Goal: Task Accomplishment & Management: Use online tool/utility

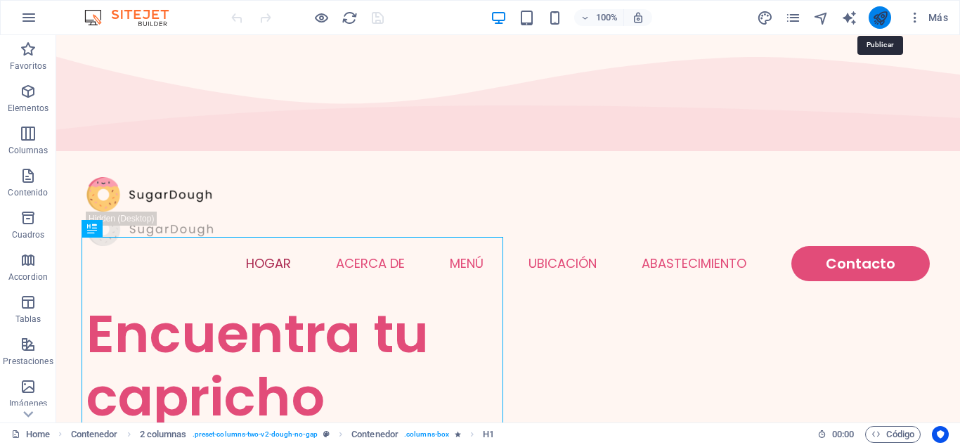
click at [877, 21] on icon "publish" at bounding box center [880, 18] width 16 height 16
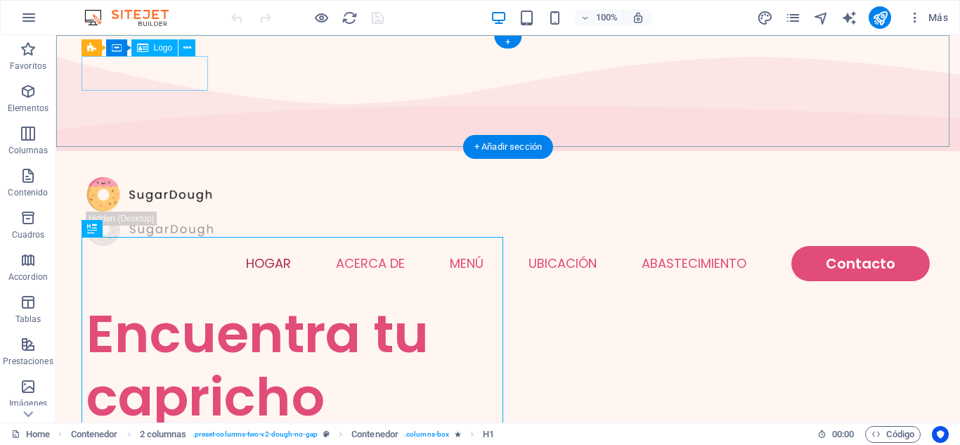
click at [124, 177] on div at bounding box center [507, 194] width 843 height 34
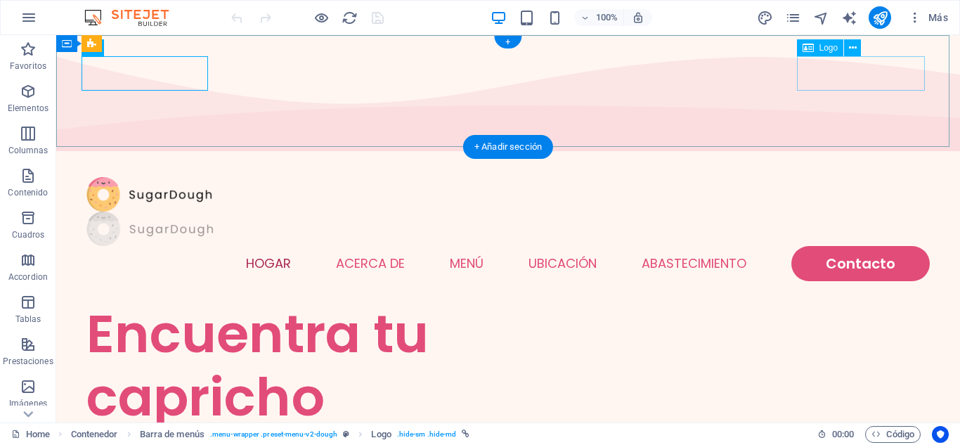
click at [876, 212] on div at bounding box center [507, 229] width 843 height 34
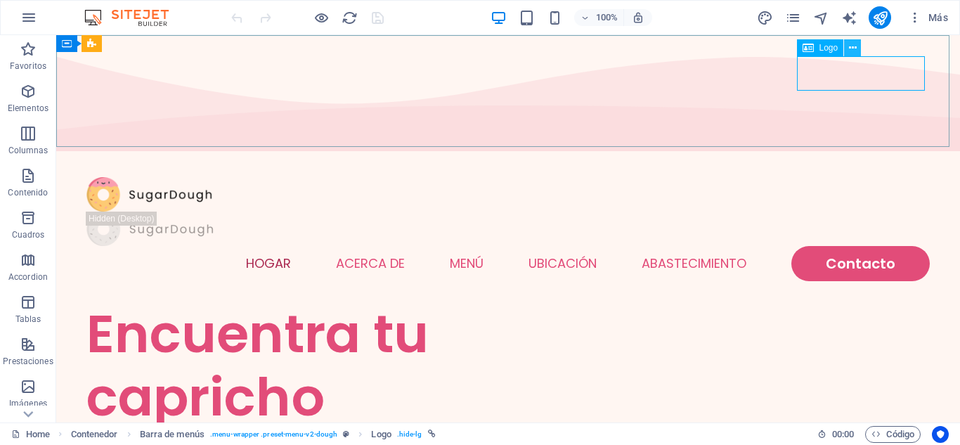
click at [852, 48] on icon at bounding box center [853, 48] width 8 height 15
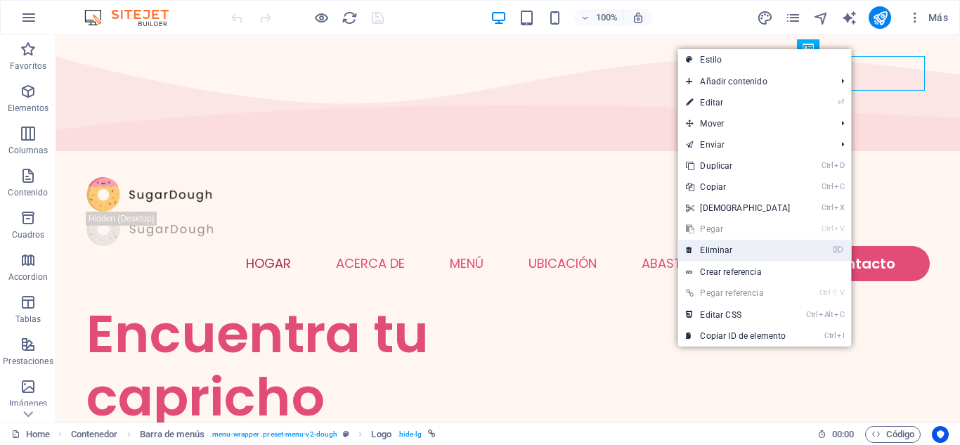
click at [745, 250] on link "⌦ Eliminar" at bounding box center [737, 250] width 121 height 21
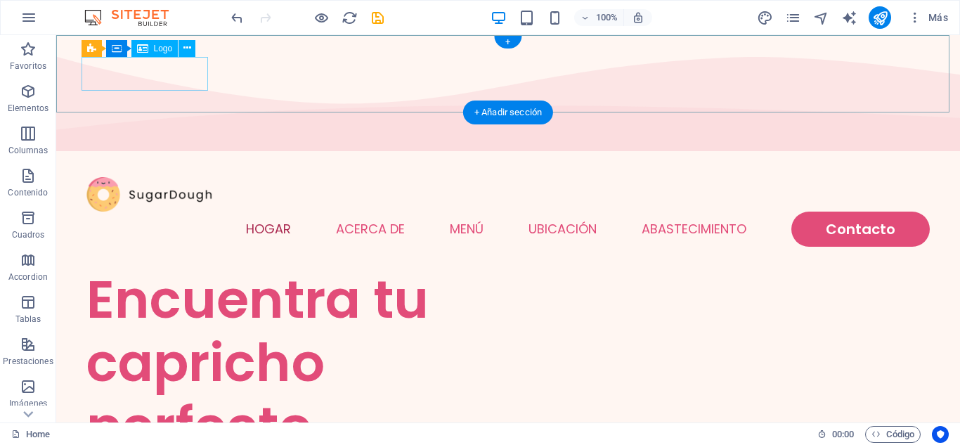
click at [145, 177] on div at bounding box center [507, 194] width 843 height 34
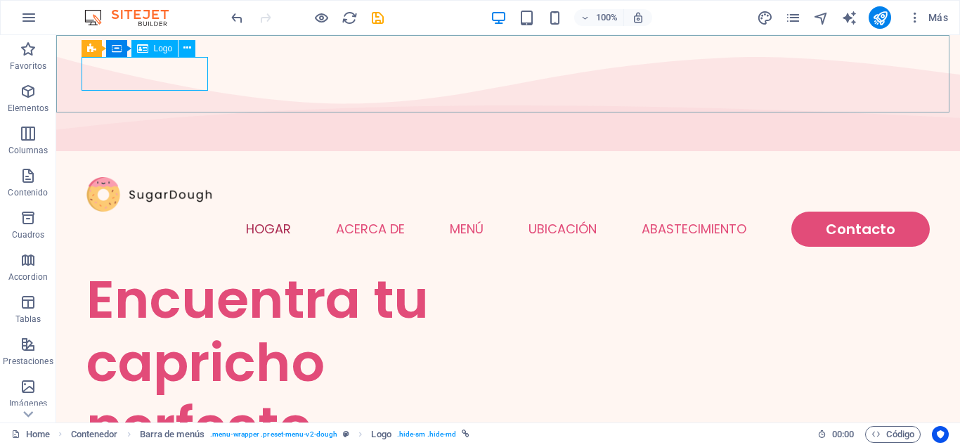
click at [155, 49] on span "Logo" at bounding box center [163, 48] width 19 height 8
click at [157, 53] on div "Logo" at bounding box center [154, 48] width 47 height 17
click at [155, 177] on div at bounding box center [507, 194] width 843 height 34
select select "px"
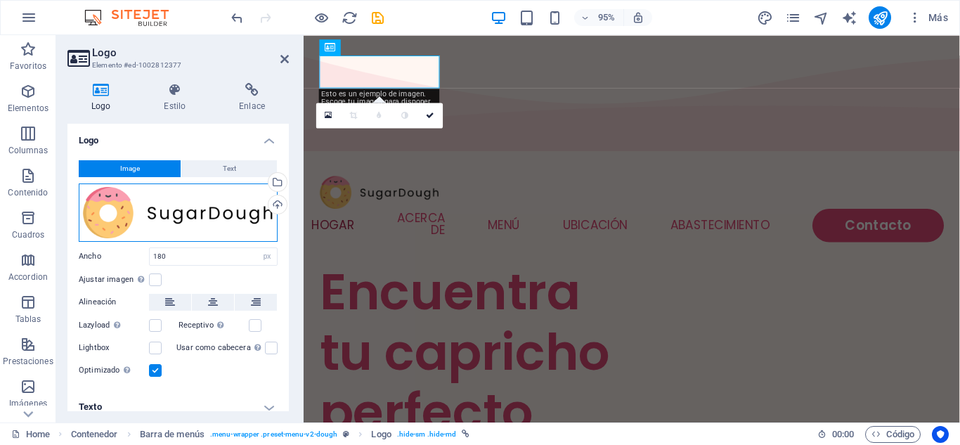
click at [111, 210] on div "Arrastra archivos aquí, haz clic para escoger archivos o selecciona archivos de…" at bounding box center [178, 212] width 199 height 58
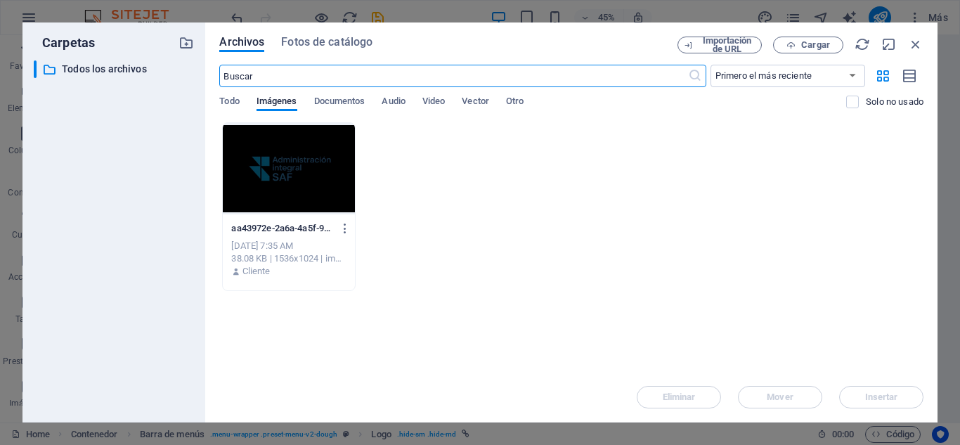
click at [299, 173] on div at bounding box center [288, 168] width 131 height 91
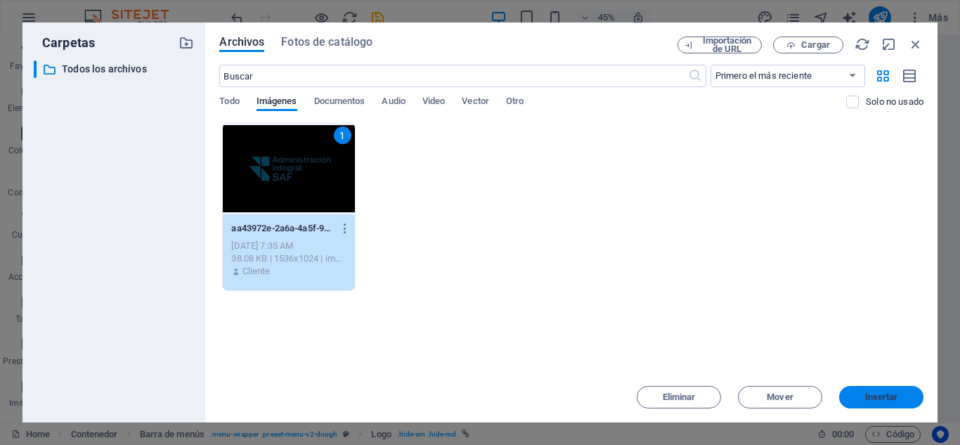
click at [876, 396] on span "Insertar" at bounding box center [881, 397] width 33 height 8
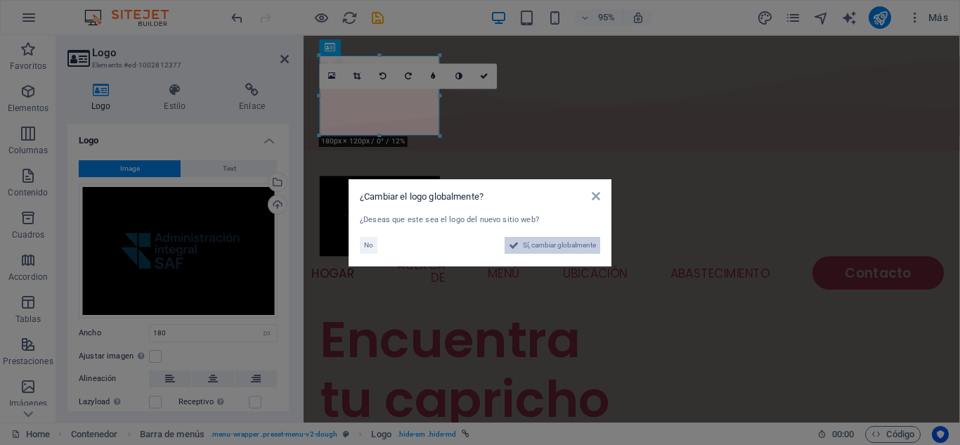
click at [533, 246] on span "Sí, cambiar globalmente" at bounding box center [559, 245] width 73 height 17
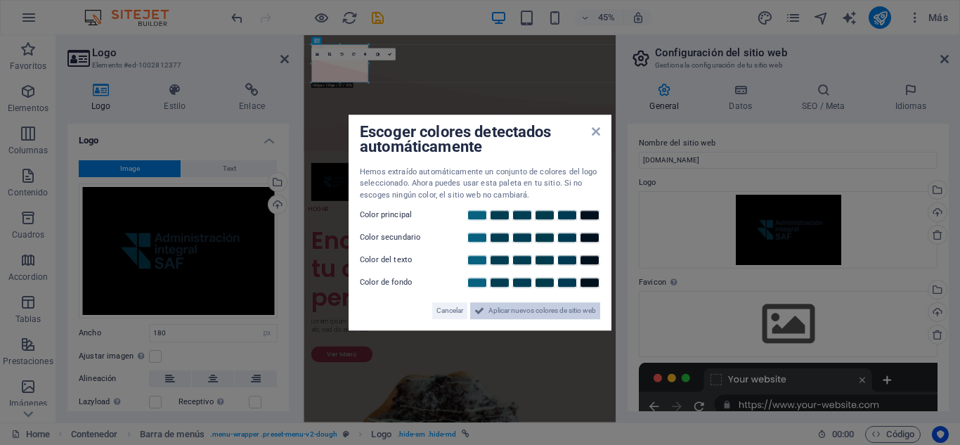
click at [576, 310] on span "Aplicar nuevos colores de sitio web" at bounding box center [542, 310] width 108 height 17
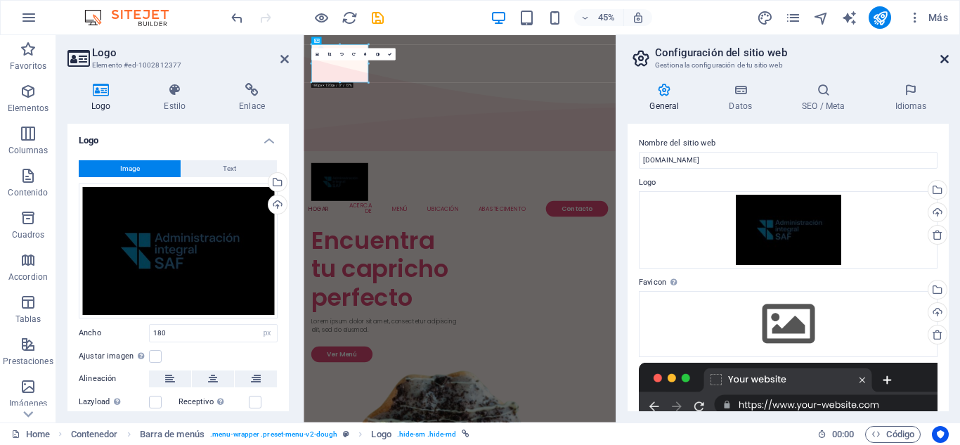
click at [941, 57] on icon at bounding box center [944, 58] width 8 height 11
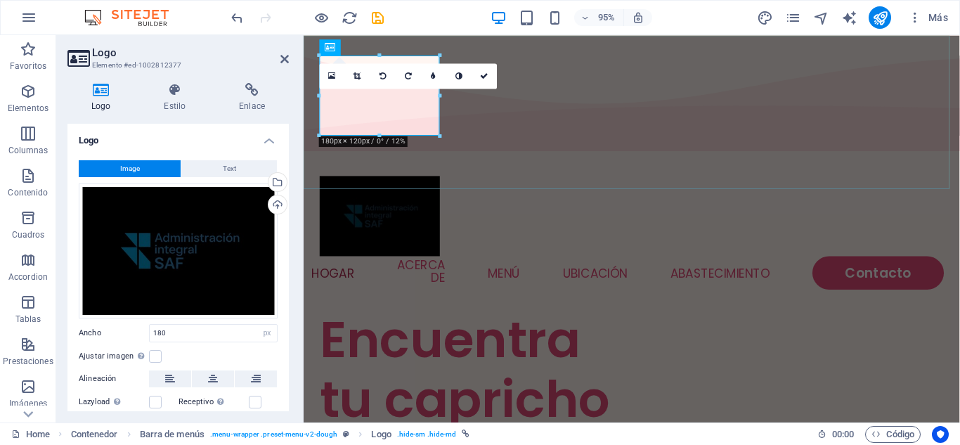
click at [795, 162] on div "Menú Hogar Acerca de Menú Ubicación Abastecimiento Contacto" at bounding box center [649, 243] width 691 height 162
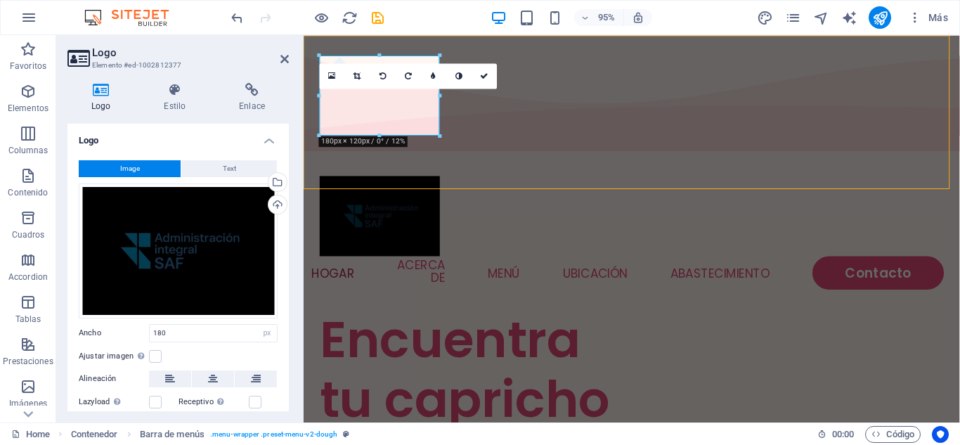
click at [795, 162] on div "Menú Hogar Acerca de Menú Ubicación Abastecimiento Contacto" at bounding box center [649, 243] width 691 height 162
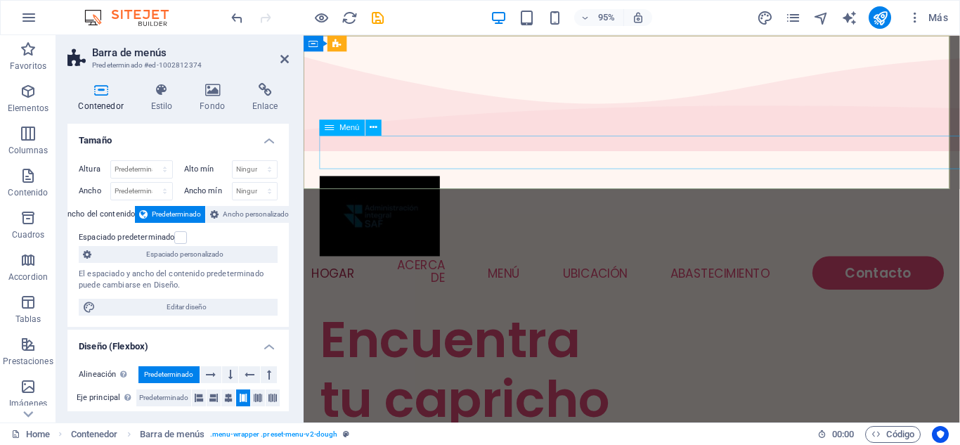
click at [354, 268] on nav "Hogar Acerca de Menú Ubicación Abastecimiento Contacto" at bounding box center [648, 285] width 657 height 35
click at [362, 268] on nav "Hogar Acerca de Menú Ubicación Abastecimiento Contacto" at bounding box center [648, 285] width 657 height 35
select select
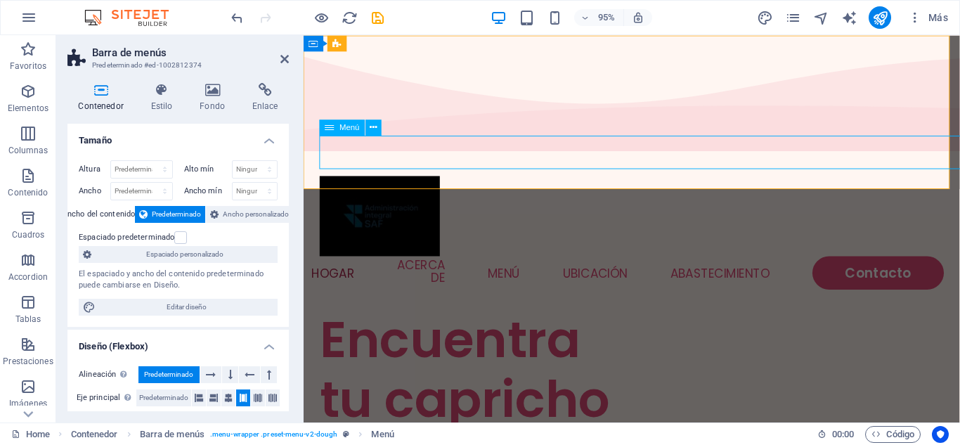
select select "1"
select select
select select "2"
select select
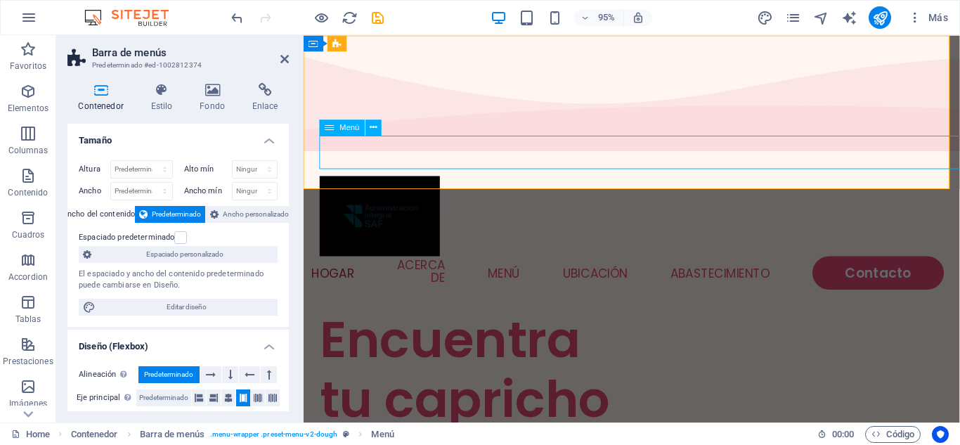
select select "default"
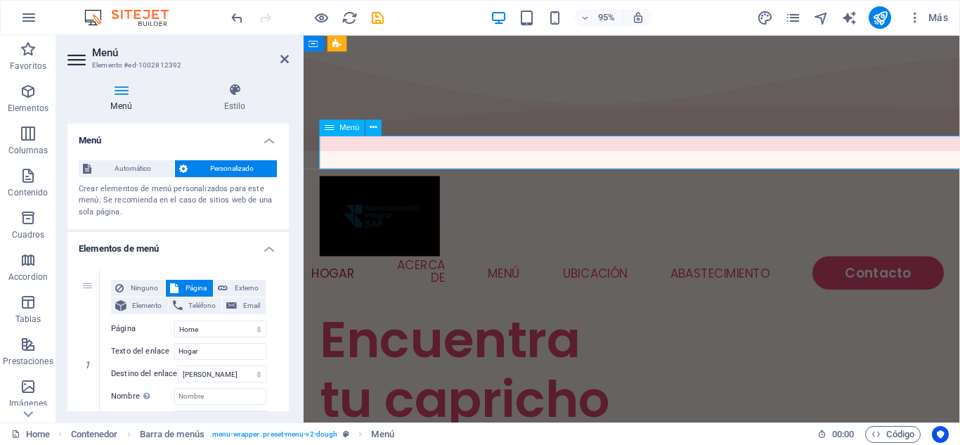
click at [362, 268] on nav "Hogar Acerca de Menú Ubicación Abastecimiento Contacto" at bounding box center [648, 285] width 657 height 35
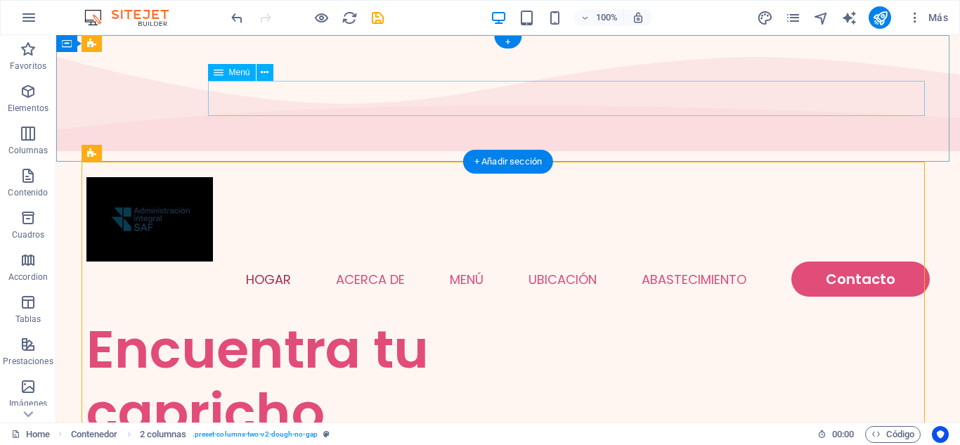
click at [259, 261] on nav "Hogar Acerca de Menú Ubicación Abastecimiento Contacto" at bounding box center [507, 278] width 843 height 35
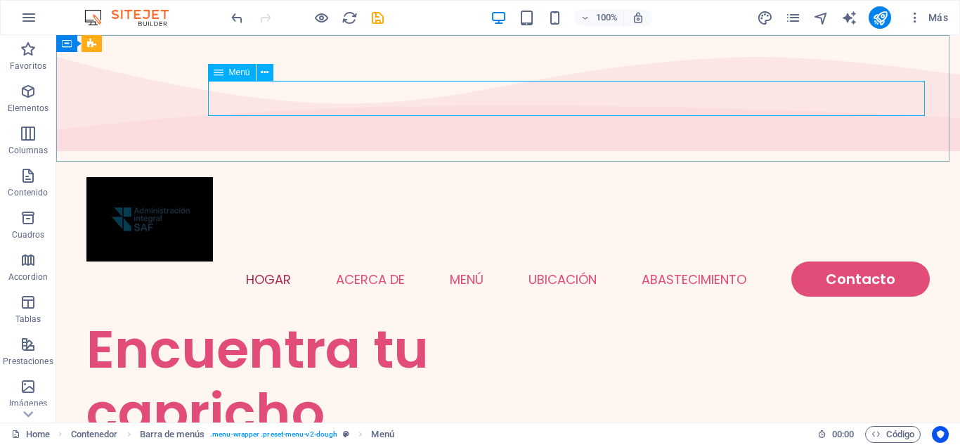
click at [223, 75] on icon at bounding box center [219, 72] width 10 height 17
click at [266, 77] on icon at bounding box center [265, 72] width 8 height 15
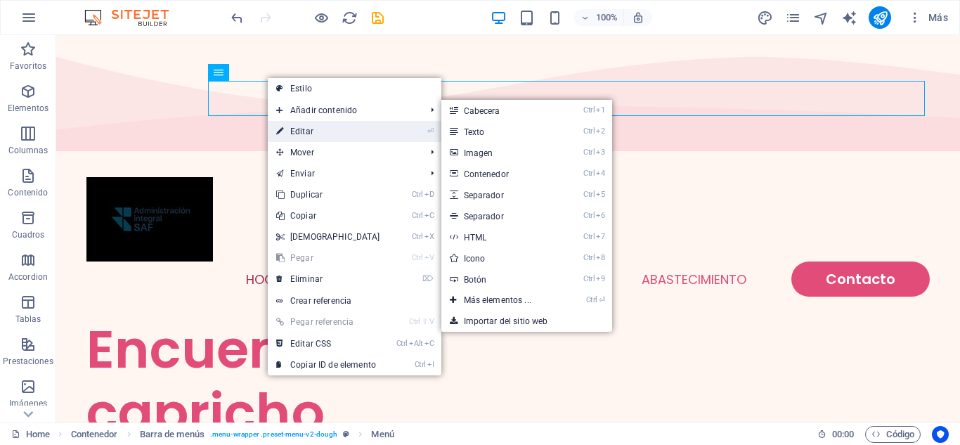
click at [301, 131] on link "⏎ Editar" at bounding box center [328, 131] width 121 height 21
select select
select select "1"
select select
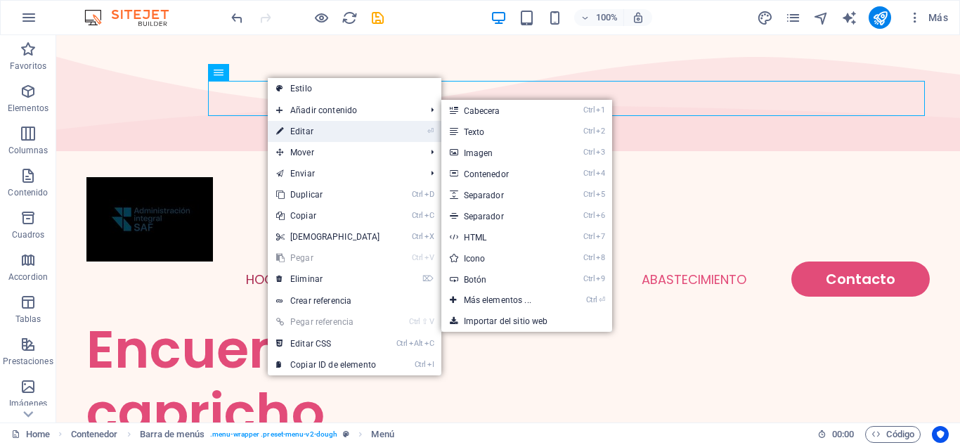
select select
select select "2"
select select
select select "default"
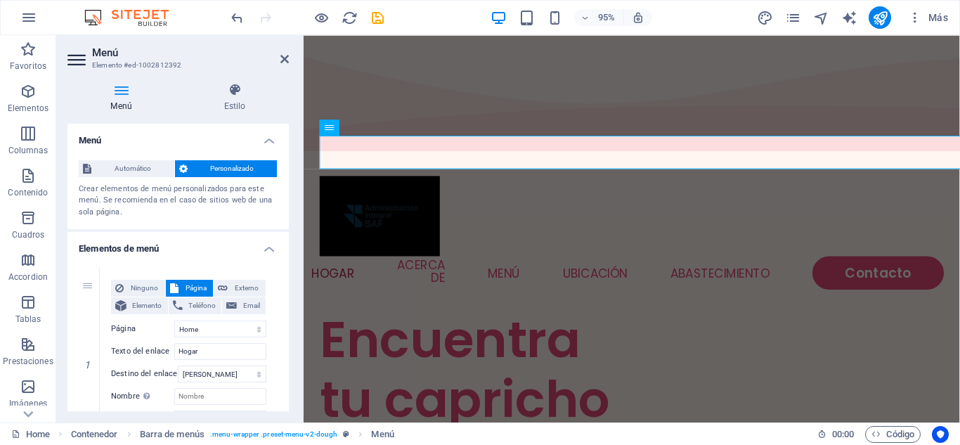
scroll to position [252, 0]
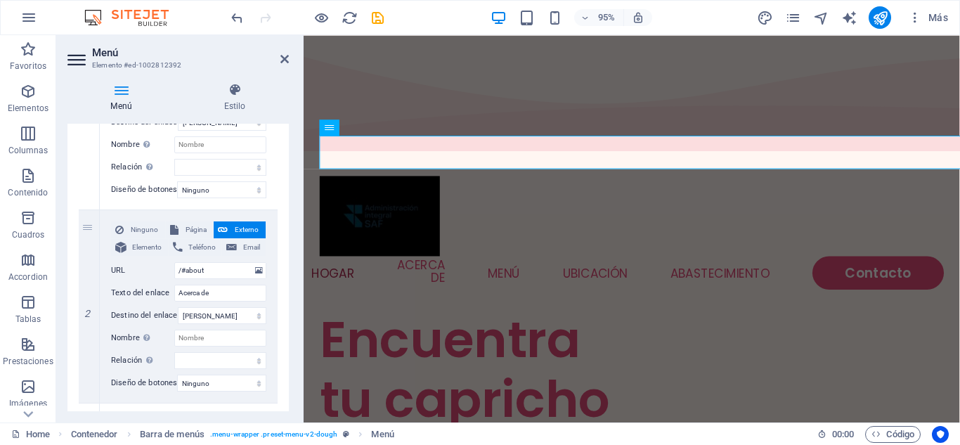
drag, startPoint x: 290, startPoint y: 194, endPoint x: 294, endPoint y: 261, distance: 67.6
click at [294, 261] on div "Menú Estilo Menú Automático Personalizado Crear elementos de menú personalizado…" at bounding box center [178, 247] width 244 height 351
drag, startPoint x: 290, startPoint y: 216, endPoint x: 291, endPoint y: 293, distance: 77.3
click at [291, 293] on div "Menú Estilo Menú Automático Personalizado Crear elementos de menú personalizado…" at bounding box center [178, 247] width 244 height 351
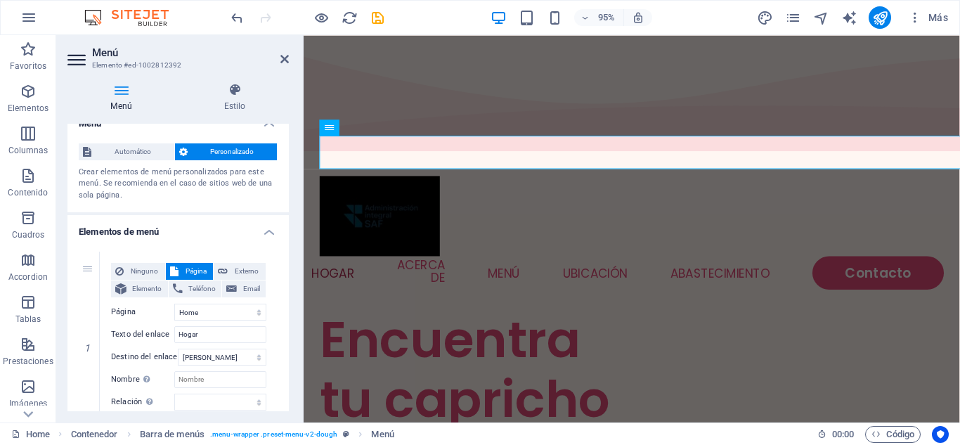
scroll to position [0, 0]
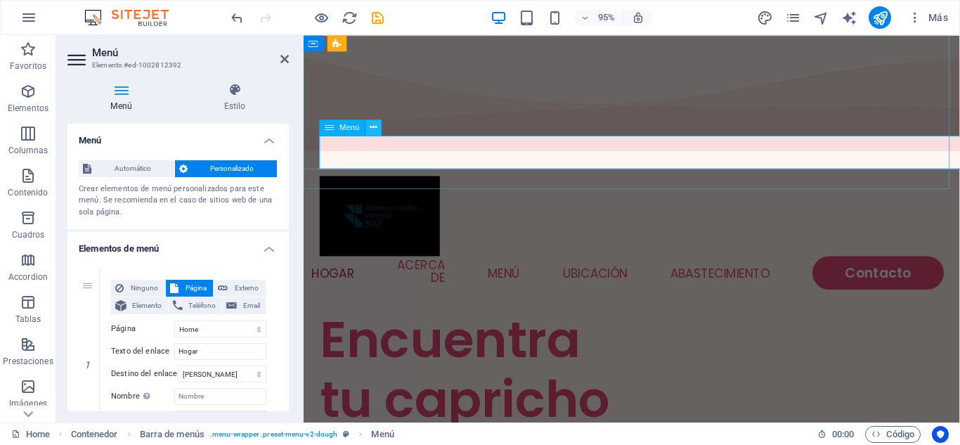
click at [372, 130] on icon at bounding box center [373, 127] width 7 height 14
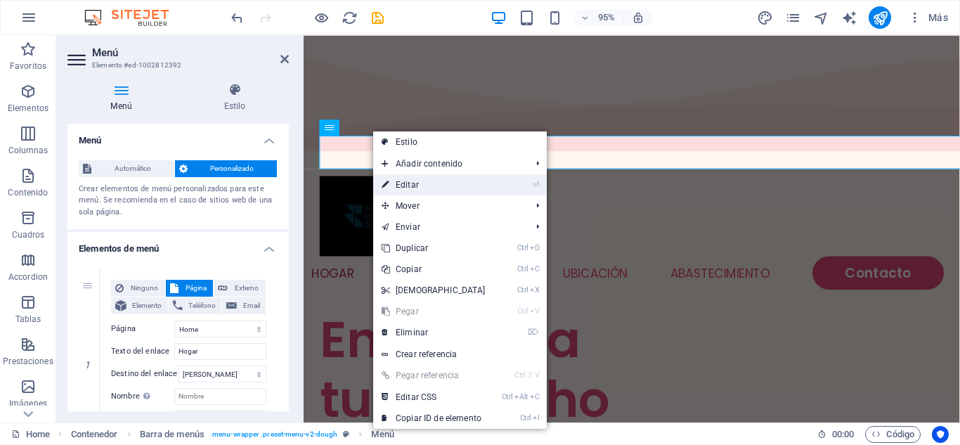
click at [398, 183] on link "⏎ Editar" at bounding box center [433, 184] width 121 height 21
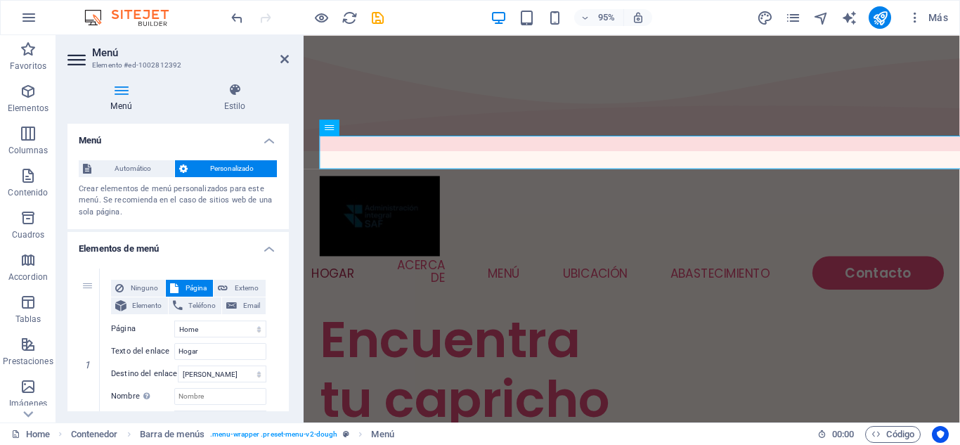
click at [78, 63] on icon at bounding box center [77, 59] width 21 height 22
click at [123, 97] on h4 "Menú" at bounding box center [123, 98] width 113 height 30
click at [234, 104] on h4 "Estilo" at bounding box center [235, 98] width 108 height 30
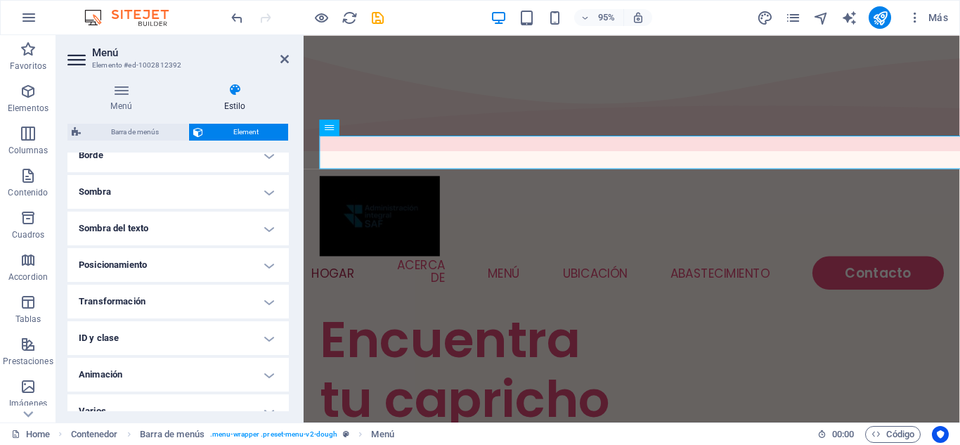
scroll to position [347, 0]
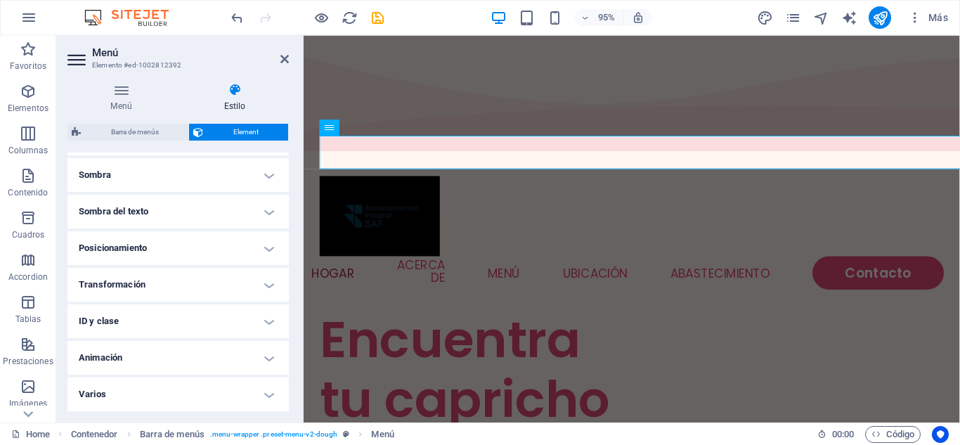
click at [268, 400] on h4 "Varios" at bounding box center [177, 394] width 221 height 34
click at [265, 398] on h4 "Varios" at bounding box center [177, 389] width 221 height 25
click at [265, 398] on h4 "Varios" at bounding box center [177, 394] width 221 height 34
click at [748, 268] on nav "Hogar Acerca de Menú Ubicación Abastecimiento Contacto" at bounding box center [648, 285] width 657 height 35
click at [373, 127] on icon at bounding box center [373, 127] width 7 height 14
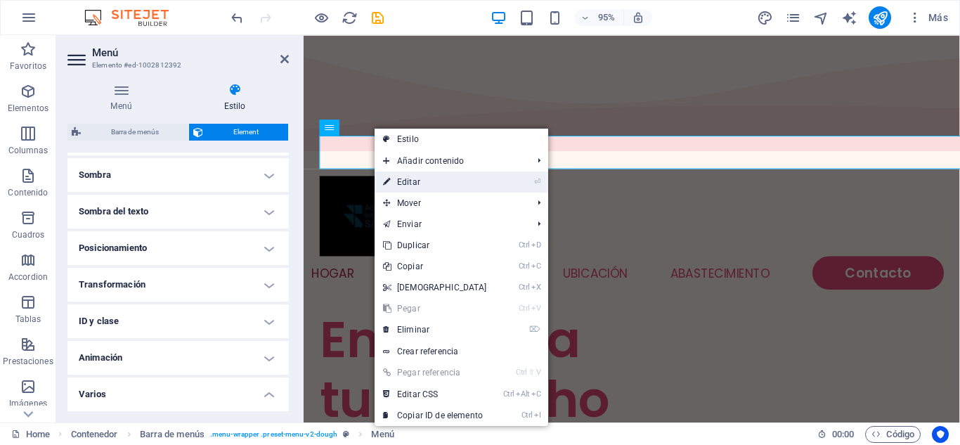
click at [398, 184] on link "⏎ Editar" at bounding box center [435, 181] width 121 height 21
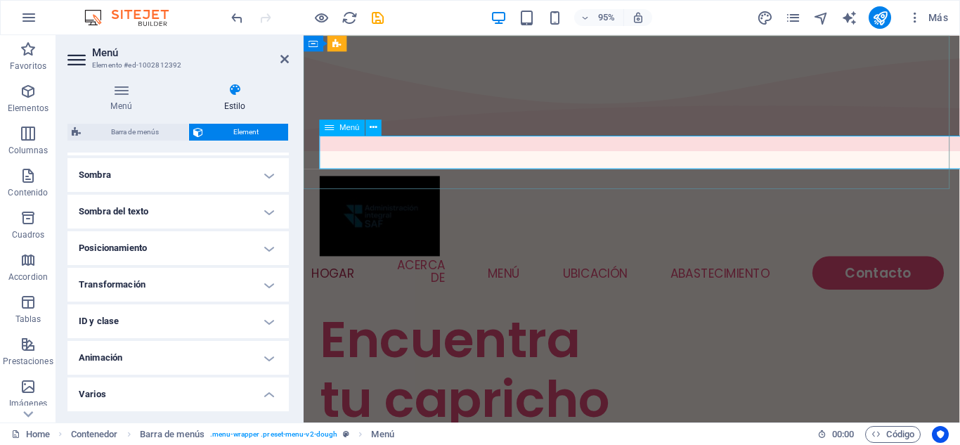
click at [344, 268] on nav "Hogar Acerca de Menú Ubicación Abastecimiento Contacto" at bounding box center [648, 285] width 657 height 35
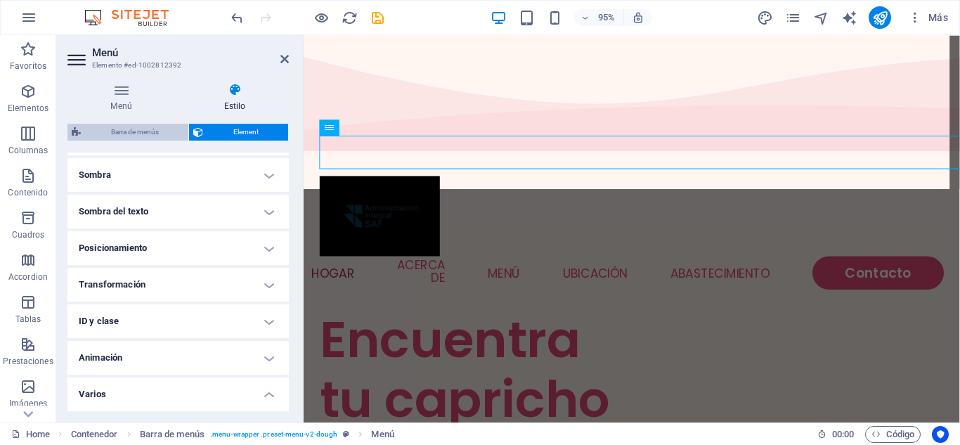
click at [158, 129] on span "Barra de menús" at bounding box center [134, 132] width 99 height 17
select select "rem"
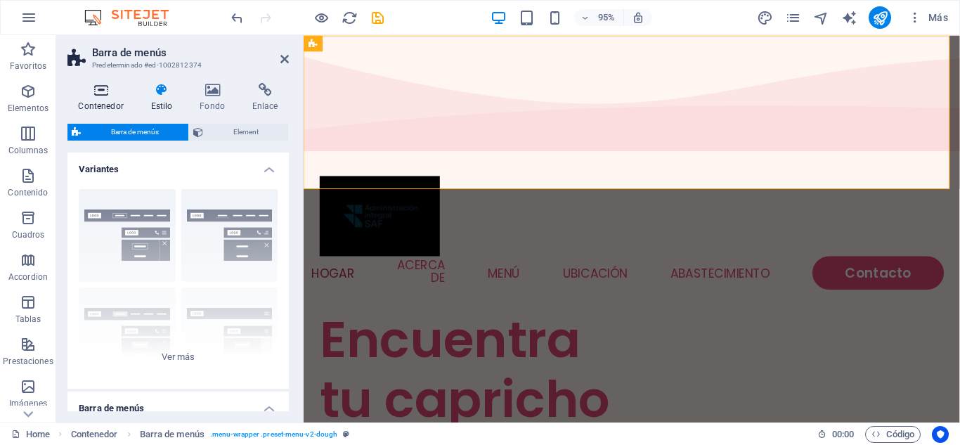
click at [110, 105] on h4 "Contenedor" at bounding box center [103, 98] width 72 height 30
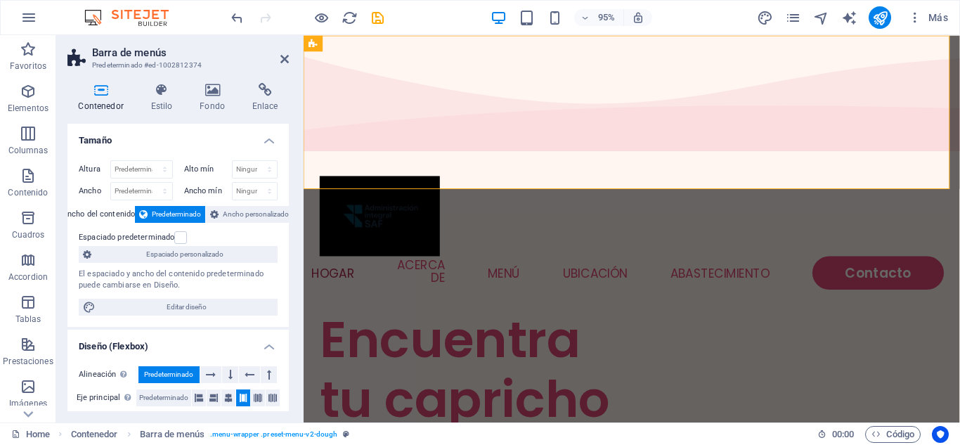
drag, startPoint x: 290, startPoint y: 183, endPoint x: 294, endPoint y: 217, distance: 34.8
click at [294, 217] on div "Contenedor Estilo Fondo Enlace Tamaño Altura Predeterminado px rem % vh vw Alto…" at bounding box center [178, 247] width 244 height 351
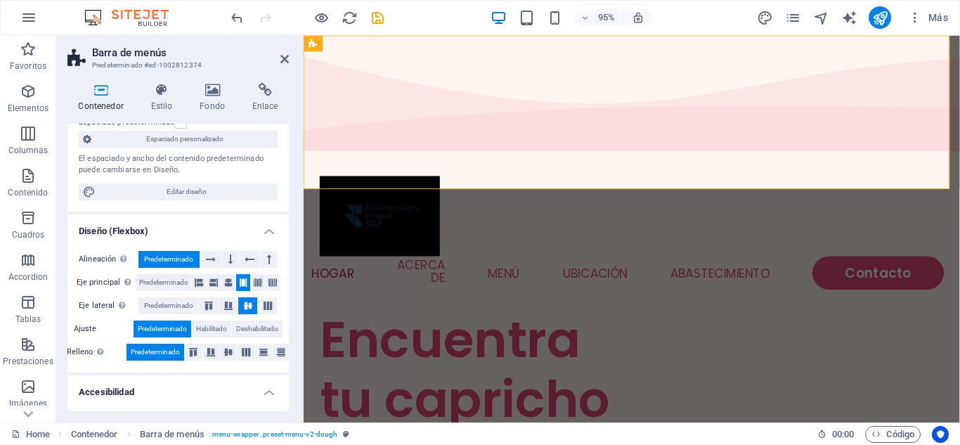
scroll to position [0, 0]
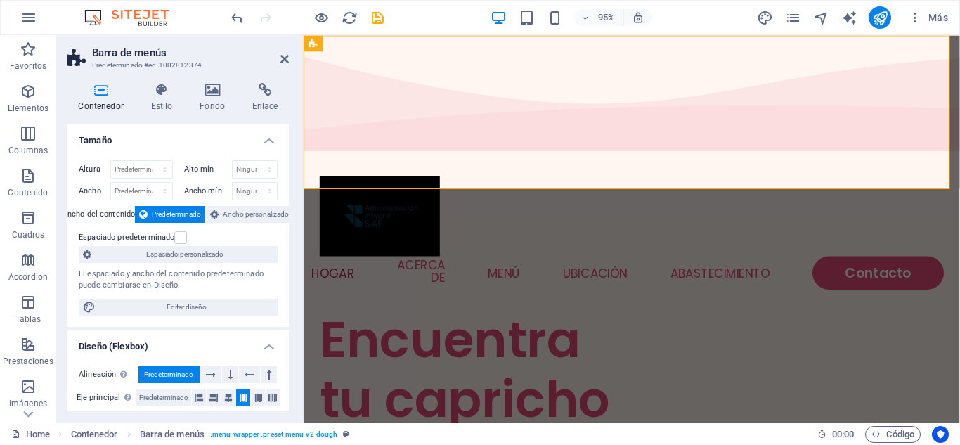
click at [290, 60] on aside "Barra de menús Predeterminado #ed-1002812374 Contenedor Estilo Fondo Enlace Tam…" at bounding box center [179, 228] width 247 height 387
click at [287, 60] on icon at bounding box center [284, 58] width 8 height 11
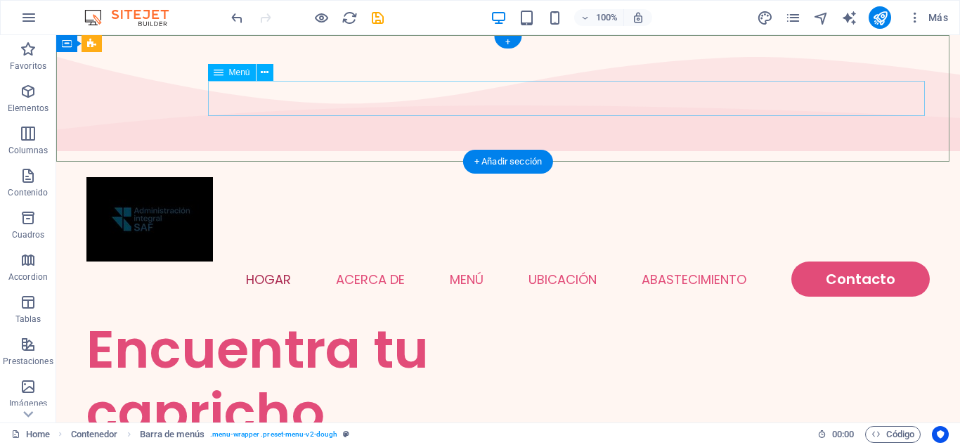
click at [266, 261] on nav "Hogar Acerca de Menú Ubicación Abastecimiento Contacto" at bounding box center [507, 278] width 843 height 35
click at [266, 77] on icon at bounding box center [265, 72] width 8 height 15
click at [307, 156] on div "Menú Hogar Acerca de Menú Ubicación Abastecimiento Contacto" at bounding box center [508, 237] width 904 height 162
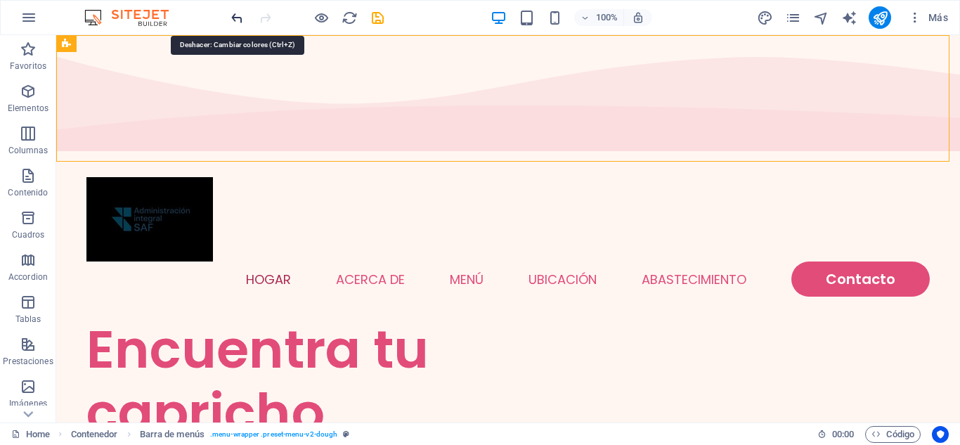
click at [238, 22] on icon "undo" at bounding box center [237, 18] width 16 height 16
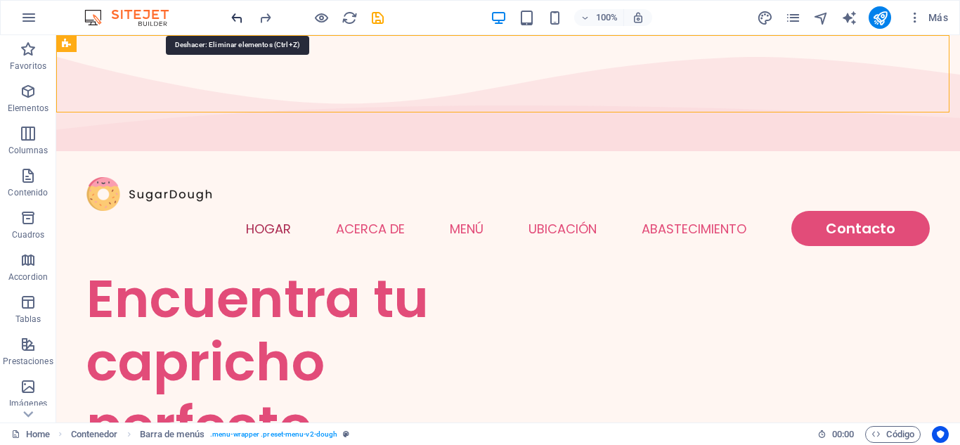
click at [238, 22] on icon "undo" at bounding box center [237, 18] width 16 height 16
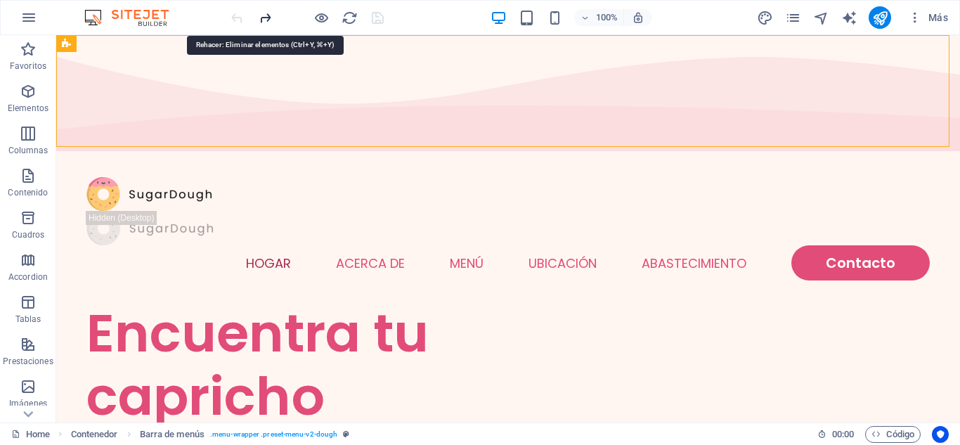
click at [262, 22] on icon "redo" at bounding box center [265, 18] width 16 height 16
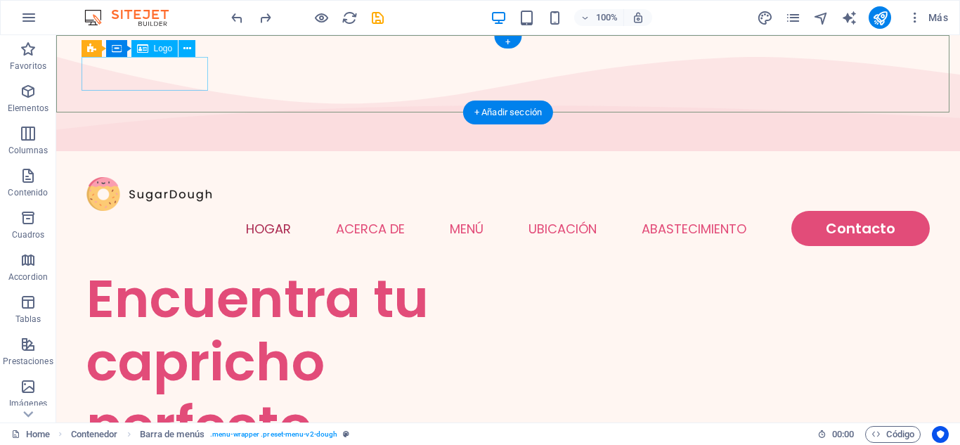
click at [163, 177] on div at bounding box center [507, 194] width 843 height 34
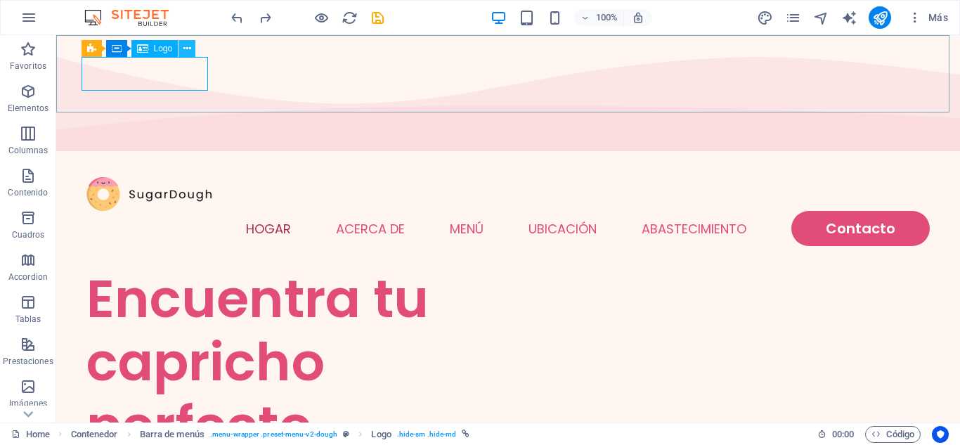
click at [187, 52] on icon at bounding box center [187, 48] width 8 height 15
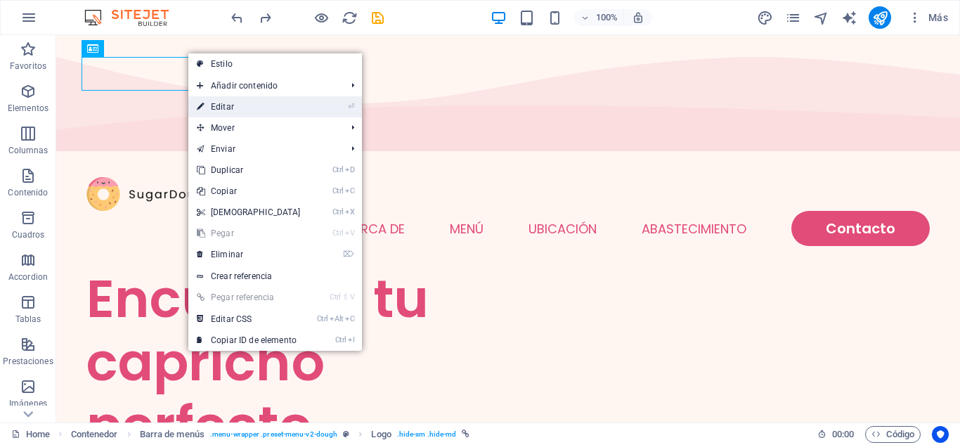
click at [228, 110] on link "⏎ Editar" at bounding box center [248, 106] width 121 height 21
select select "px"
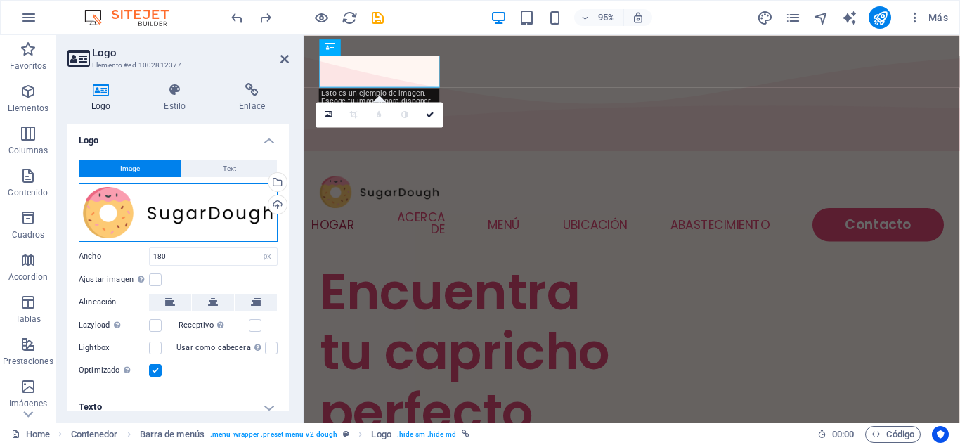
click at [231, 222] on div "Arrastra archivos aquí, haz clic para escoger archivos o selecciona archivos de…" at bounding box center [178, 212] width 199 height 58
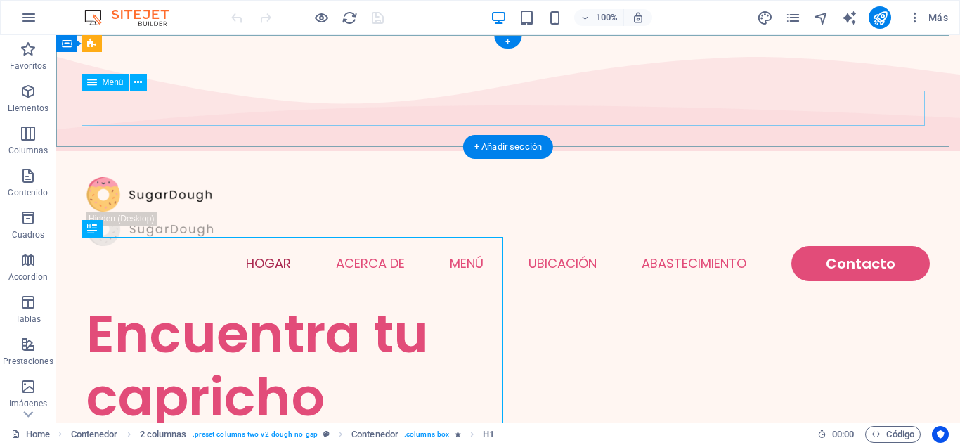
click at [292, 246] on nav "Hogar Acerca de Menú Ubicación Abastecimiento Contacto" at bounding box center [507, 263] width 843 height 35
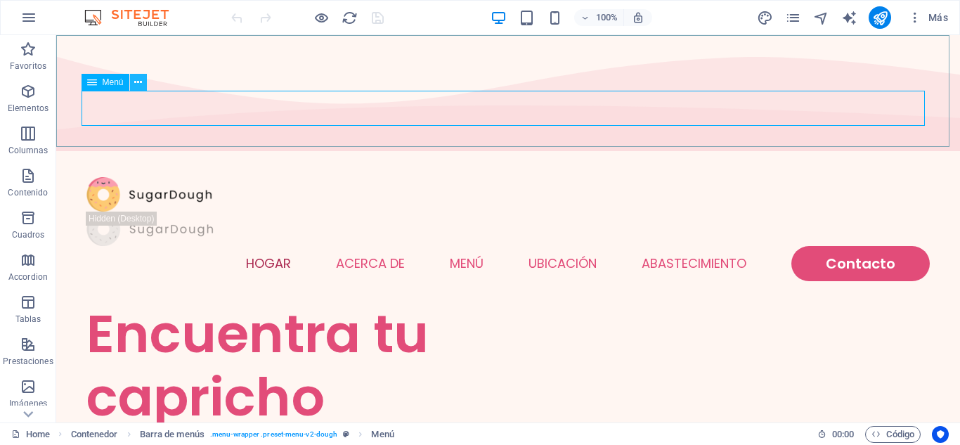
click at [139, 84] on icon at bounding box center [138, 82] width 8 height 15
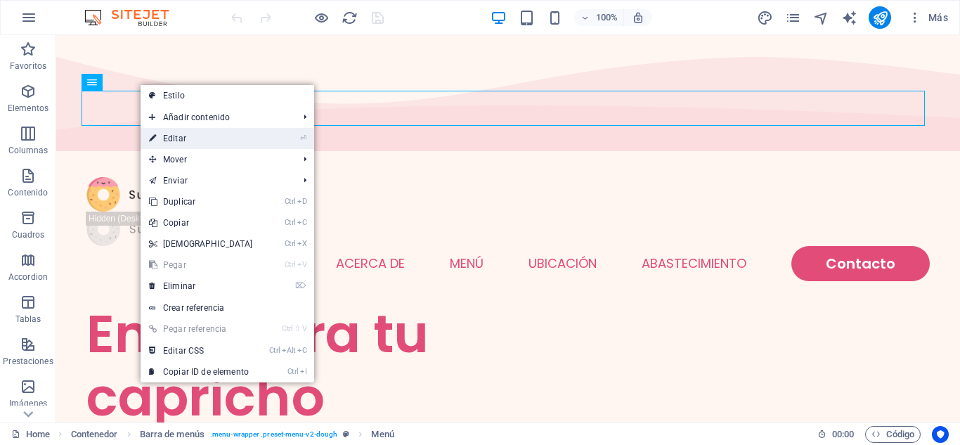
click at [300, 140] on icon "⏎" at bounding box center [303, 138] width 6 height 9
select select
select select "1"
select select
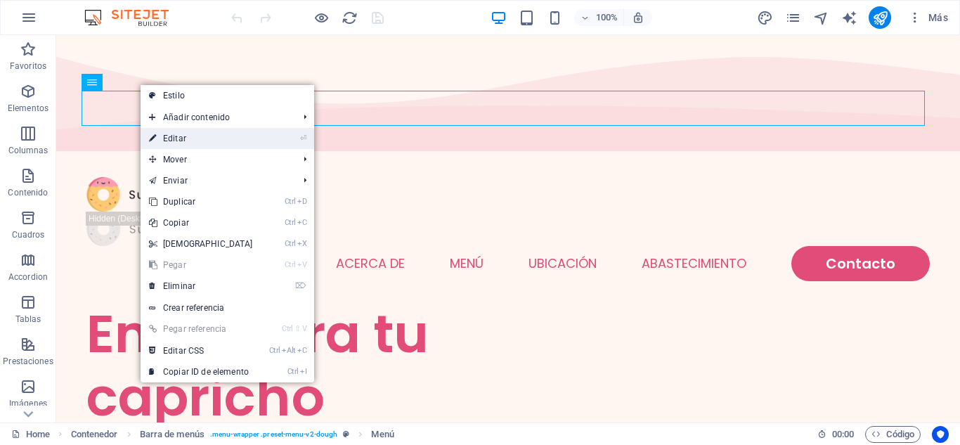
select select
select select "2"
select select
select select "default"
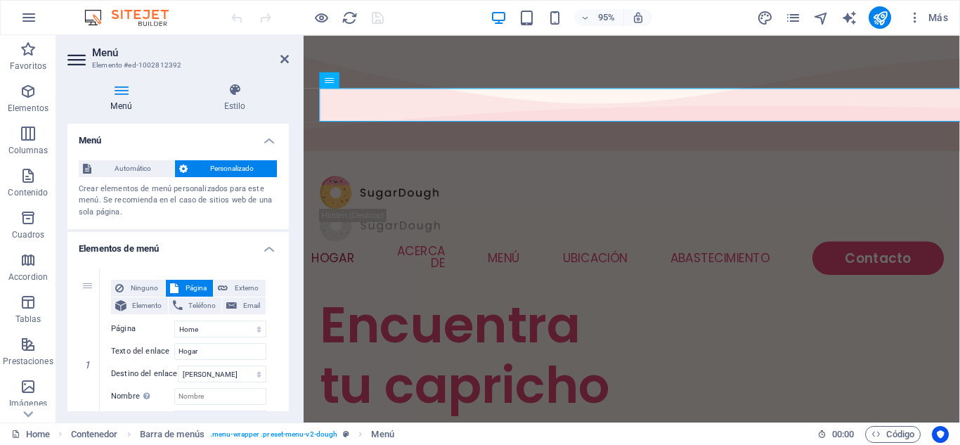
drag, startPoint x: 290, startPoint y: 165, endPoint x: 291, endPoint y: 191, distance: 26.0
click at [291, 191] on div "Menú Estilo Menú Automático Personalizado Crear elementos de menú personalizado…" at bounding box center [178, 247] width 244 height 351
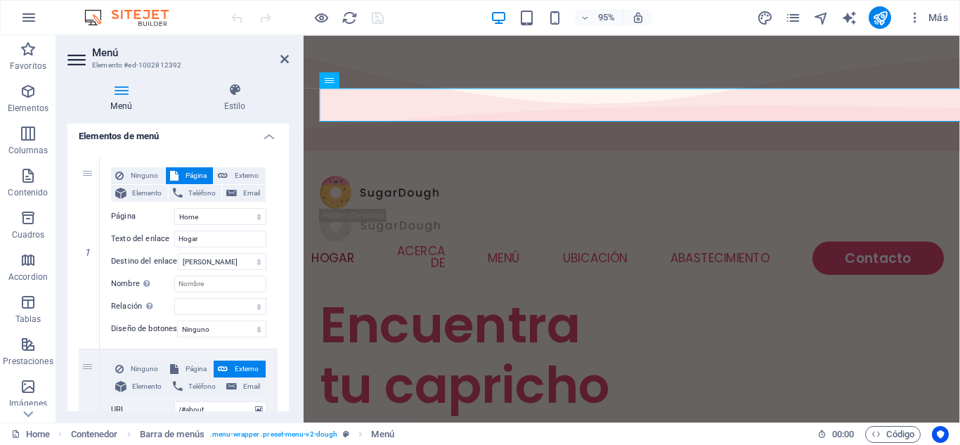
scroll to position [152, 0]
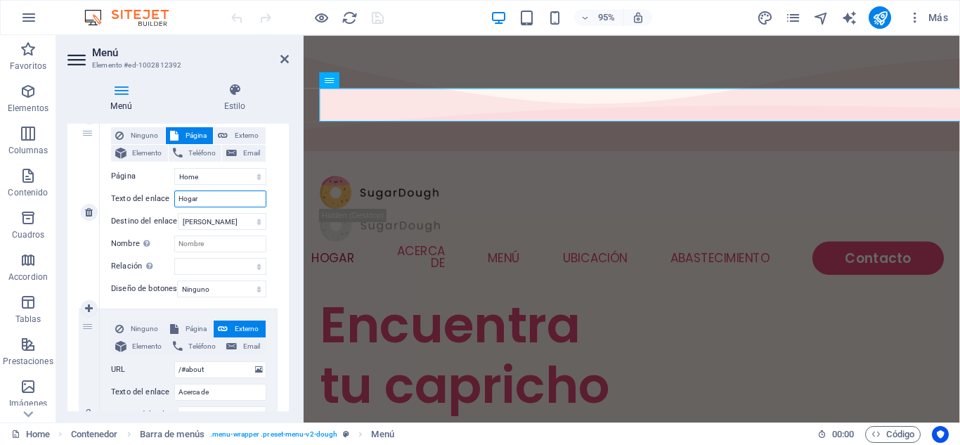
click at [201, 194] on input "Hogar" at bounding box center [220, 198] width 92 height 17
type input "H"
select select
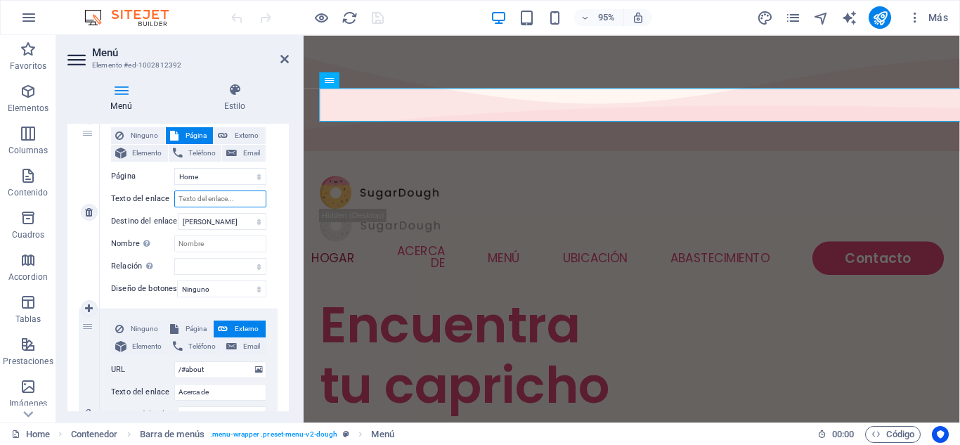
select select
type input "in"
select select
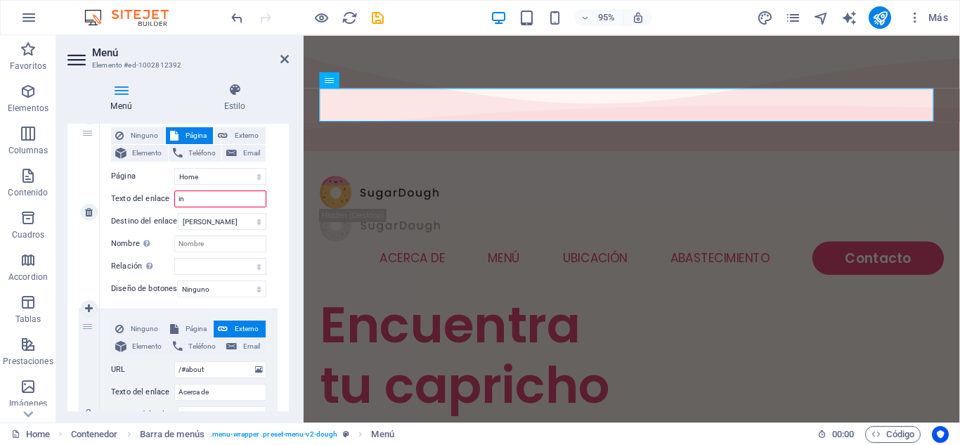
select select
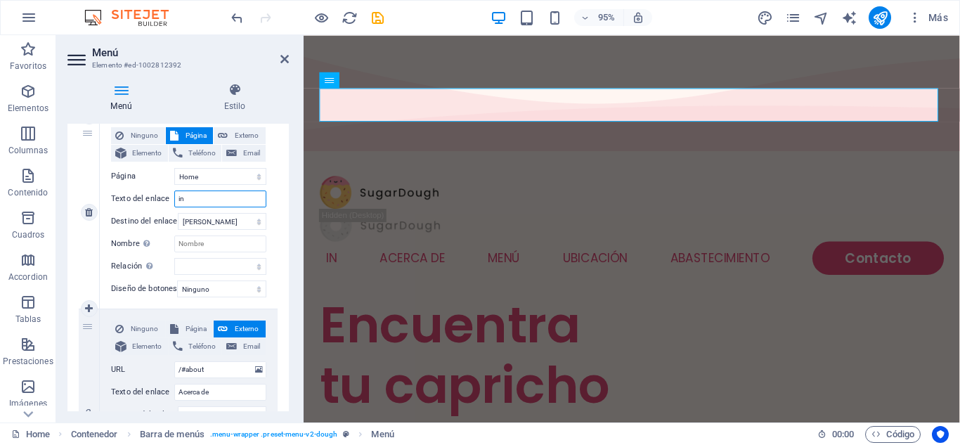
type input "i"
select select
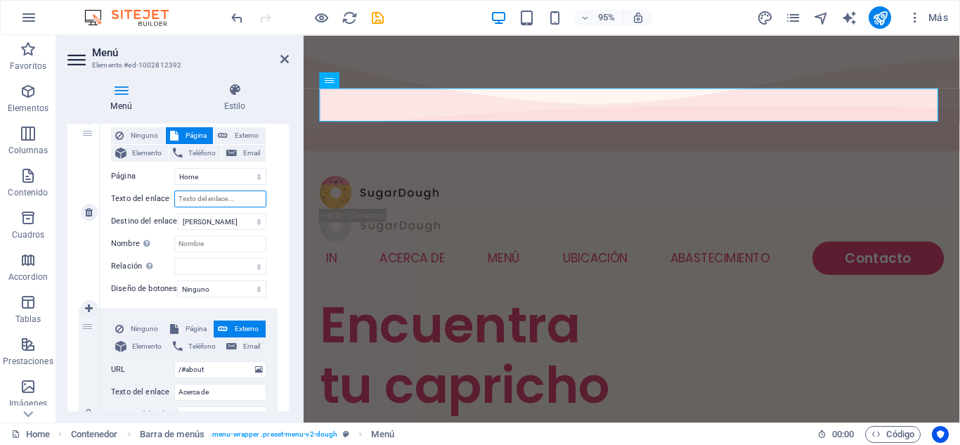
select select
type input "INICIO"
select select
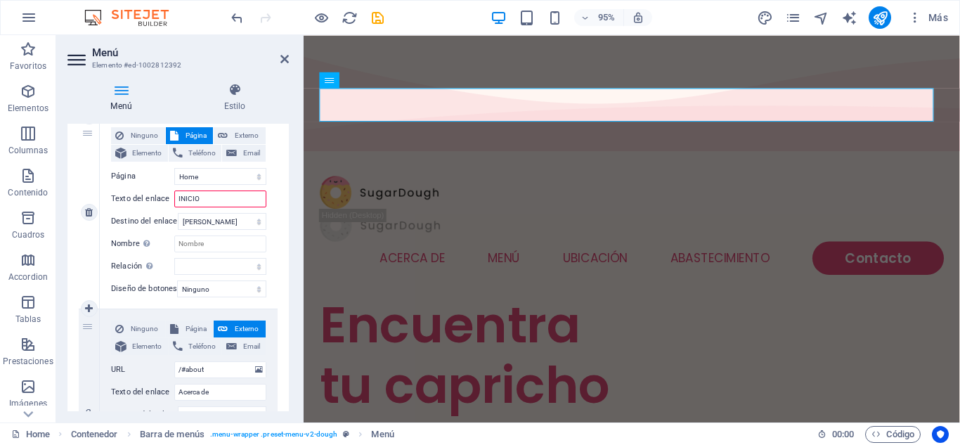
select select
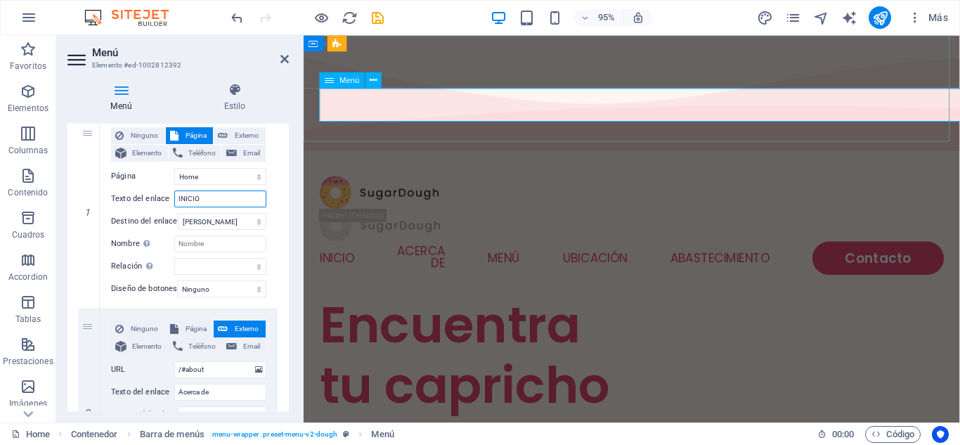
type input "INICIO"
click at [439, 252] on nav "INICIO Acerca de Menú Ubicación Abastecimiento Contacto" at bounding box center [648, 269] width 657 height 35
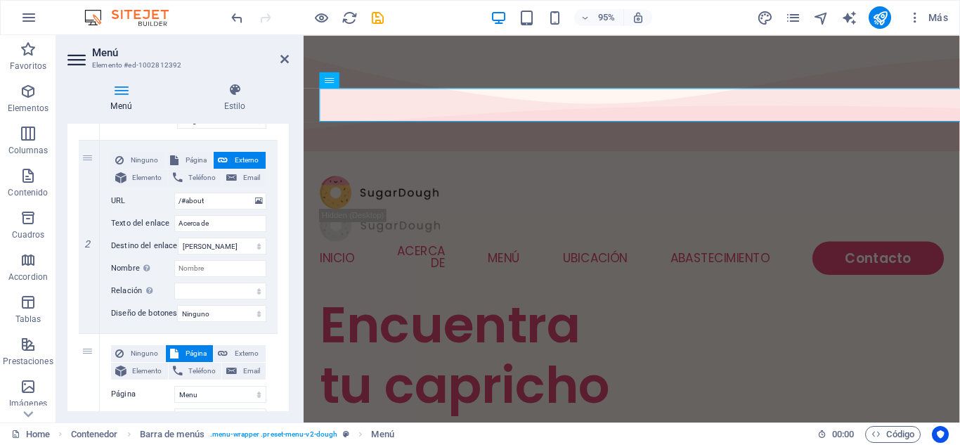
scroll to position [318, 0]
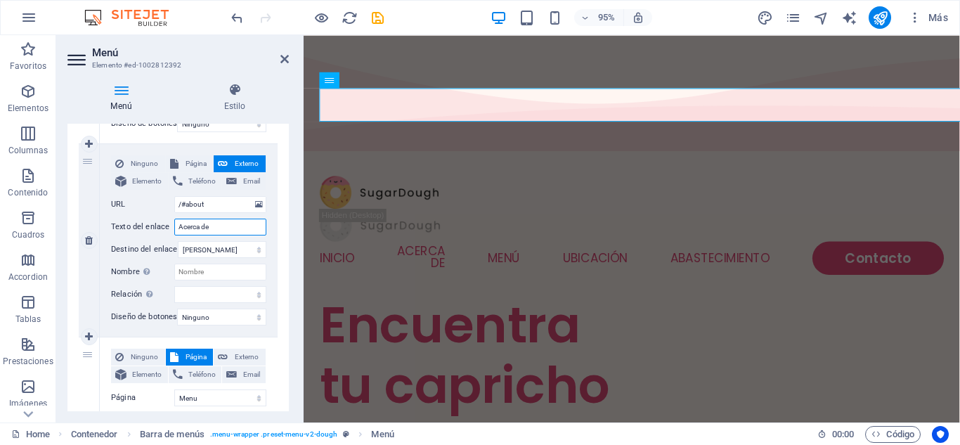
click at [220, 226] on input "Acerca de" at bounding box center [220, 227] width 92 height 17
type input "A"
select select
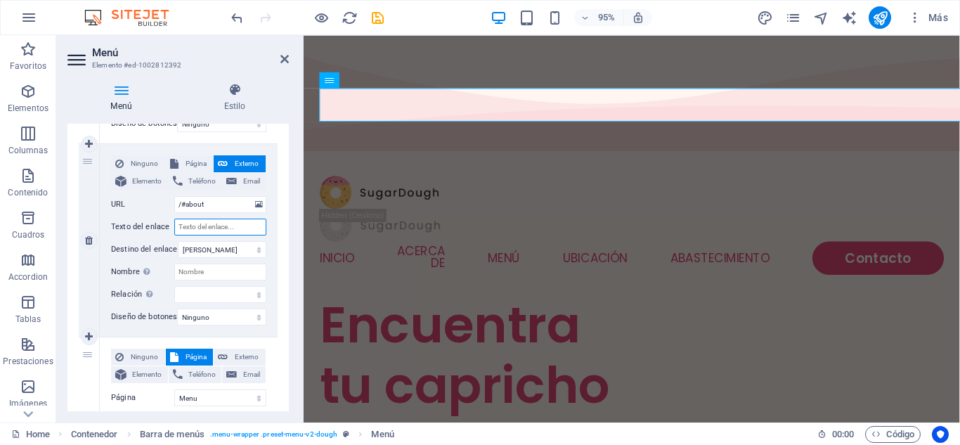
select select
type input "SOBR"
select select
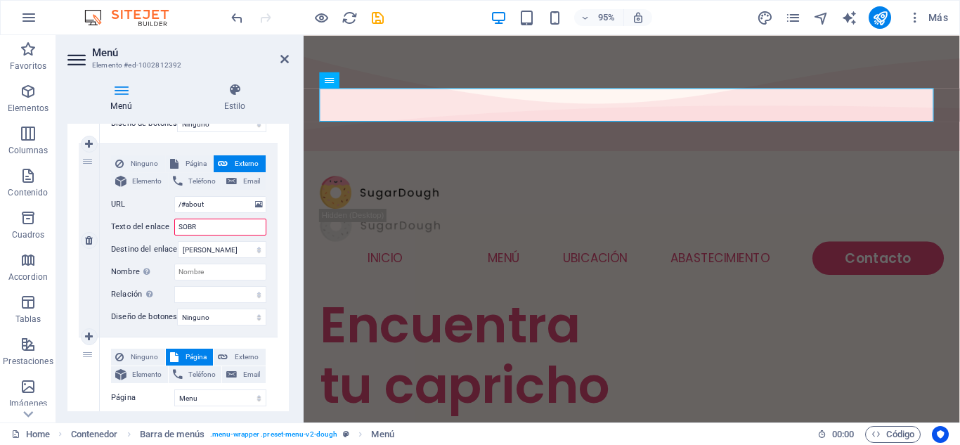
select select
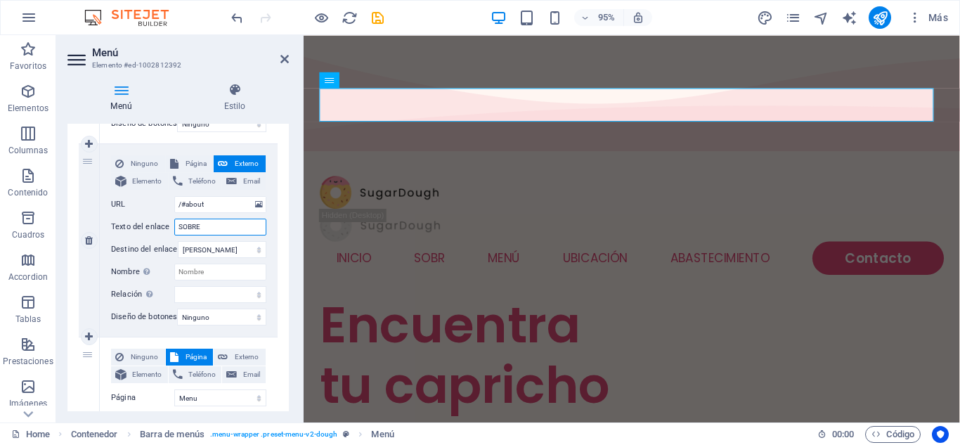
type input "SOBRE"
select select
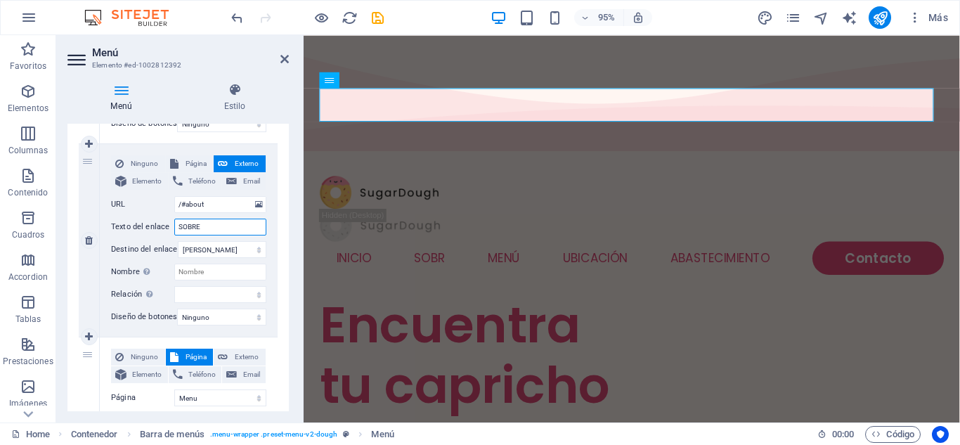
select select
type input "SOBRE NOSOTROS"
select select
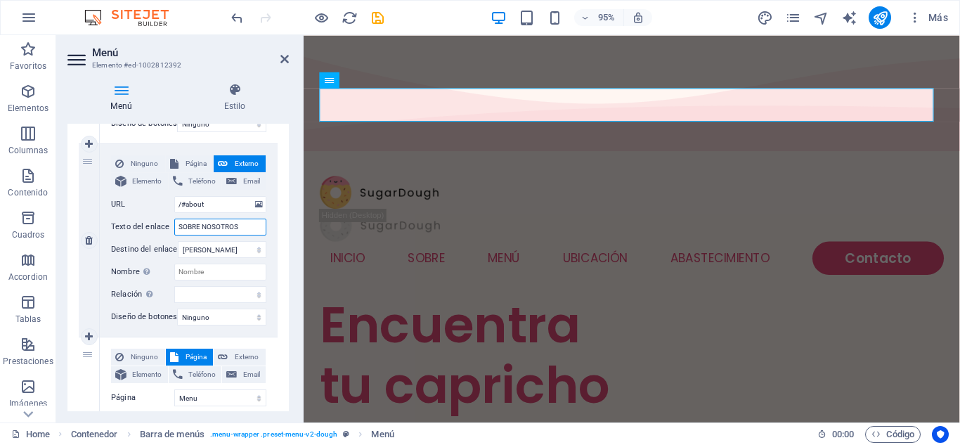
select select
type input "SOBRE NOSOTROS"
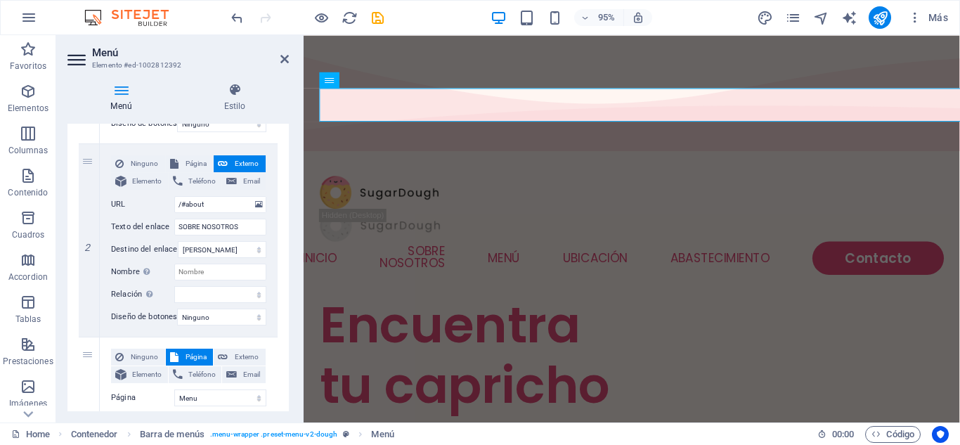
drag, startPoint x: 285, startPoint y: 217, endPoint x: 287, endPoint y: 240, distance: 23.3
click at [287, 240] on div "Menú Automático Personalizado Crear elementos de menú personalizados para este …" at bounding box center [177, 267] width 221 height 287
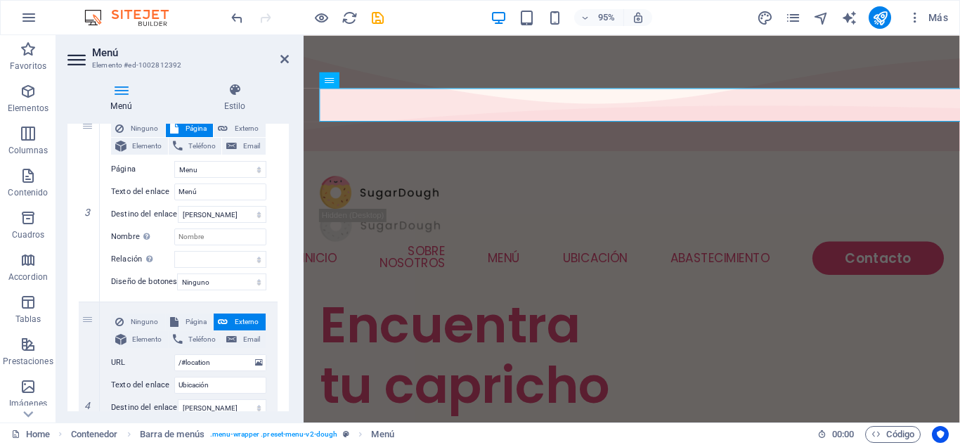
scroll to position [556, 0]
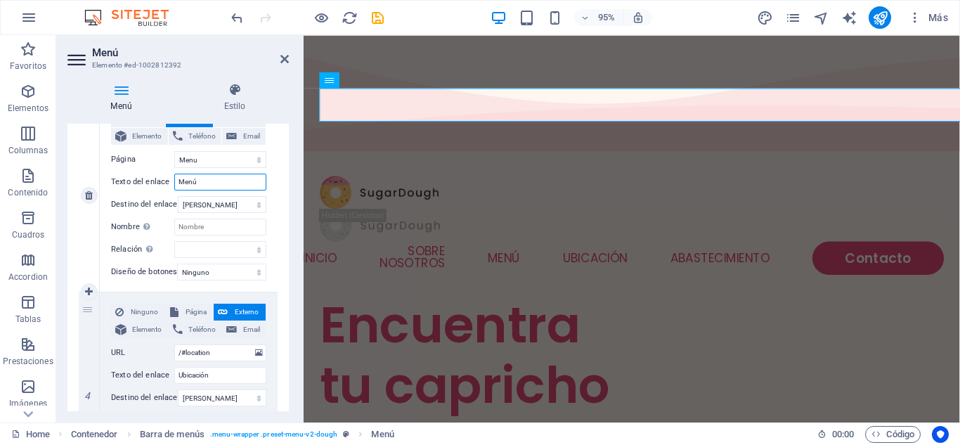
click at [209, 181] on input "Menú" at bounding box center [220, 182] width 92 height 17
type input "M"
type input "S"
select select
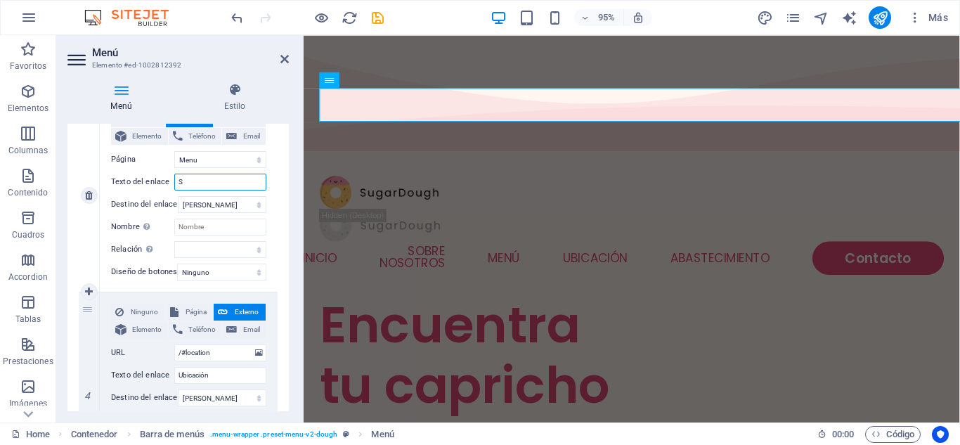
select select
type input "SERVICIOS"
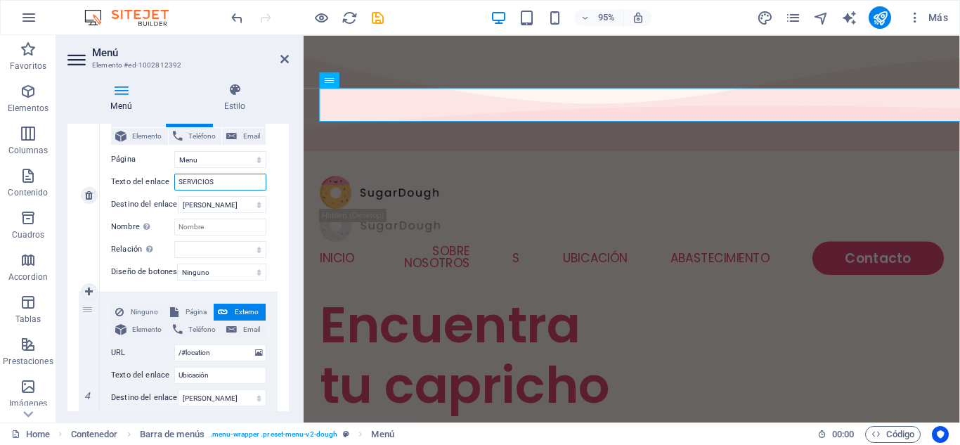
select select
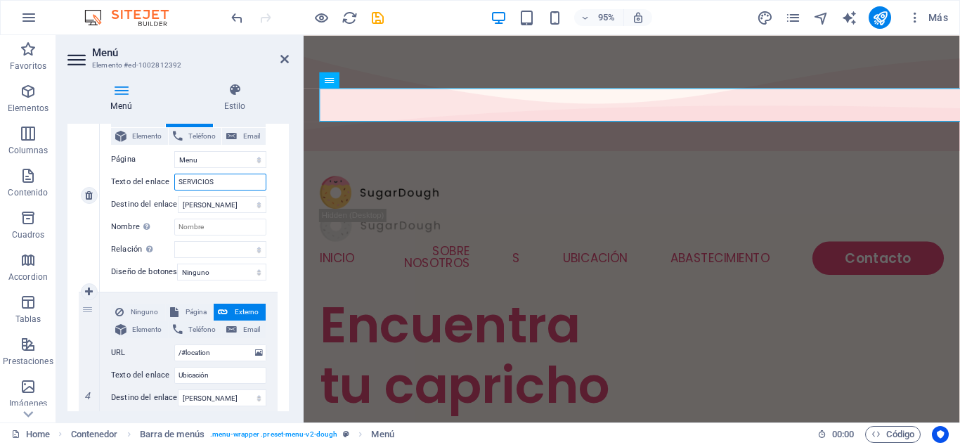
select select
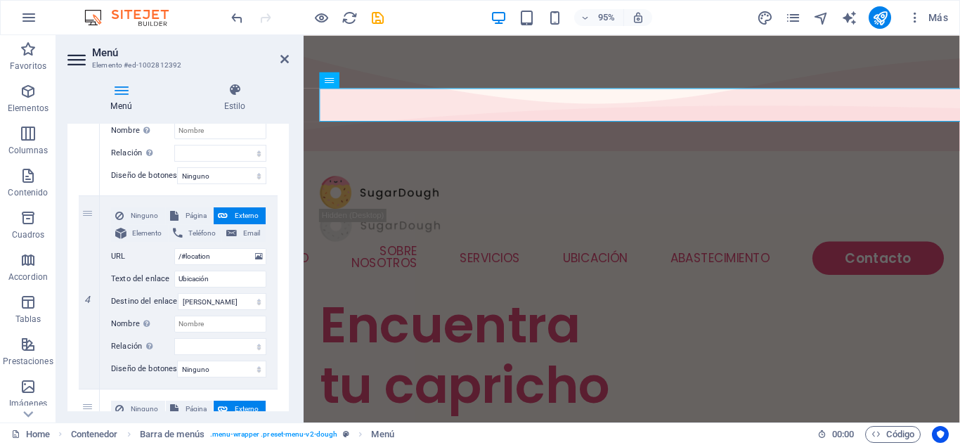
scroll to position [658, 0]
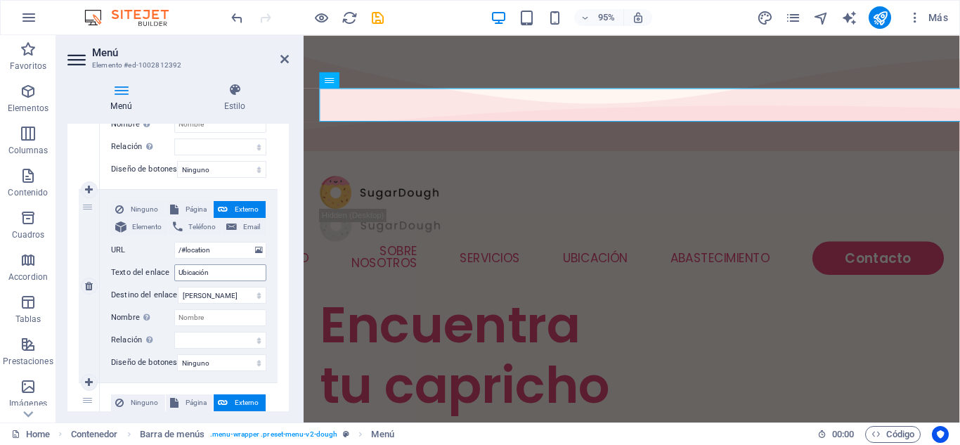
type input "SERVICIOS"
click at [222, 275] on input "Ubicación" at bounding box center [220, 272] width 92 height 17
type input "U"
select select
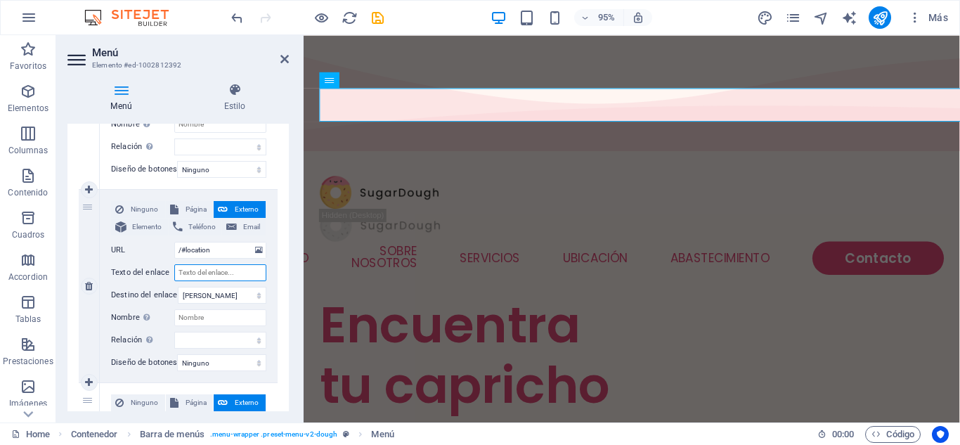
select select
type input "NU"
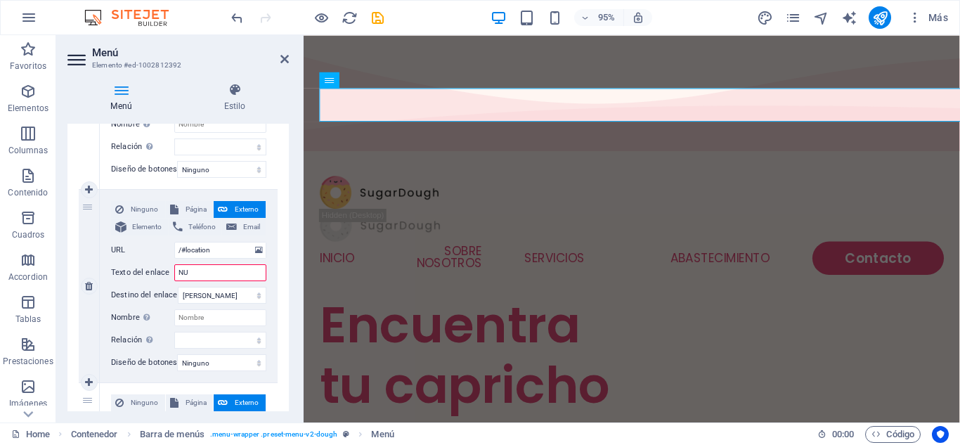
select select
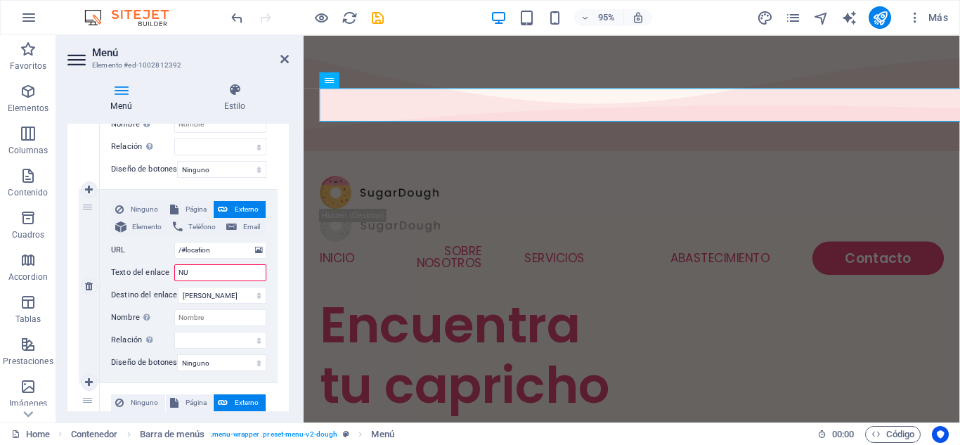
select select
type input "NUESTRO EQUIPO"
select select
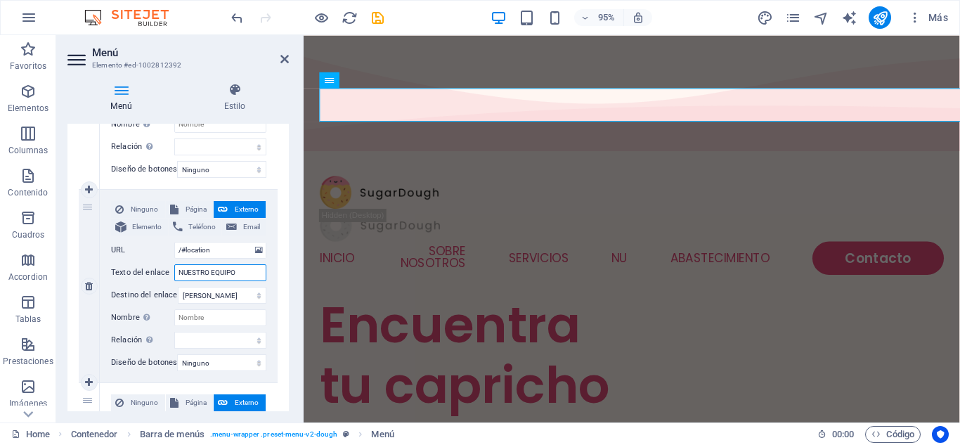
select select
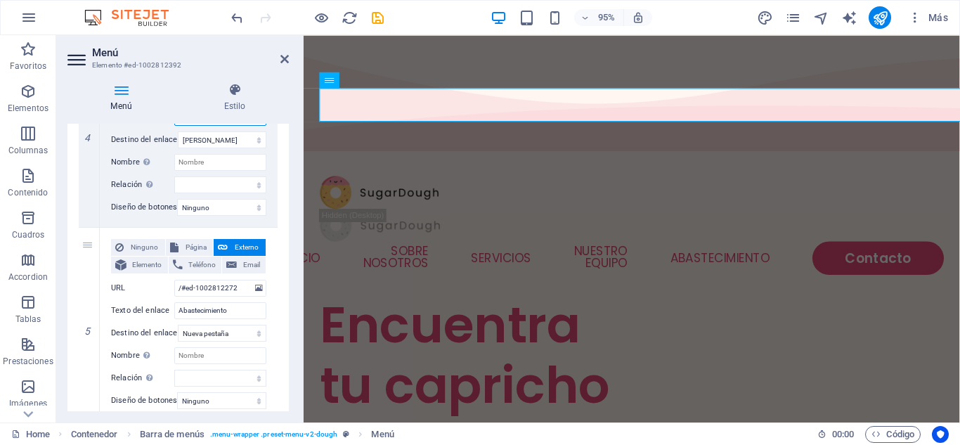
scroll to position [807, 0]
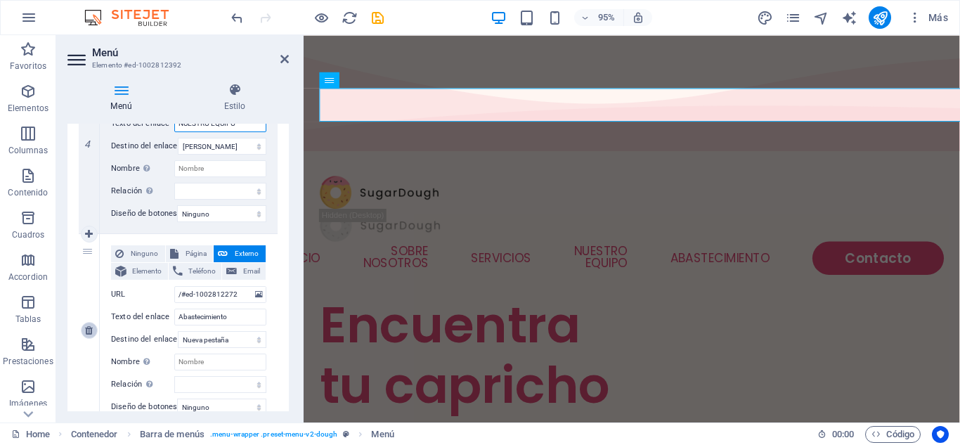
type input "NUESTRO EQUIPO"
click at [91, 335] on icon at bounding box center [89, 330] width 8 height 10
select select
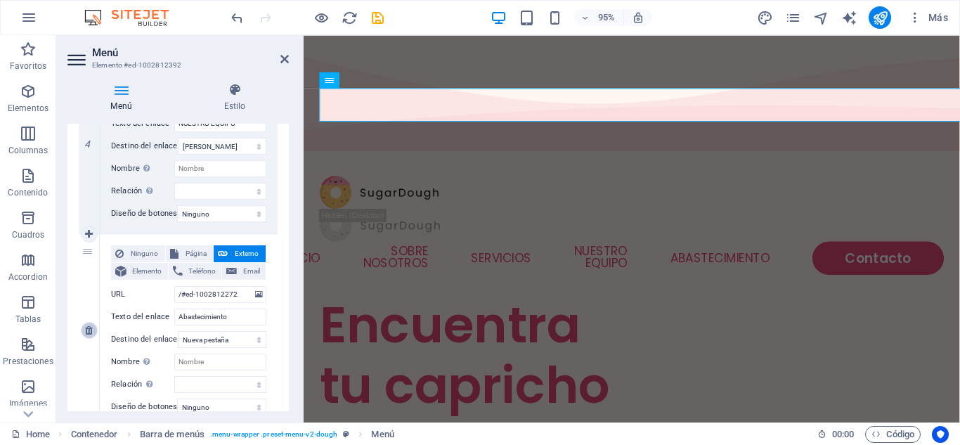
select select
select select "2"
type input "Contacto"
select select
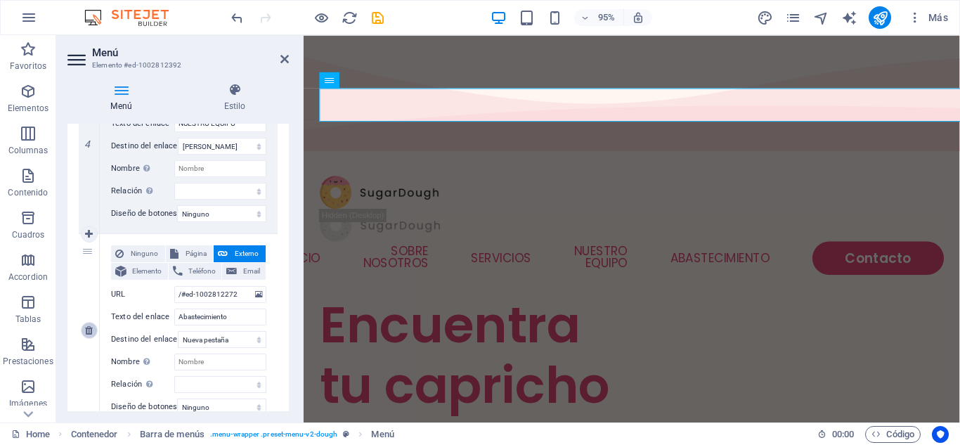
select select "default"
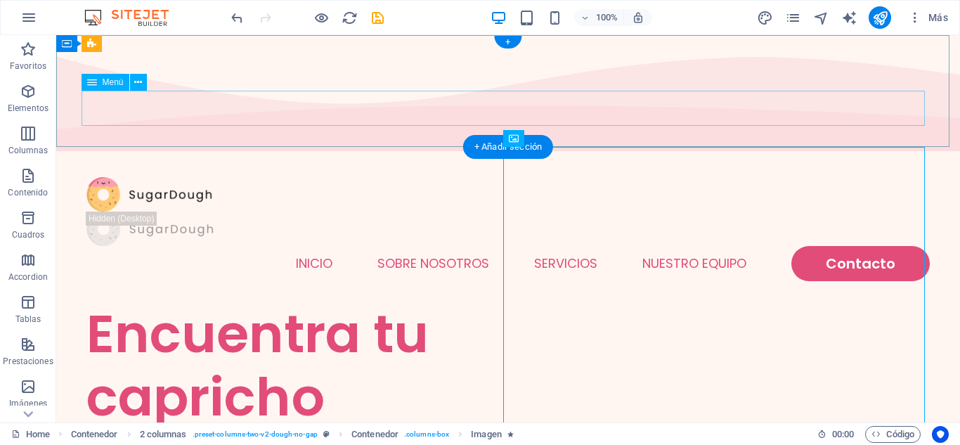
click at [724, 246] on nav "INICIO SOBRE NOSOTROS SERVICIOS NUESTRO EQUIPO Contacto" at bounding box center [507, 263] width 843 height 35
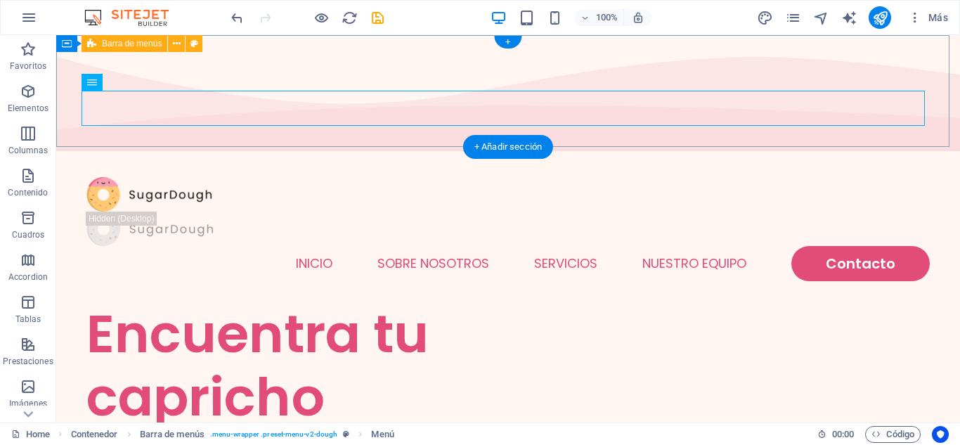
click at [649, 156] on div "Menú INICIO SOBRE NOSOTROS SERVICIOS NUESTRO EQUIPO Contacto" at bounding box center [508, 229] width 904 height 146
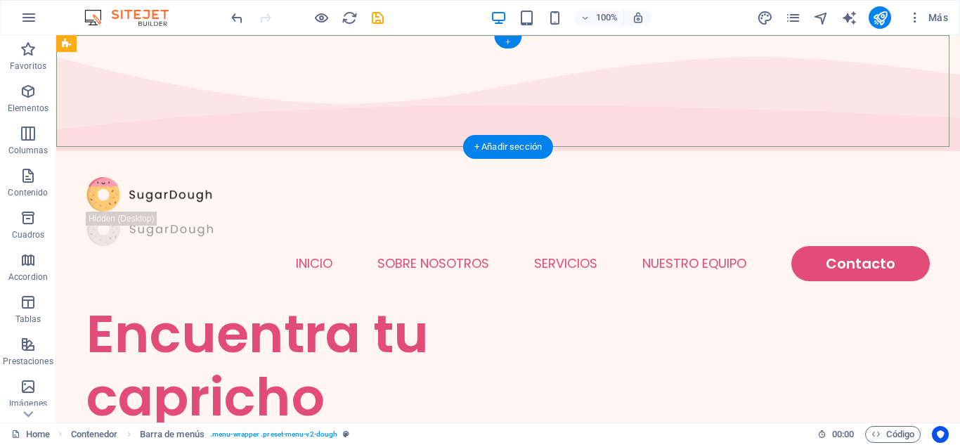
click at [509, 39] on div "+" at bounding box center [507, 42] width 27 height 13
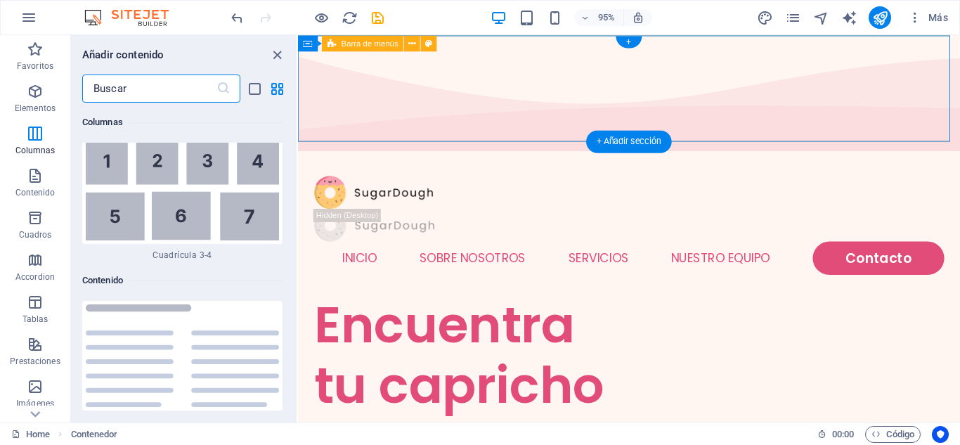
scroll to position [4628, 0]
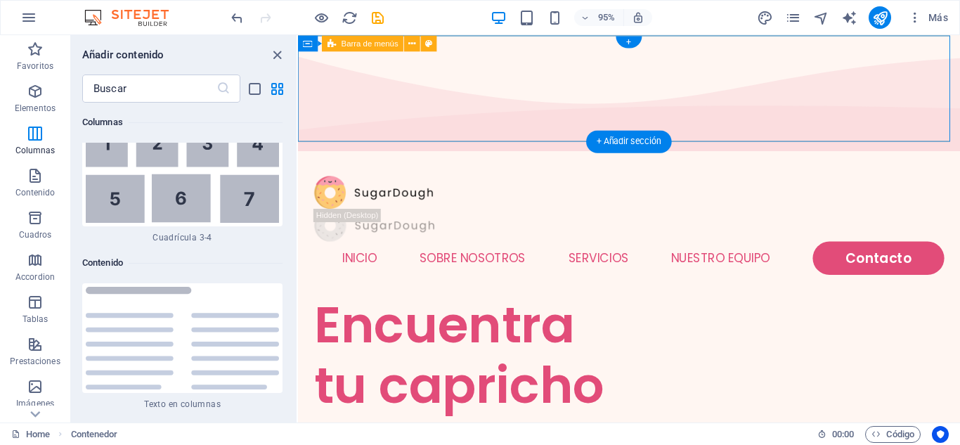
click at [501, 162] on div "Menú INICIO SOBRE NOSOTROS SERVICIOS NUESTRO EQUIPO Contacto" at bounding box center [646, 235] width 697 height 146
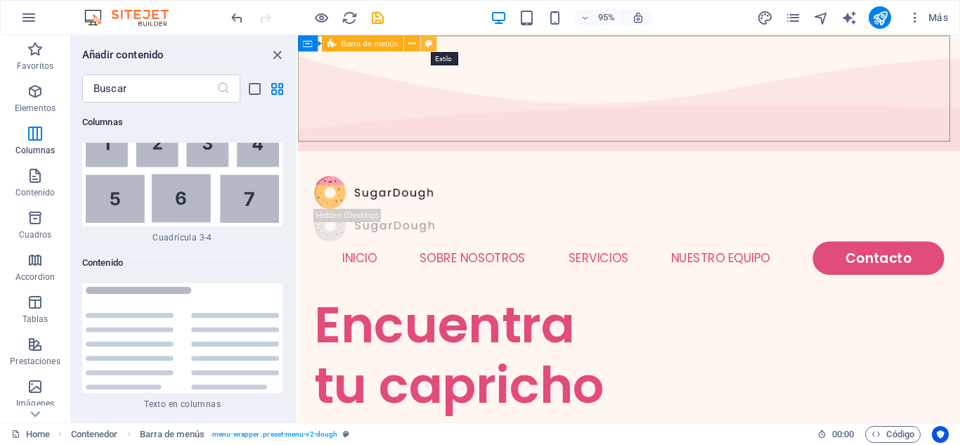
click at [427, 47] on icon at bounding box center [428, 43] width 7 height 14
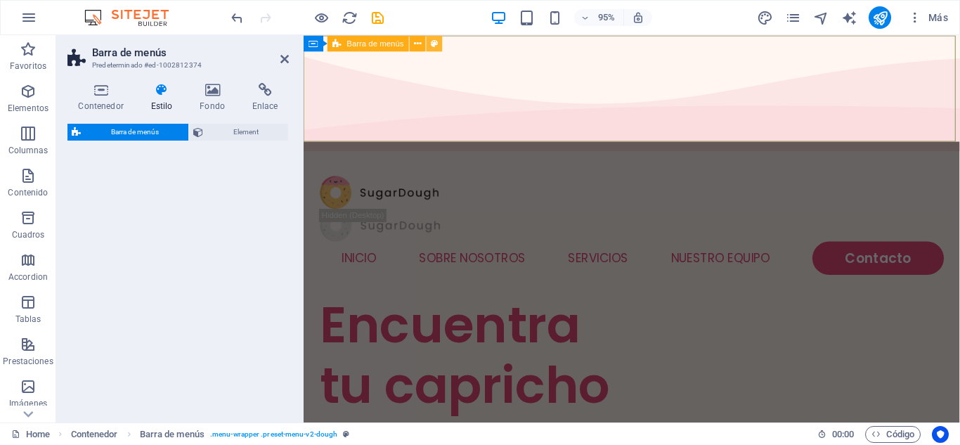
select select "rem"
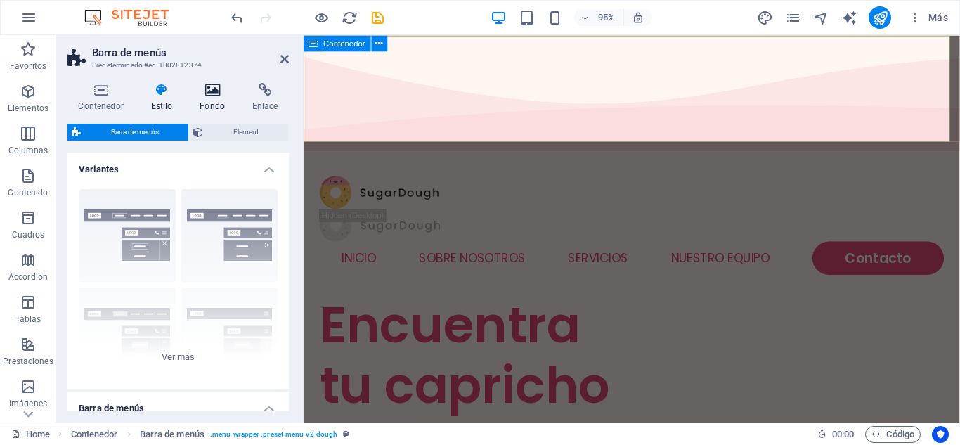
click at [212, 97] on h4 "Fondo" at bounding box center [215, 98] width 53 height 30
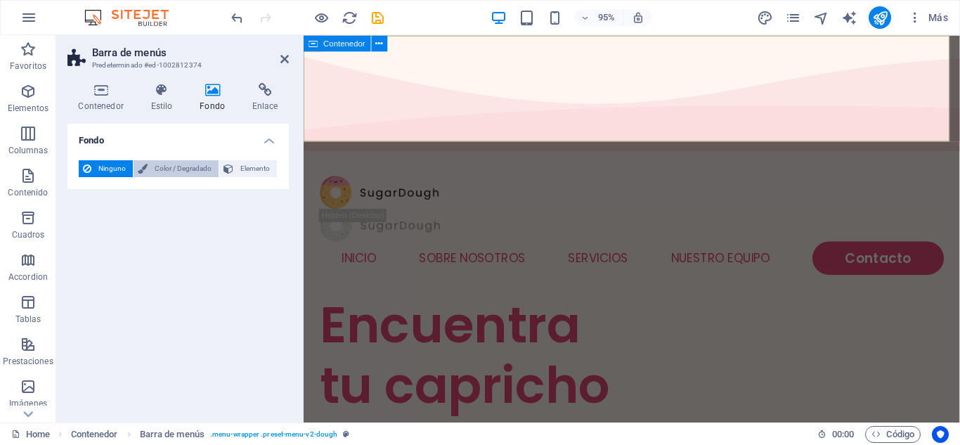
click at [181, 168] on span "Color / Degradado" at bounding box center [183, 168] width 63 height 17
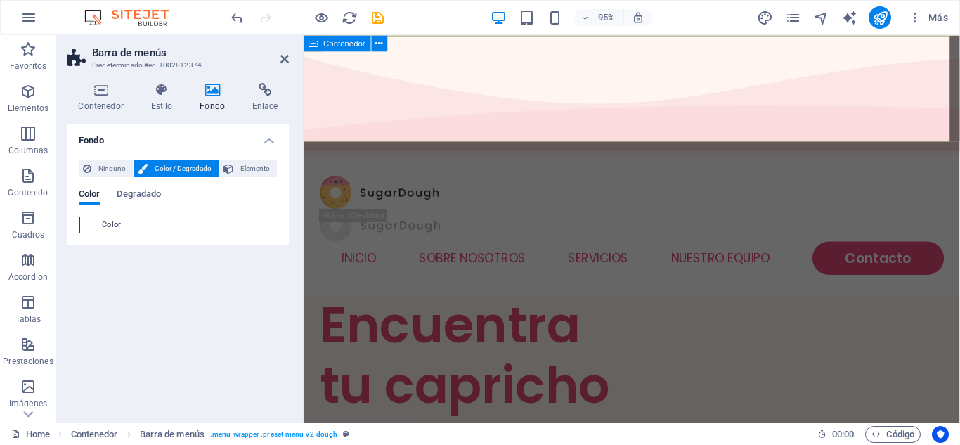
click at [90, 226] on span at bounding box center [87, 224] width 15 height 15
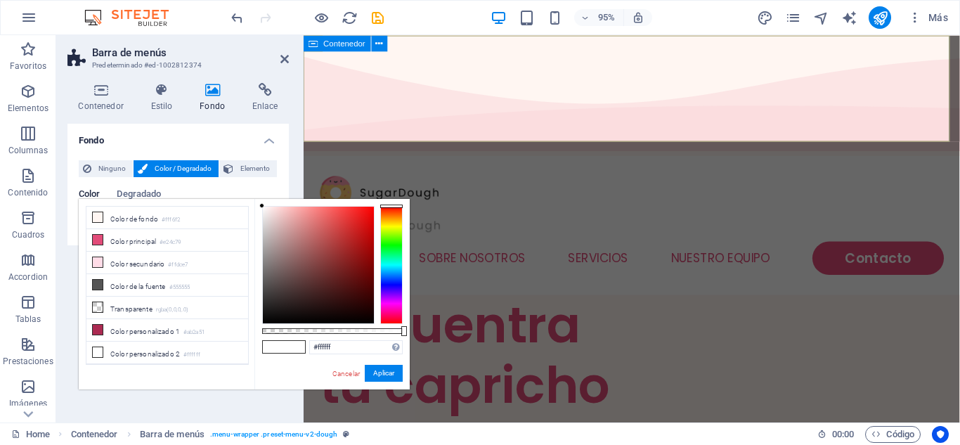
click at [389, 252] on div at bounding box center [391, 265] width 22 height 118
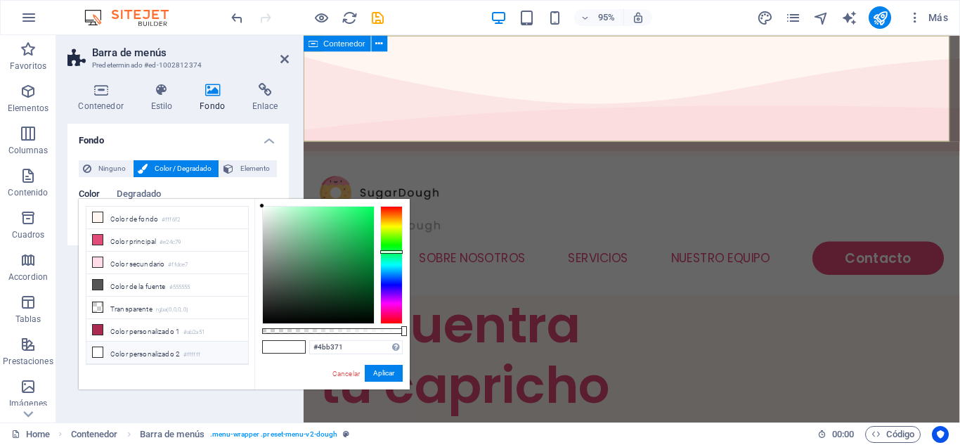
click at [327, 240] on div at bounding box center [318, 265] width 111 height 117
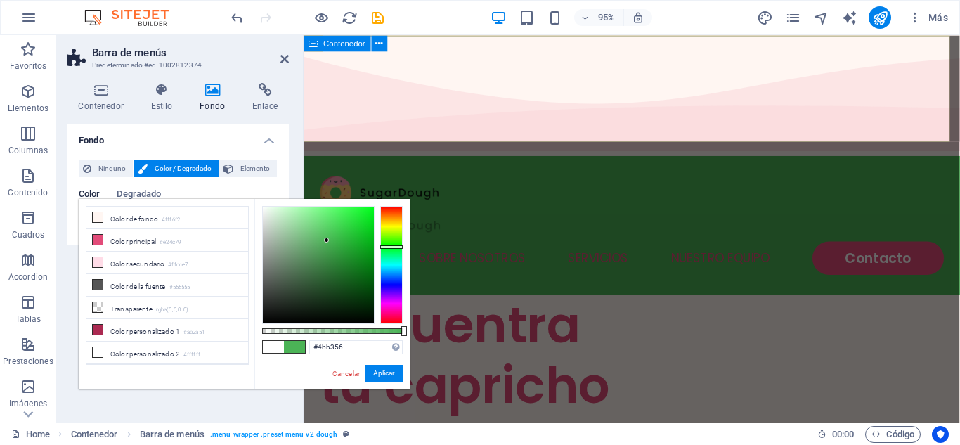
click at [391, 247] on div at bounding box center [391, 265] width 22 height 118
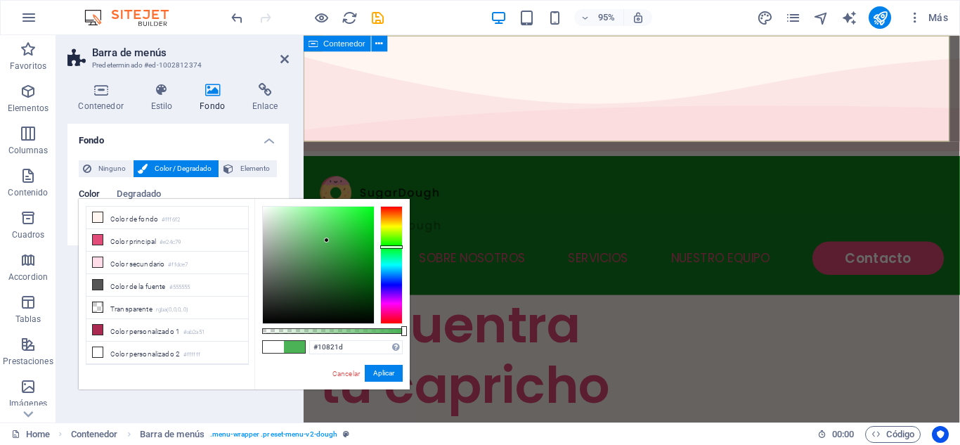
click at [359, 263] on div at bounding box center [318, 265] width 111 height 117
click at [363, 272] on div at bounding box center [318, 265] width 111 height 117
click at [368, 285] on div at bounding box center [318, 265] width 111 height 117
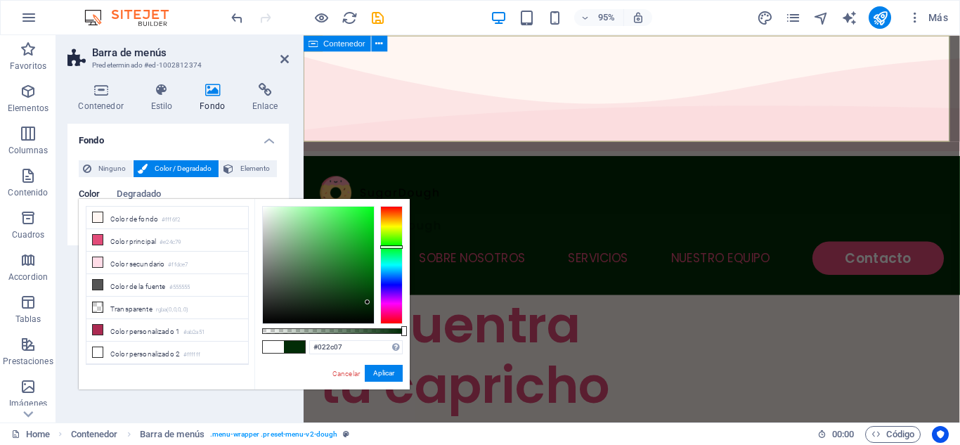
click at [368, 302] on div at bounding box center [318, 265] width 111 height 117
click at [143, 240] on li "Color principal #e24c79" at bounding box center [167, 240] width 162 height 22
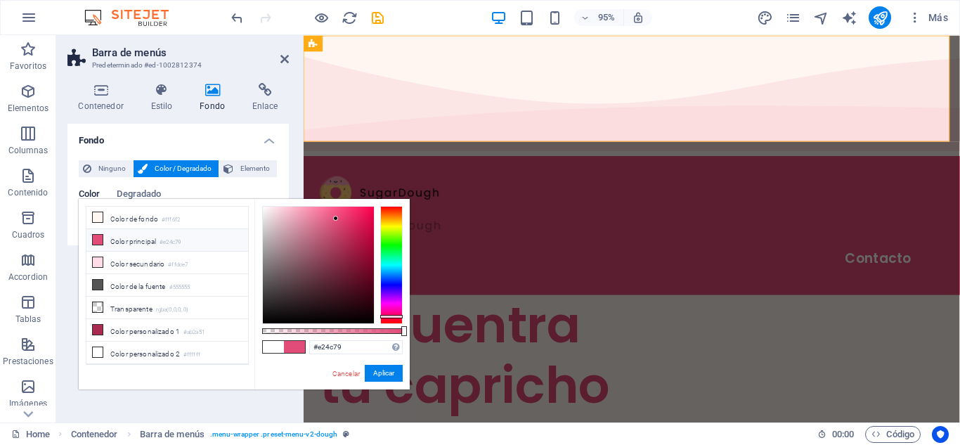
click at [98, 240] on icon at bounding box center [98, 240] width 10 height 10
click at [131, 242] on li "Color principal #e24c79" at bounding box center [167, 240] width 162 height 22
click at [93, 221] on icon at bounding box center [98, 217] width 10 height 10
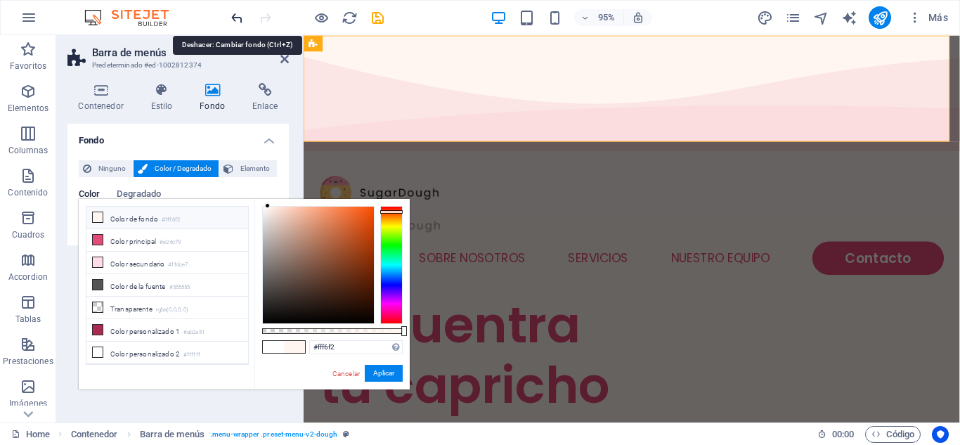
click at [240, 18] on icon "undo" at bounding box center [237, 18] width 16 height 16
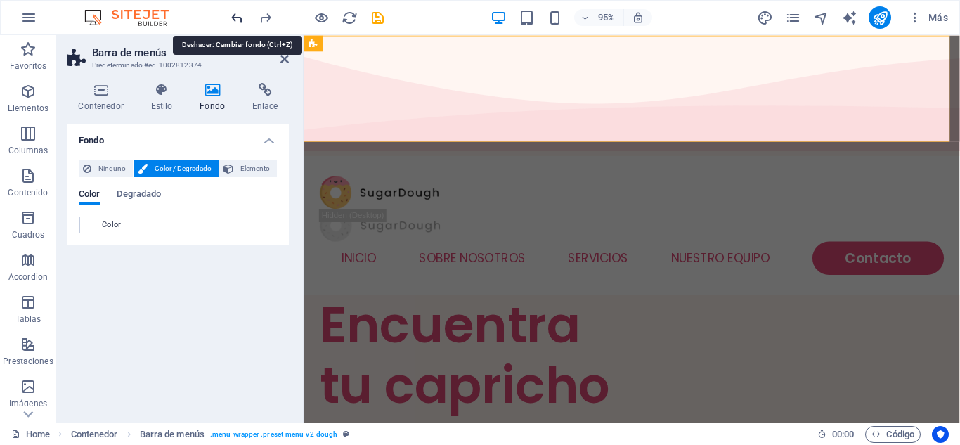
click at [240, 18] on icon "undo" at bounding box center [237, 18] width 16 height 16
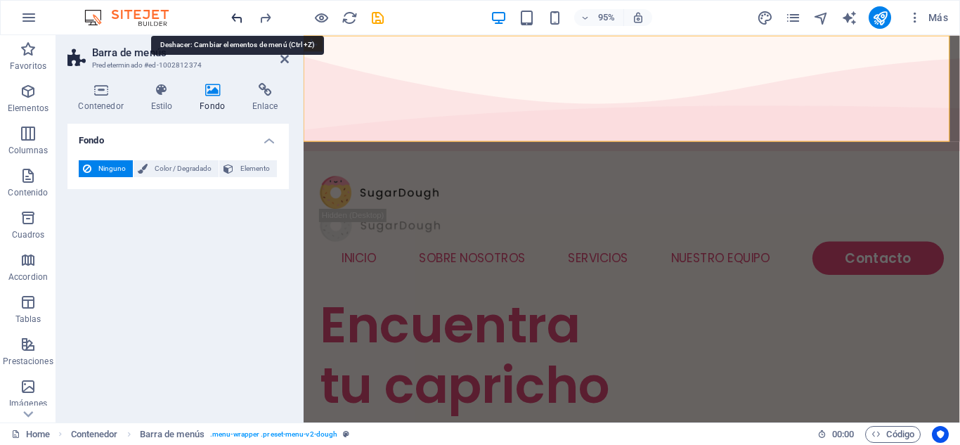
click at [240, 18] on icon "undo" at bounding box center [237, 18] width 16 height 16
click at [269, 22] on icon "redo" at bounding box center [265, 18] width 16 height 16
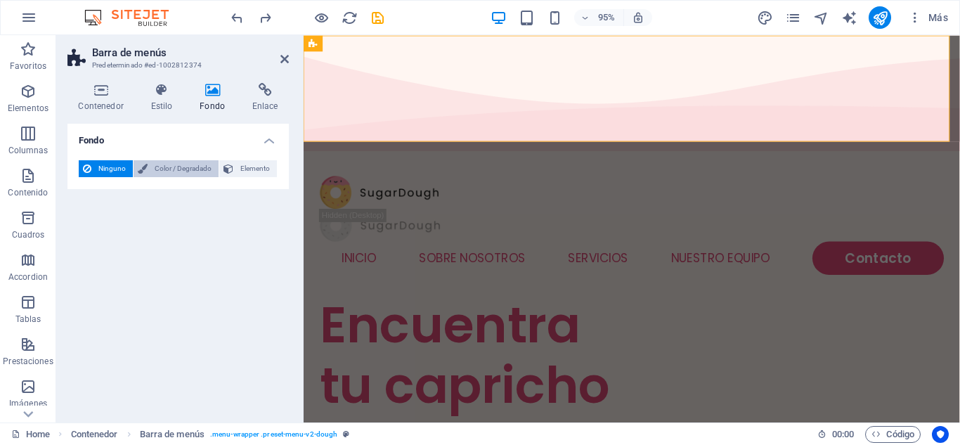
click at [185, 171] on span "Color / Degradado" at bounding box center [183, 168] width 63 height 17
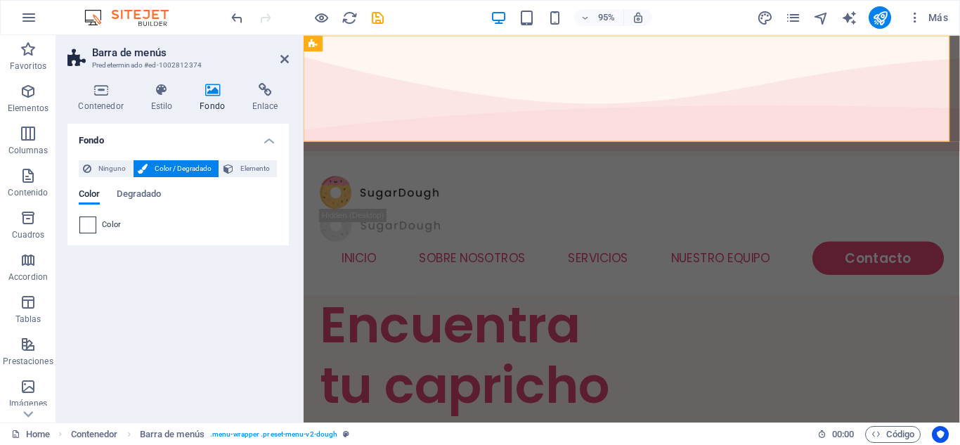
click at [86, 226] on span at bounding box center [87, 224] width 15 height 15
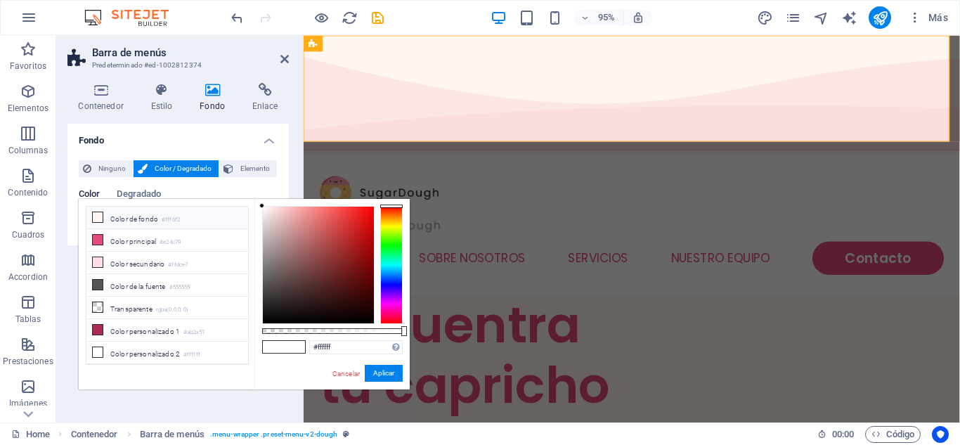
click at [389, 250] on div at bounding box center [391, 265] width 22 height 118
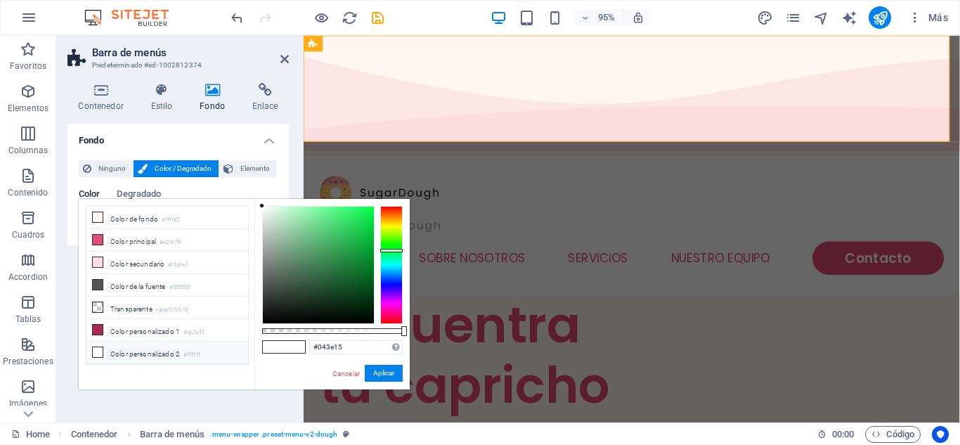
click at [365, 294] on div at bounding box center [318, 265] width 111 height 117
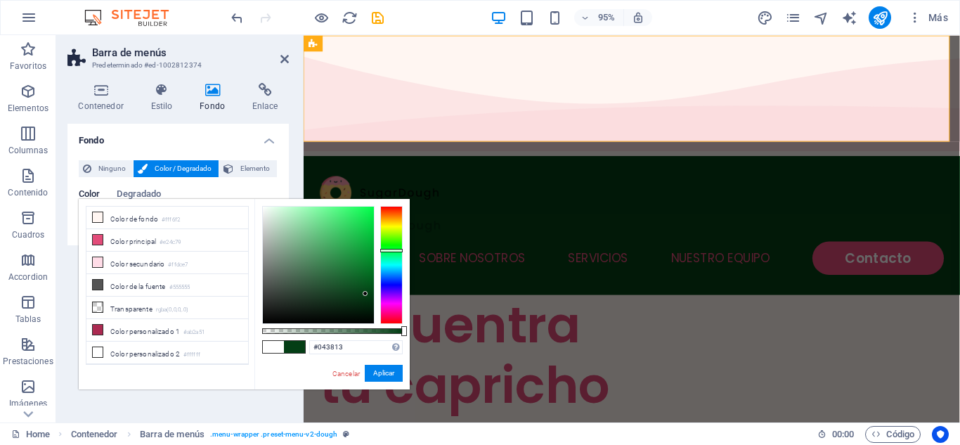
click at [366, 297] on div at bounding box center [318, 265] width 111 height 117
click at [368, 300] on div at bounding box center [318, 265] width 111 height 117
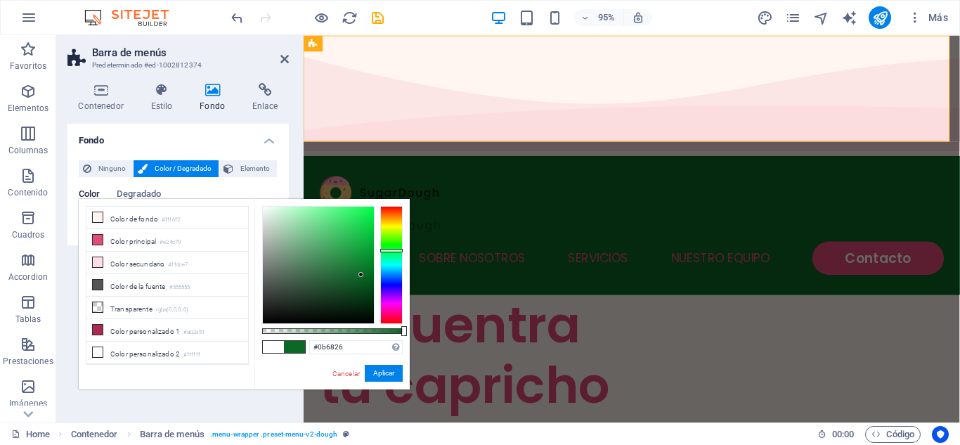
click at [361, 275] on div at bounding box center [318, 265] width 111 height 117
click at [361, 264] on div at bounding box center [318, 265] width 111 height 117
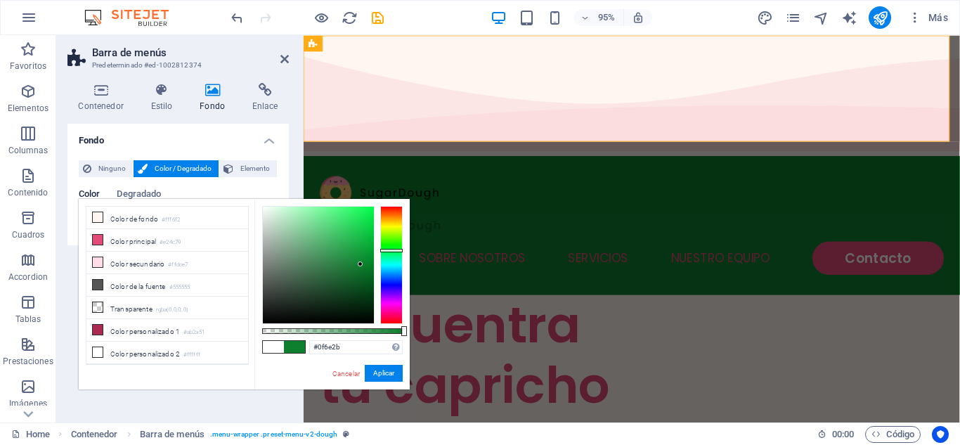
click at [358, 272] on div at bounding box center [318, 265] width 111 height 117
click at [344, 266] on div at bounding box center [318, 265] width 111 height 117
click at [347, 273] on div at bounding box center [318, 265] width 111 height 117
click at [356, 267] on div at bounding box center [318, 265] width 111 height 117
click at [363, 256] on div at bounding box center [318, 265] width 111 height 117
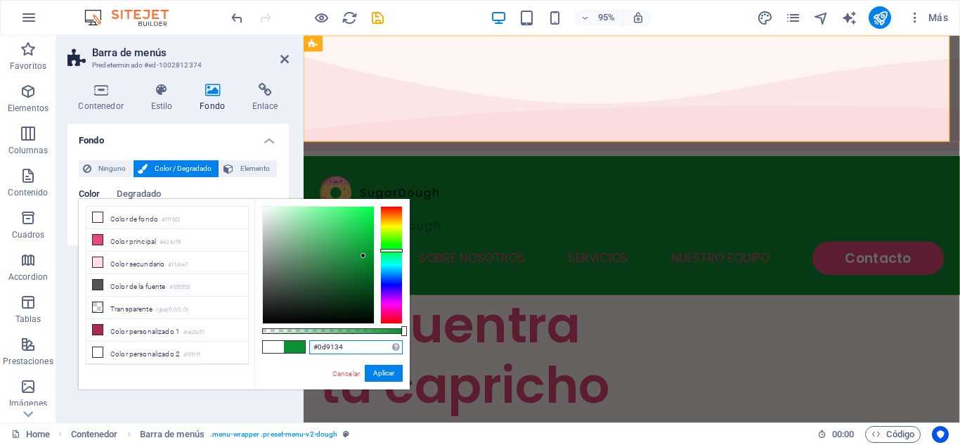
click at [345, 344] on input "#0d9134" at bounding box center [355, 347] width 93 height 14
type input "#00704A"
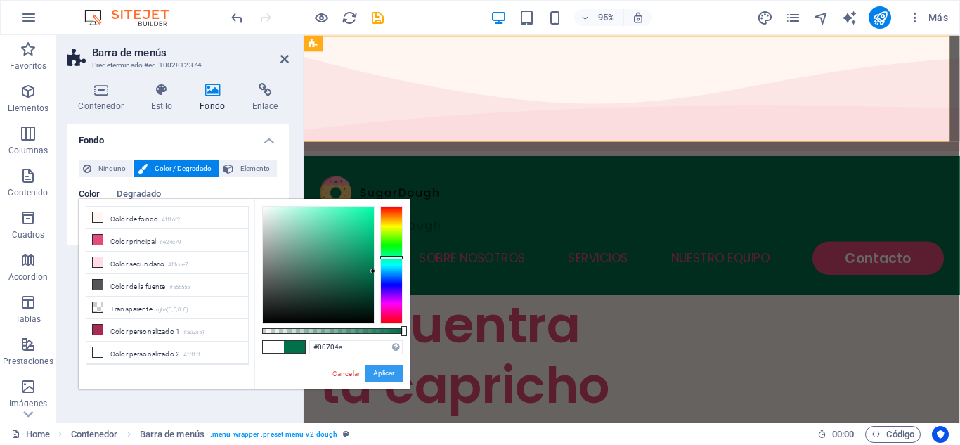
click at [381, 377] on button "Aplicar" at bounding box center [384, 373] width 38 height 17
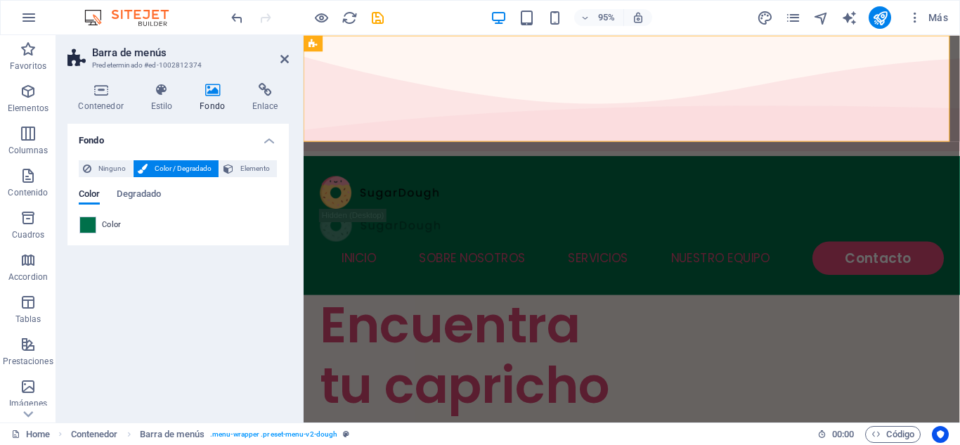
click at [274, 323] on div "Fondo Ninguno Color / Degradado Elemento Estirar fondo a ancho completo Superpo…" at bounding box center [177, 267] width 221 height 287
click at [190, 280] on div "Fondo Ninguno Color / Degradado Elemento Estirar fondo a ancho completo Superpo…" at bounding box center [177, 267] width 221 height 287
click at [84, 221] on span at bounding box center [87, 224] width 15 height 15
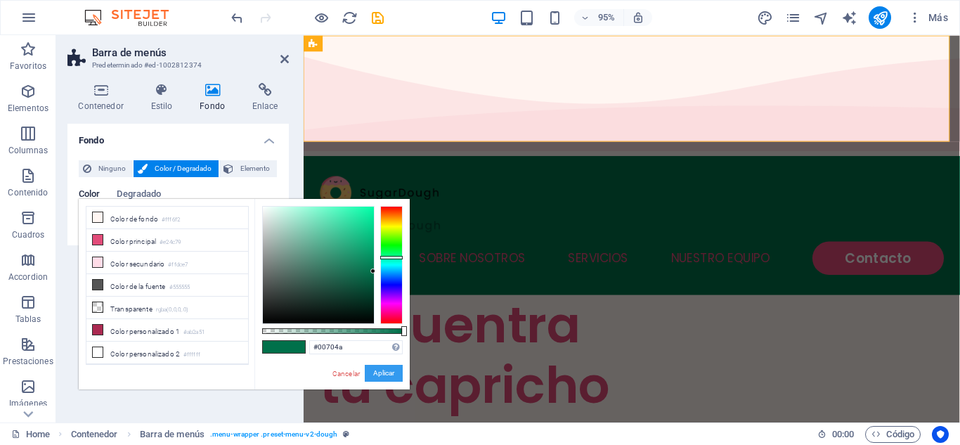
click at [385, 377] on button "Aplicar" at bounding box center [384, 373] width 38 height 17
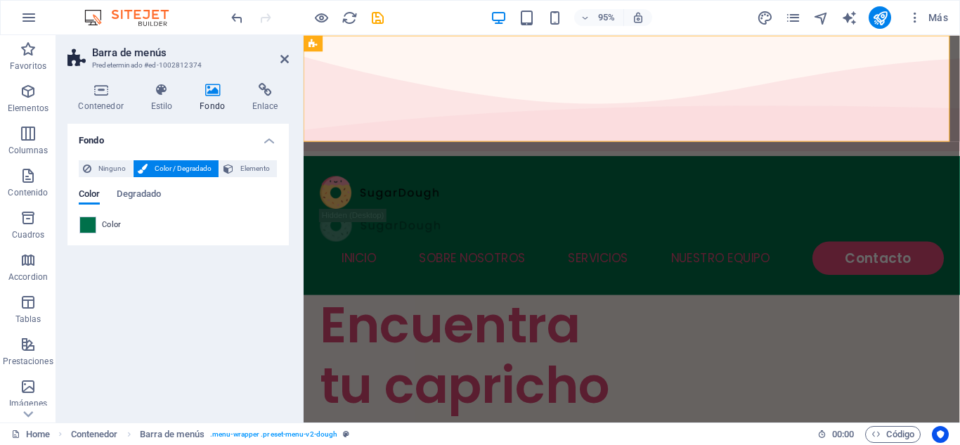
click at [715, 1] on div "95% Más" at bounding box center [480, 18] width 959 height 34
click at [284, 60] on icon at bounding box center [284, 58] width 8 height 11
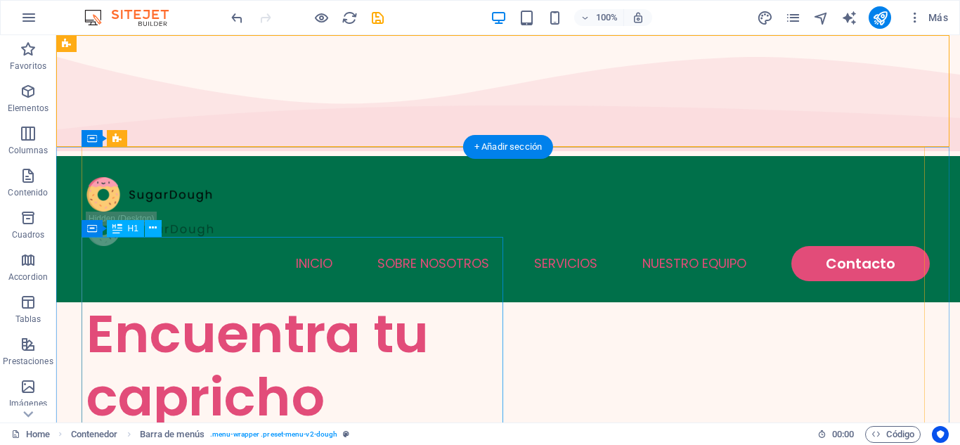
click at [409, 302] on div "Encuentra tu capricho perfecto" at bounding box center [297, 397] width 422 height 190
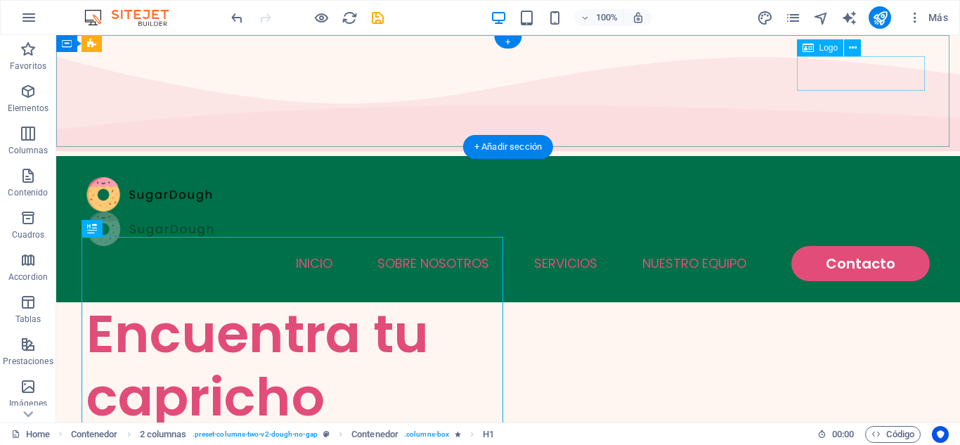
click at [888, 212] on div at bounding box center [507, 229] width 843 height 34
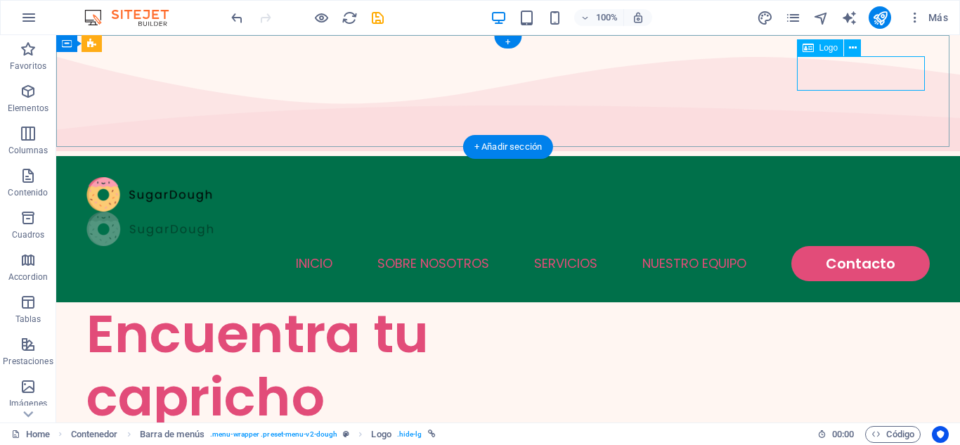
click at [864, 212] on div at bounding box center [507, 229] width 843 height 34
click at [848, 46] on button at bounding box center [852, 47] width 17 height 17
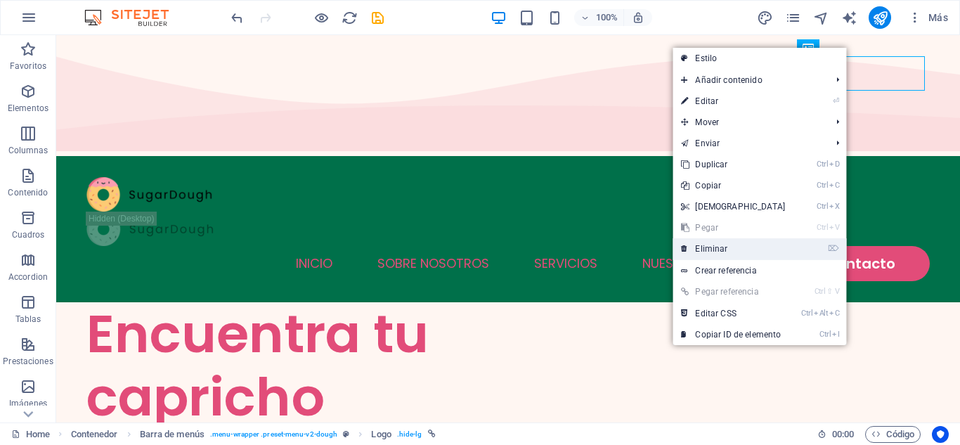
click at [726, 248] on link "⌦ Eliminar" at bounding box center [733, 248] width 121 height 21
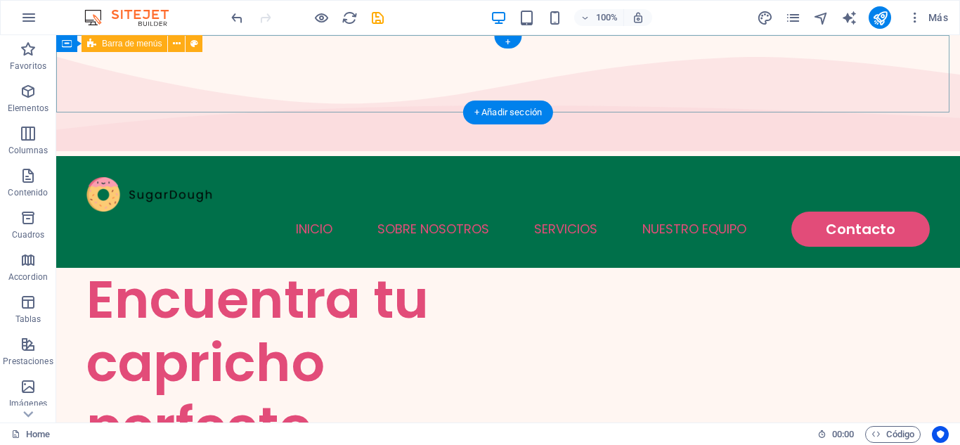
click at [78, 156] on div "Menú INICIO SOBRE NOSOTROS SERVICIOS NUESTRO EQUIPO Contacto" at bounding box center [508, 212] width 904 height 112
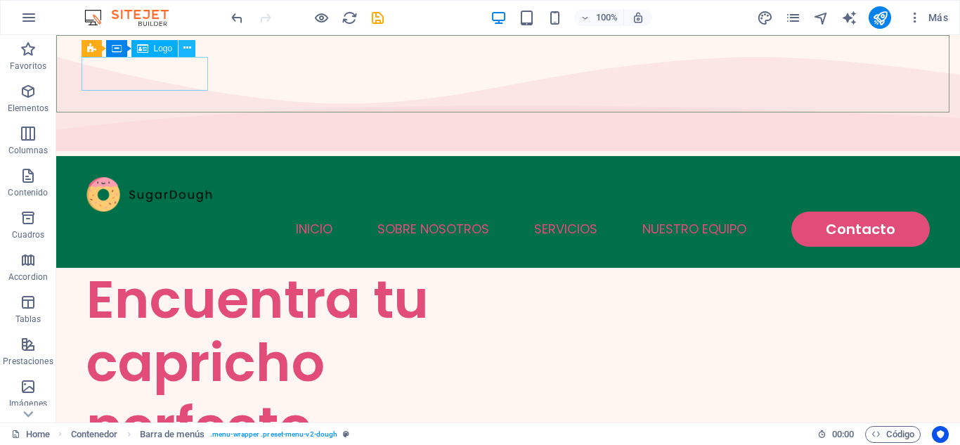
click at [186, 50] on icon at bounding box center [187, 48] width 8 height 15
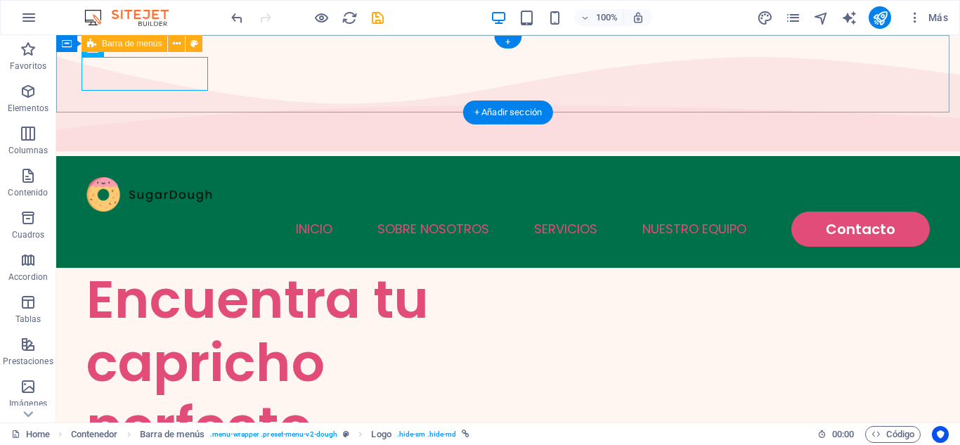
click at [348, 156] on div "Menú INICIO SOBRE NOSOTROS SERVICIOS NUESTRO EQUIPO Contacto" at bounding box center [508, 212] width 904 height 112
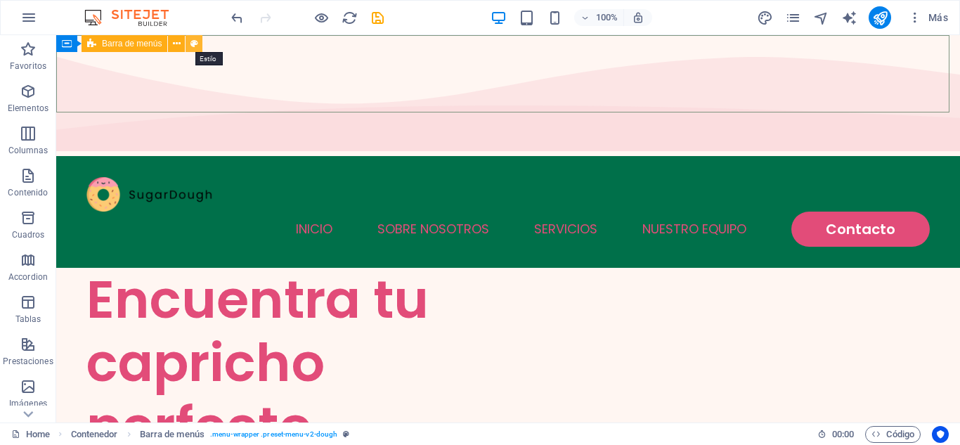
click at [195, 44] on icon at bounding box center [194, 44] width 8 height 15
select select "rem"
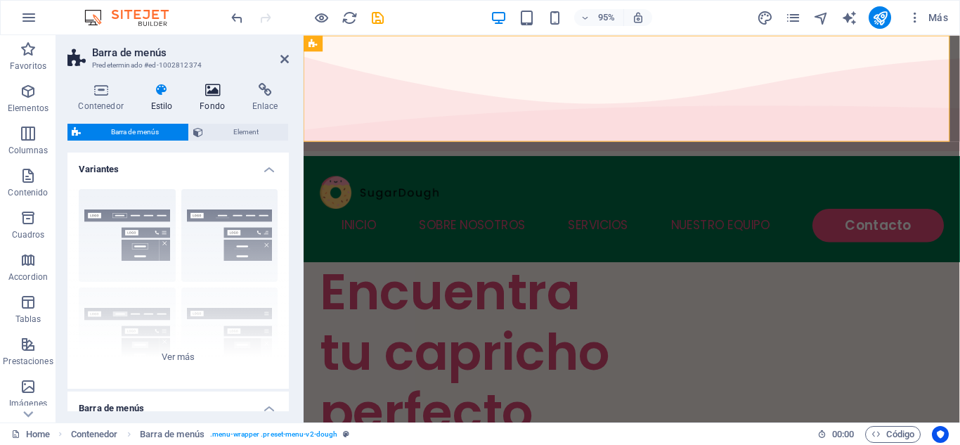
click at [213, 95] on icon at bounding box center [212, 90] width 47 height 14
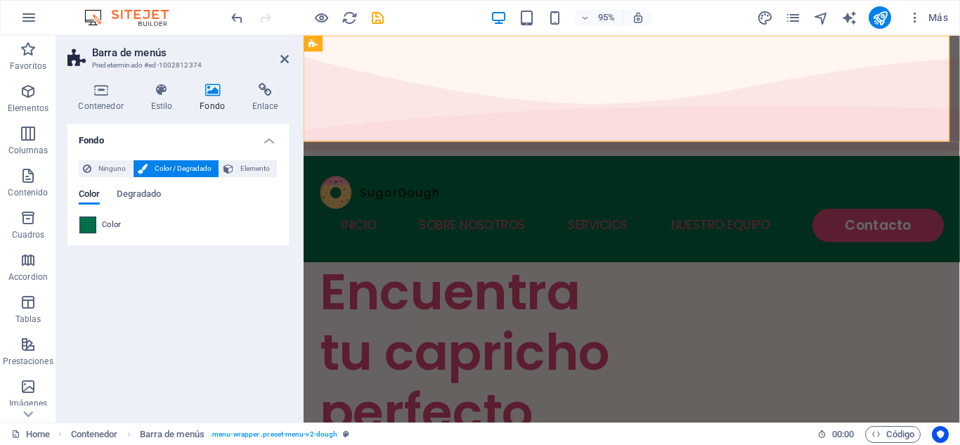
click at [91, 226] on span at bounding box center [87, 224] width 15 height 15
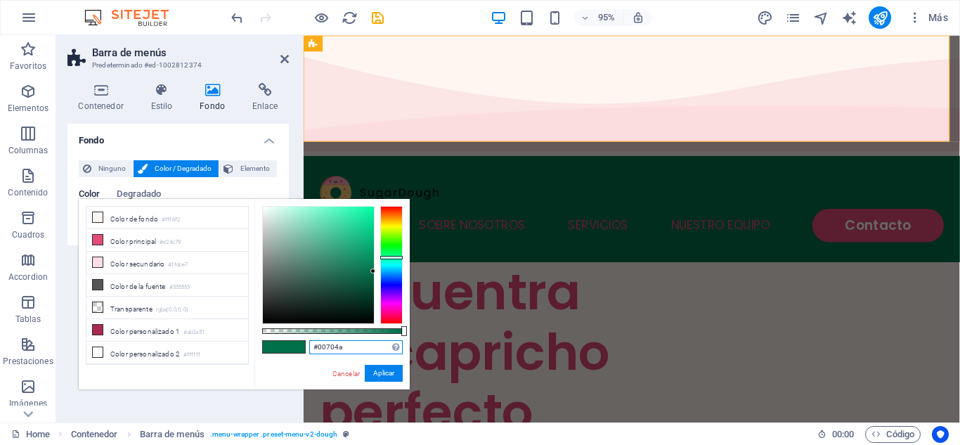
click at [351, 351] on input "#00704a" at bounding box center [355, 347] width 93 height 14
type input "#036635"
click at [382, 370] on button "Aplicar" at bounding box center [384, 373] width 38 height 17
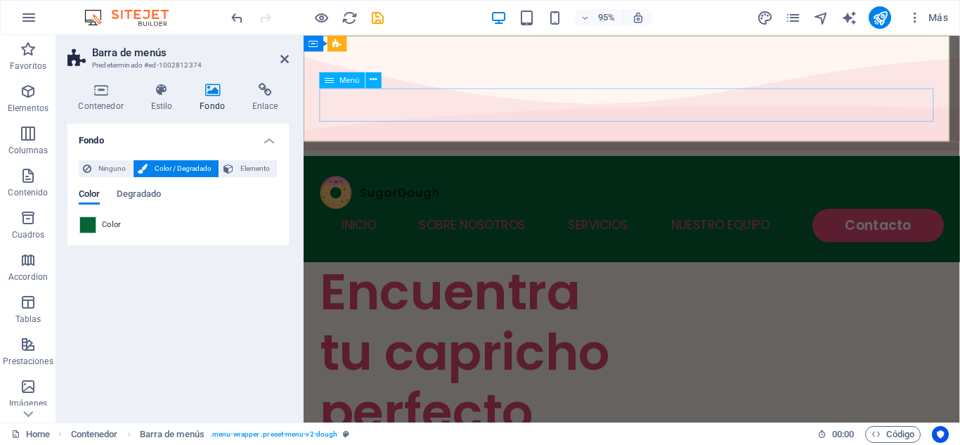
click at [434, 218] on nav "INICIO SOBRE NOSOTROS SERVICIOS NUESTRO EQUIPO Contacto" at bounding box center [648, 235] width 657 height 35
click at [370, 80] on icon at bounding box center [373, 79] width 7 height 14
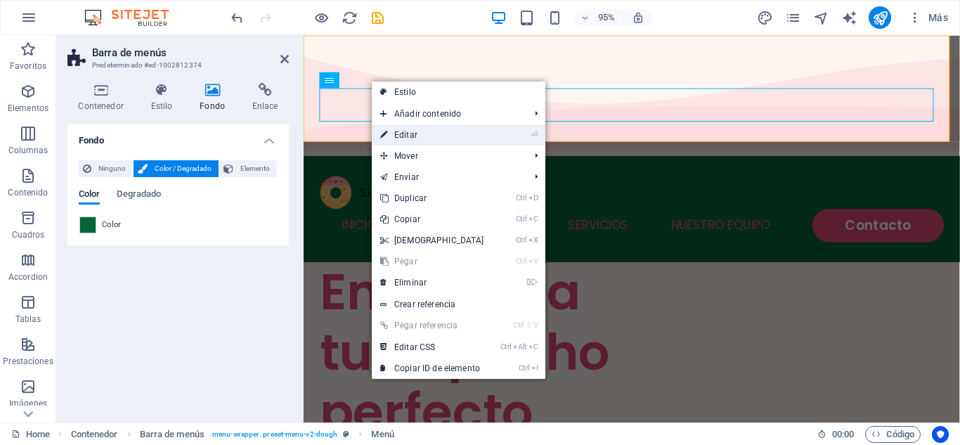
click at [413, 132] on link "⏎ Editar" at bounding box center [432, 134] width 121 height 21
select select
select select "1"
select select
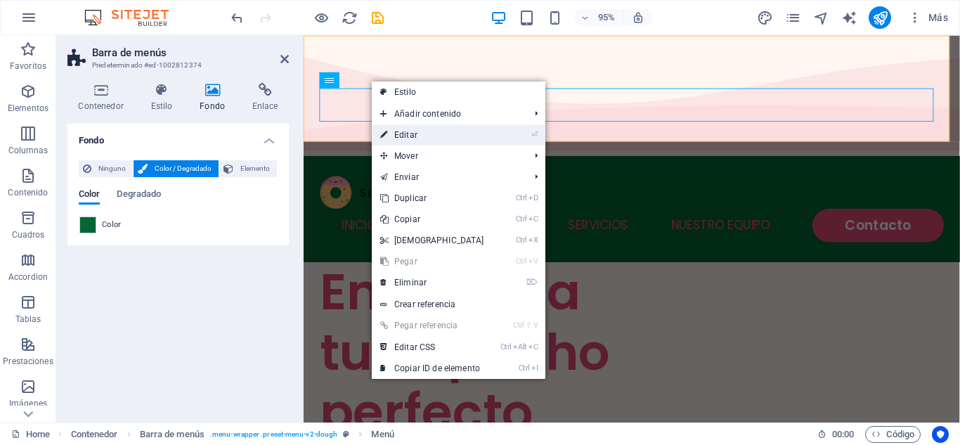
select select
select select "2"
select select
select select "default"
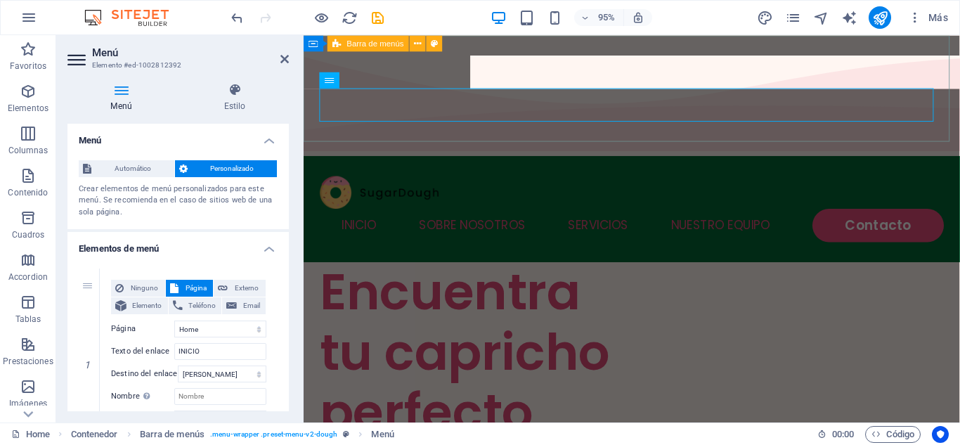
click at [418, 162] on div "Menú INICIO SOBRE NOSOTROS SERVICIOS NUESTRO EQUIPO Contacto" at bounding box center [649, 218] width 691 height 112
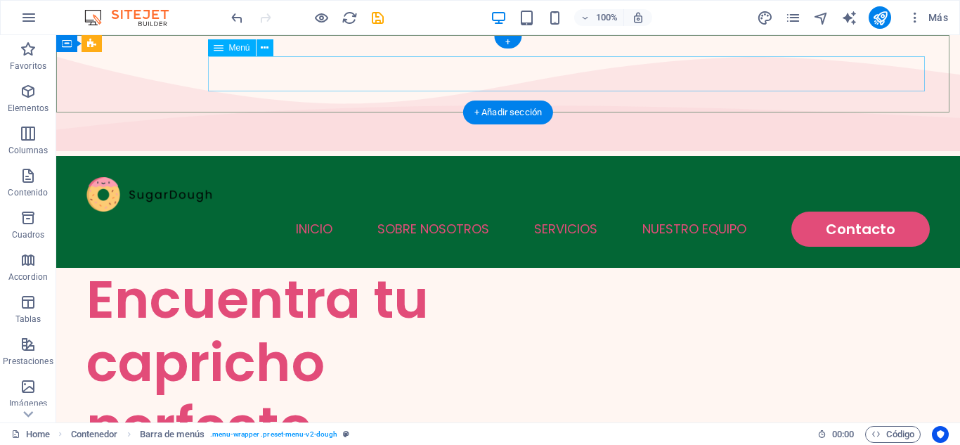
click at [390, 212] on nav "INICIO SOBRE NOSOTROS SERVICIOS NUESTRO EQUIPO Contacto" at bounding box center [507, 229] width 843 height 35
click at [266, 49] on icon at bounding box center [265, 48] width 8 height 15
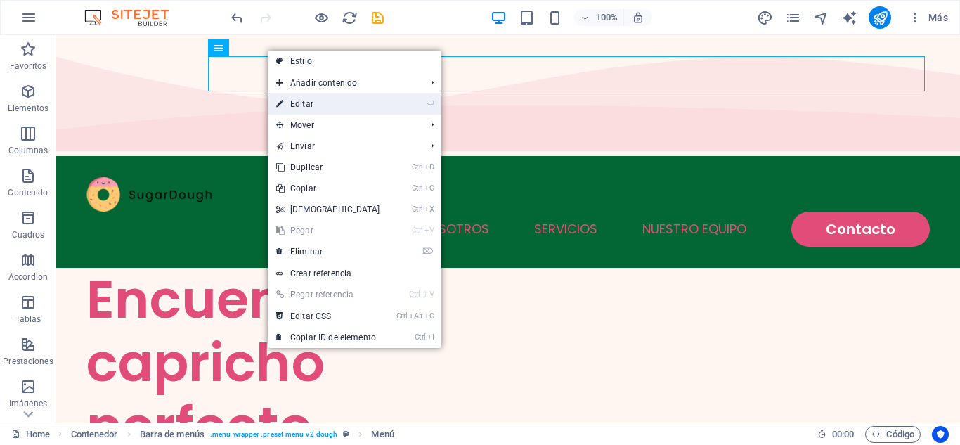
click at [313, 101] on link "⏎ Editar" at bounding box center [328, 103] width 121 height 21
select select
select select "1"
select select
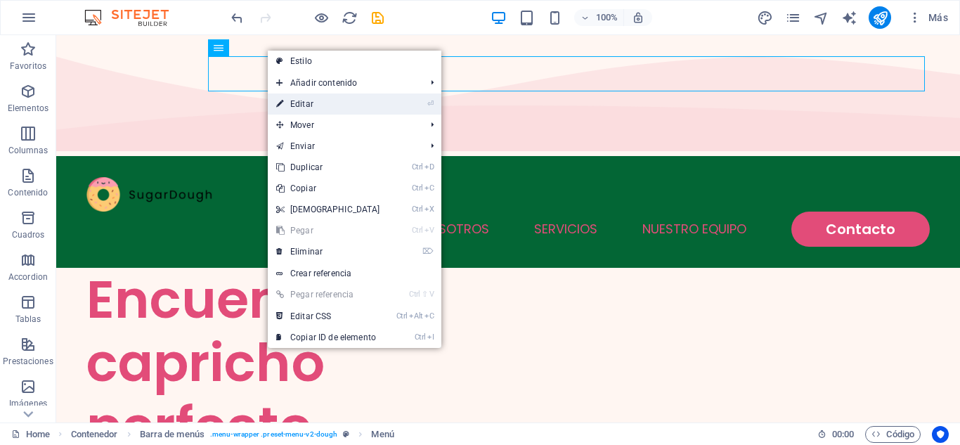
select select
select select "2"
select select
select select "default"
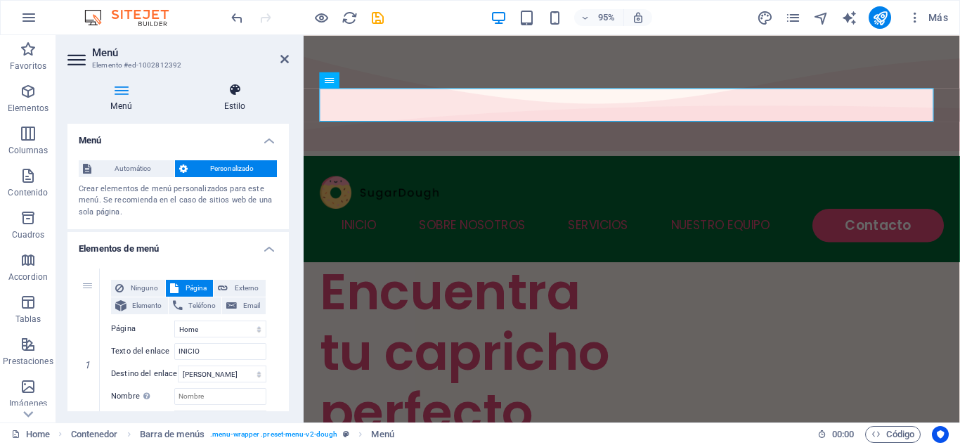
click at [236, 95] on icon at bounding box center [235, 90] width 108 height 14
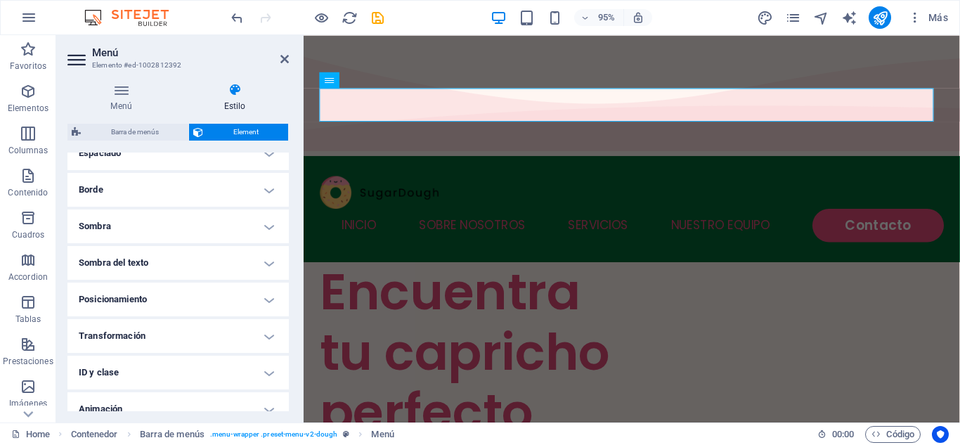
scroll to position [290, 0]
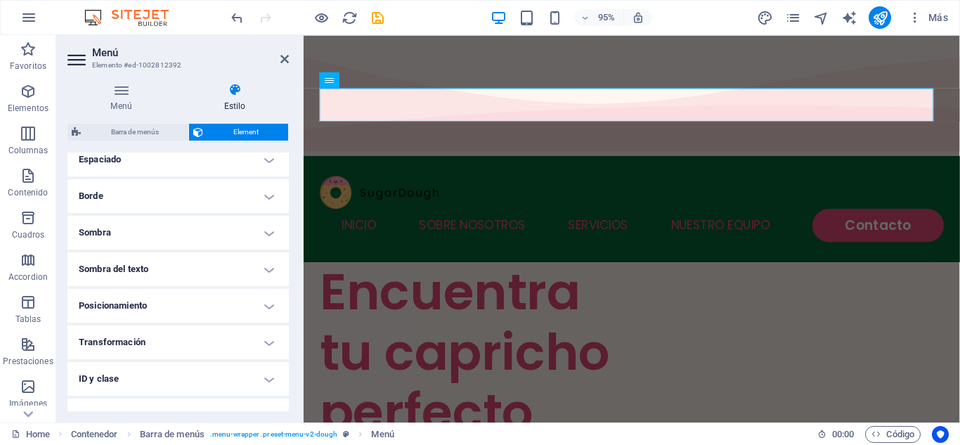
click at [264, 264] on h4 "Sombra del texto" at bounding box center [177, 269] width 221 height 34
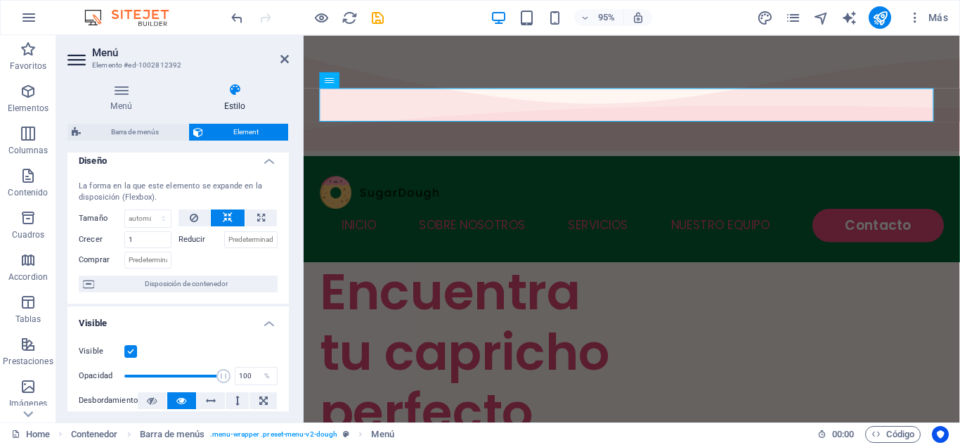
scroll to position [0, 0]
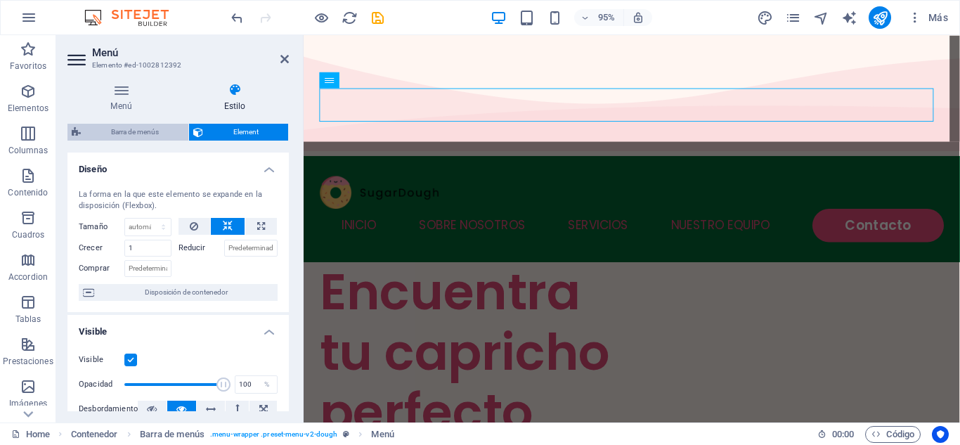
click at [145, 131] on span "Barra de menús" at bounding box center [134, 132] width 99 height 17
select select "rem"
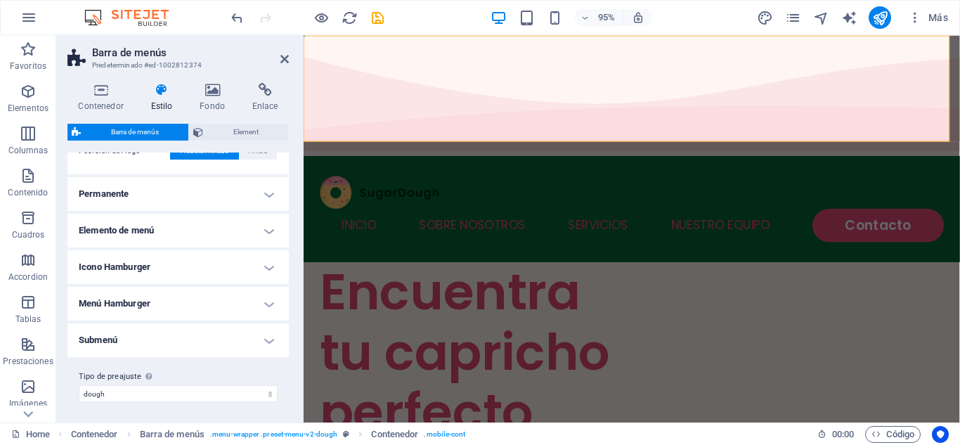
scroll to position [429, 0]
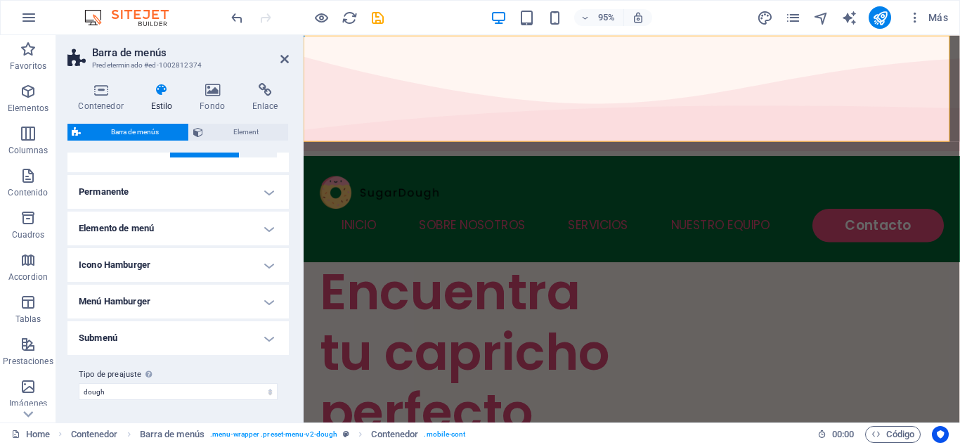
click at [271, 228] on h4 "Elemento de menú" at bounding box center [177, 229] width 221 height 34
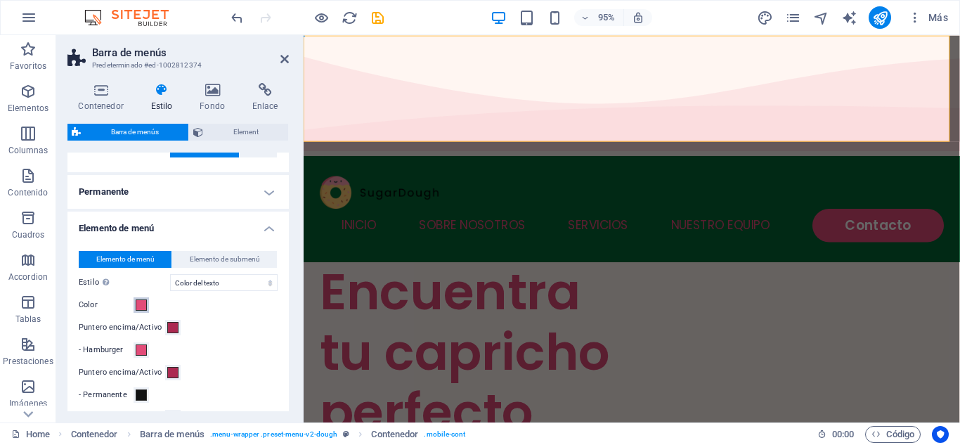
click at [140, 306] on span at bounding box center [141, 304] width 11 height 11
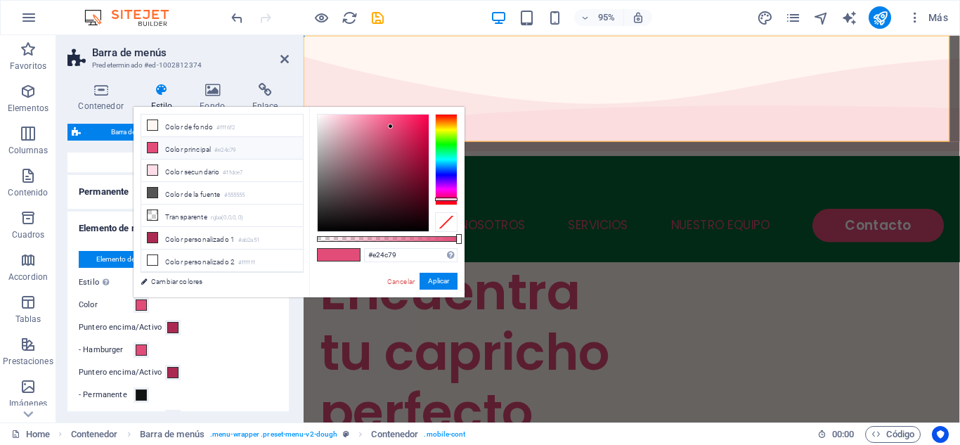
click at [140, 306] on span at bounding box center [141, 304] width 11 height 11
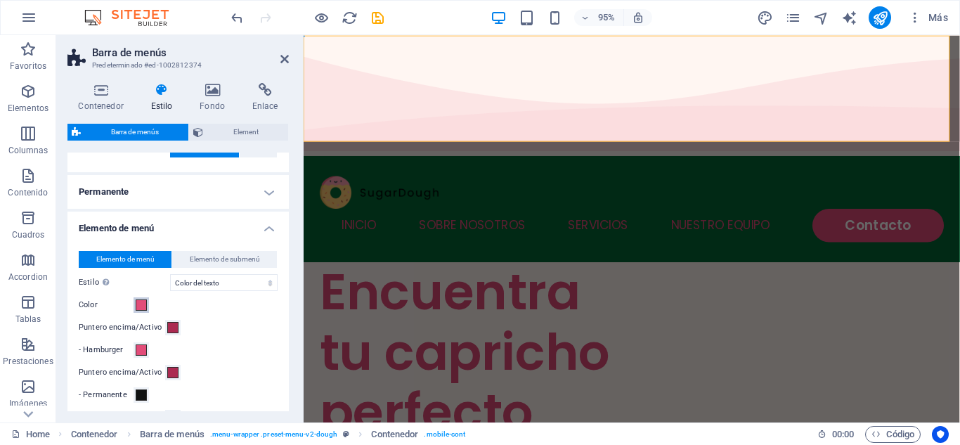
click at [140, 306] on span at bounding box center [141, 304] width 11 height 11
click at [0, 0] on link "Cambiar colores" at bounding box center [0, 0] width 0 height 0
click at [260, 284] on select "Sin formato Color del texto Cuadro: Atenuar Cuadro: Voltear verticalmente Cuadr…" at bounding box center [224, 282] width 108 height 17
click at [145, 304] on span at bounding box center [141, 304] width 11 height 11
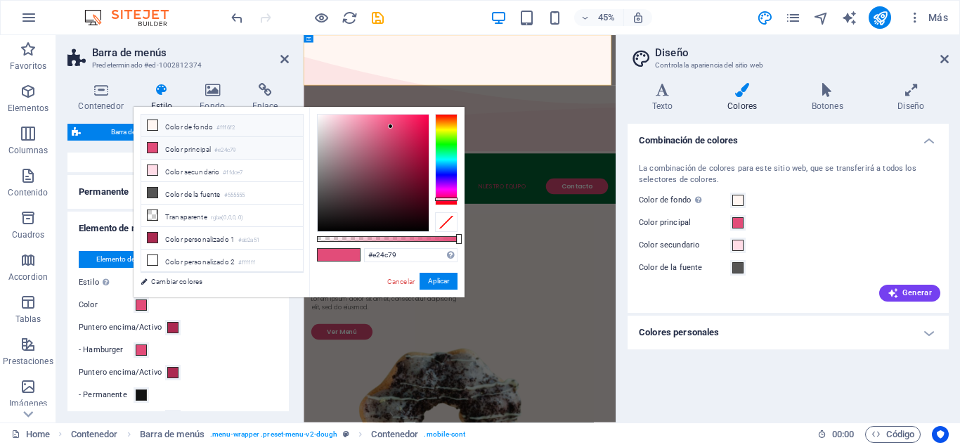
click at [151, 124] on icon at bounding box center [153, 125] width 10 height 10
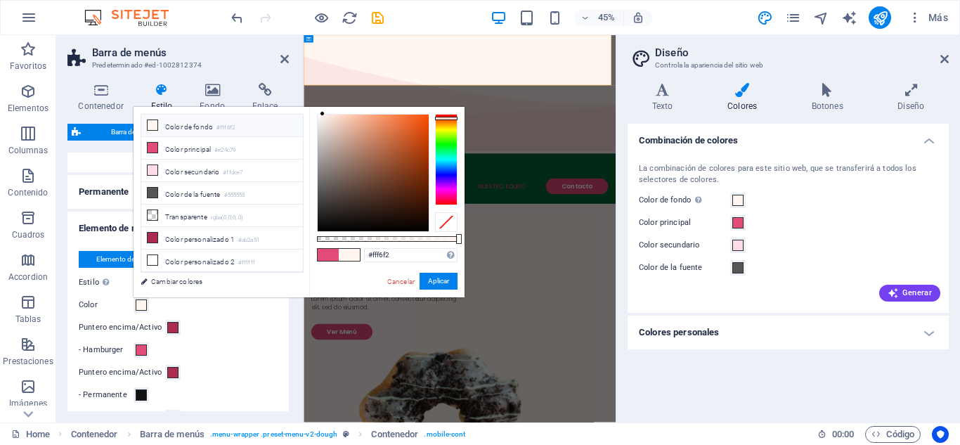
click at [324, 252] on span at bounding box center [328, 255] width 21 height 12
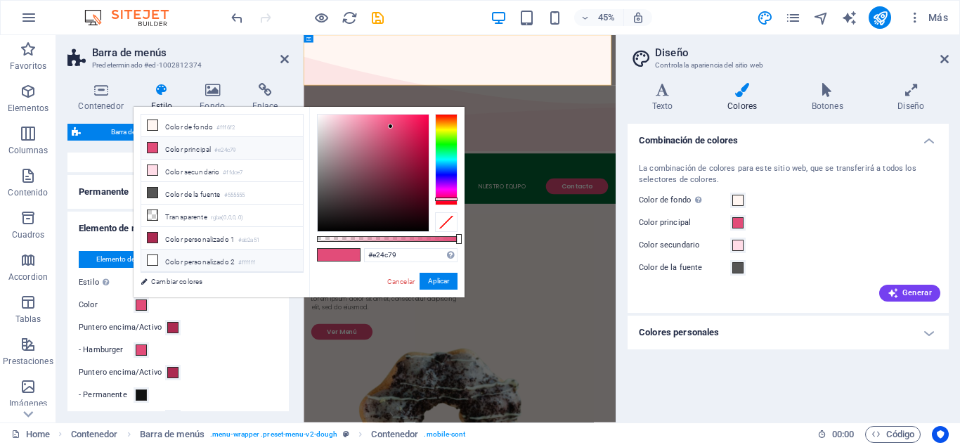
click at [155, 259] on icon at bounding box center [153, 260] width 10 height 10
type input "#ffffff"
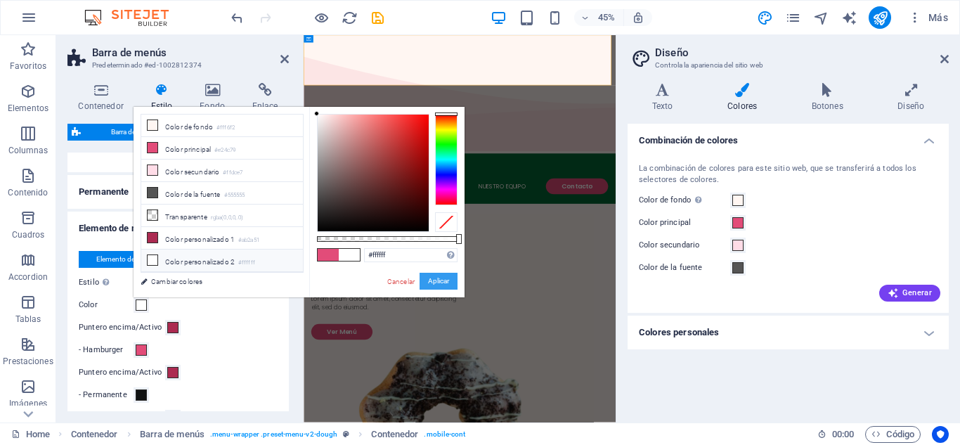
click at [436, 283] on button "Aplicar" at bounding box center [439, 281] width 38 height 17
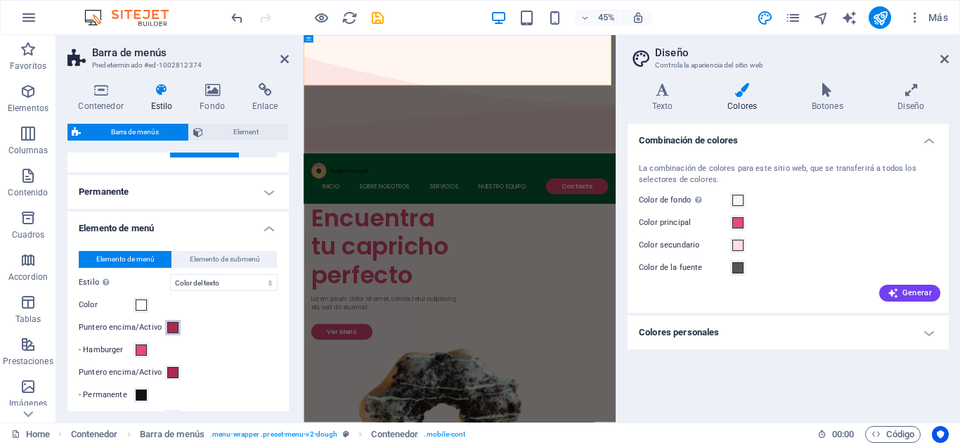
click at [174, 332] on span at bounding box center [172, 327] width 11 height 11
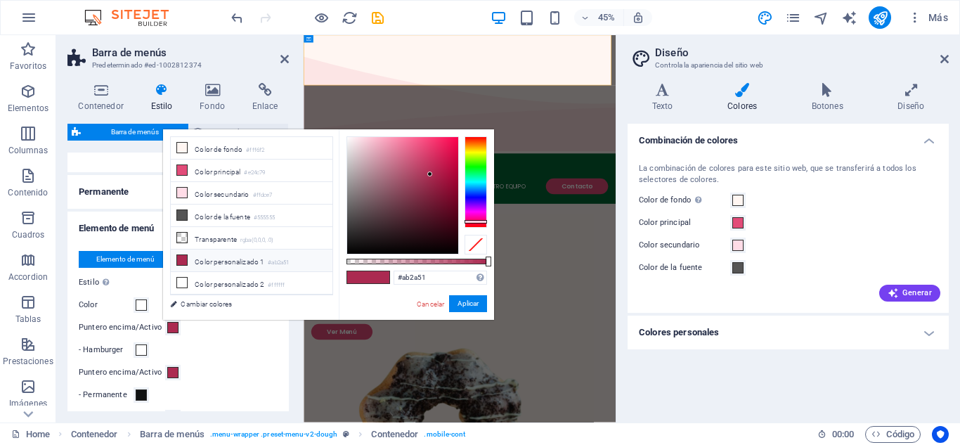
click at [376, 275] on span at bounding box center [378, 277] width 21 height 12
click at [473, 171] on div at bounding box center [476, 181] width 22 height 91
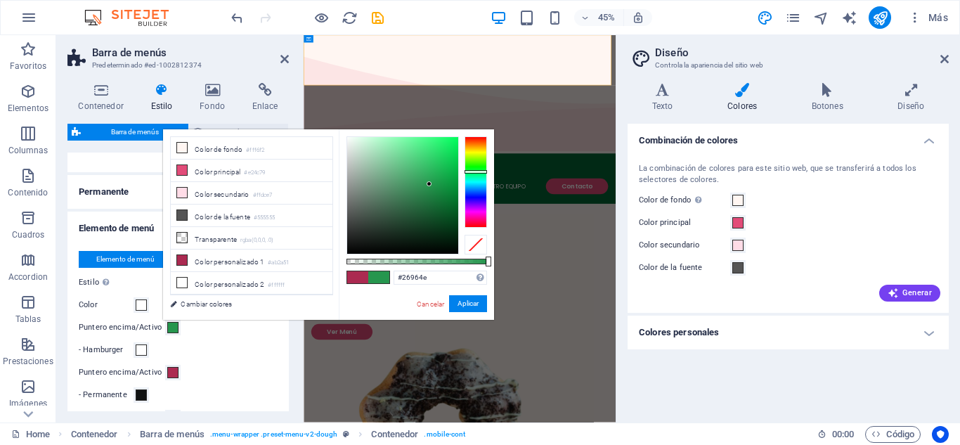
click at [429, 184] on div at bounding box center [402, 195] width 111 height 117
type input "#1f8343"
click at [431, 193] on div at bounding box center [402, 195] width 111 height 117
click at [464, 302] on button "Aplicar" at bounding box center [468, 303] width 38 height 17
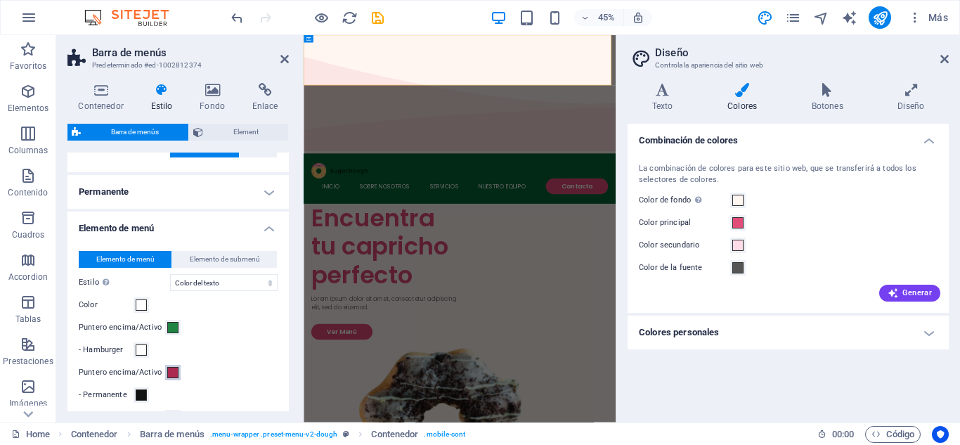
click at [169, 372] on span at bounding box center [172, 372] width 11 height 11
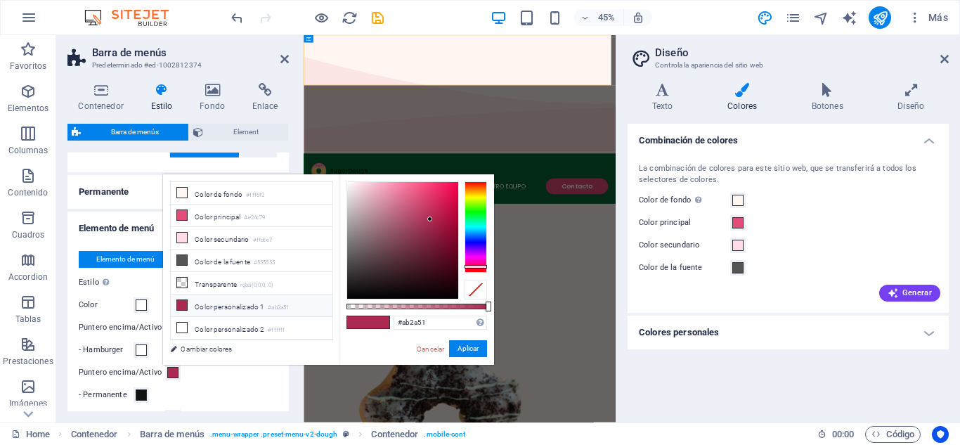
type input "#1f8343"
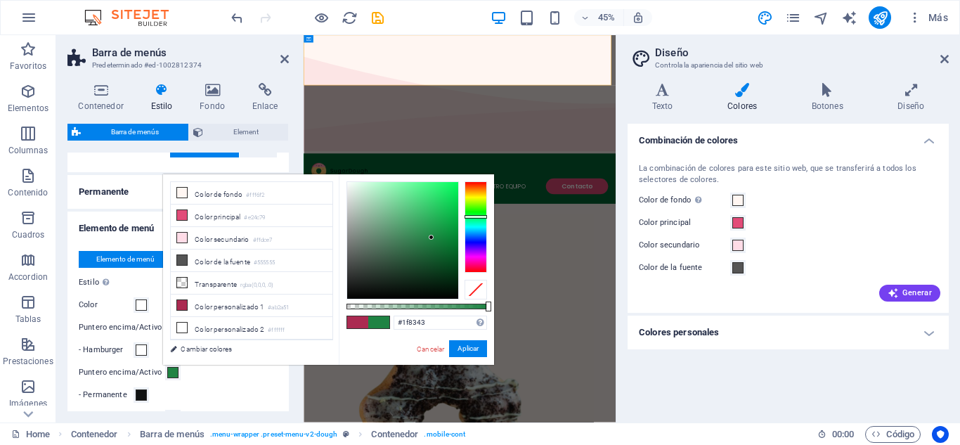
click at [384, 324] on span at bounding box center [378, 322] width 21 height 12
click at [462, 355] on button "Aplicar" at bounding box center [468, 348] width 38 height 17
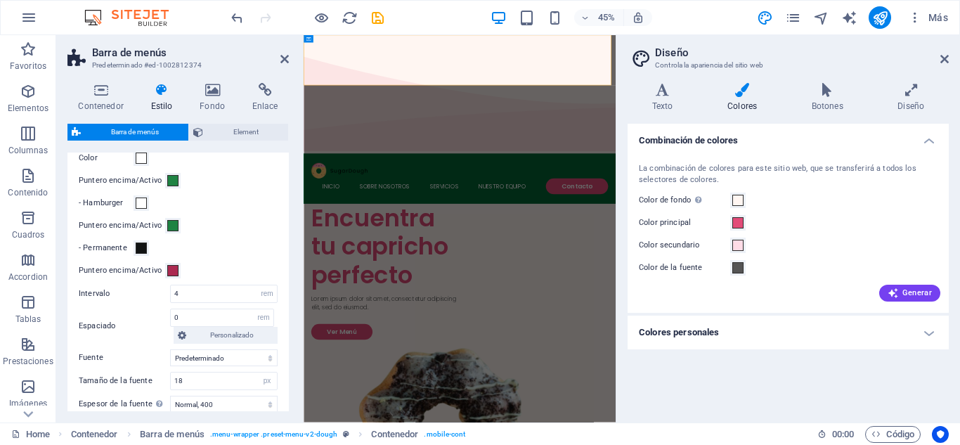
scroll to position [580, 0]
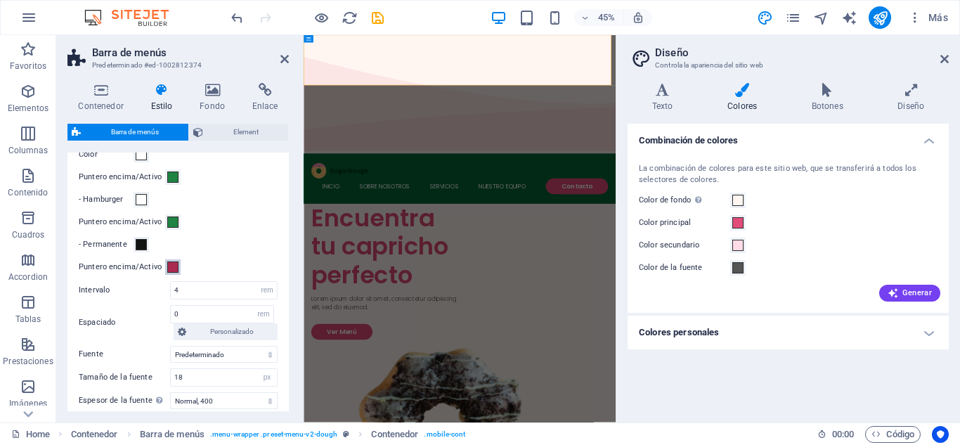
click at [167, 268] on span at bounding box center [172, 266] width 11 height 11
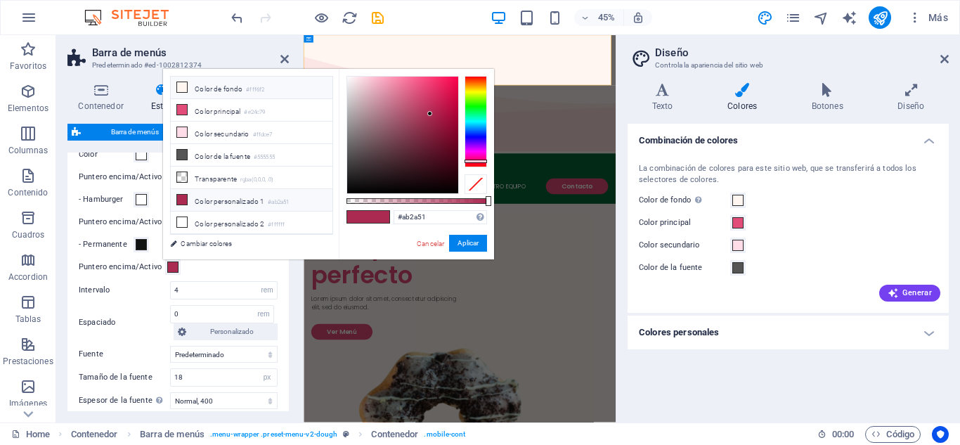
click at [183, 86] on icon at bounding box center [182, 87] width 10 height 10
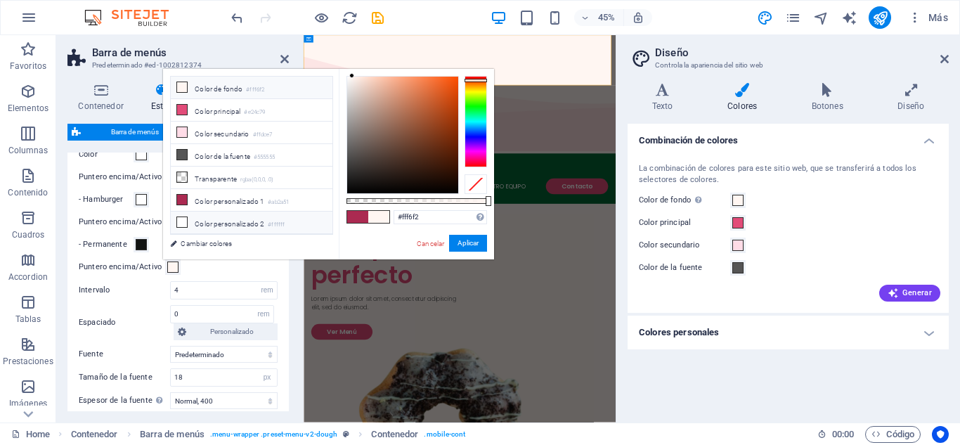
click at [186, 218] on icon at bounding box center [182, 222] width 10 height 10
type input "#ffffff"
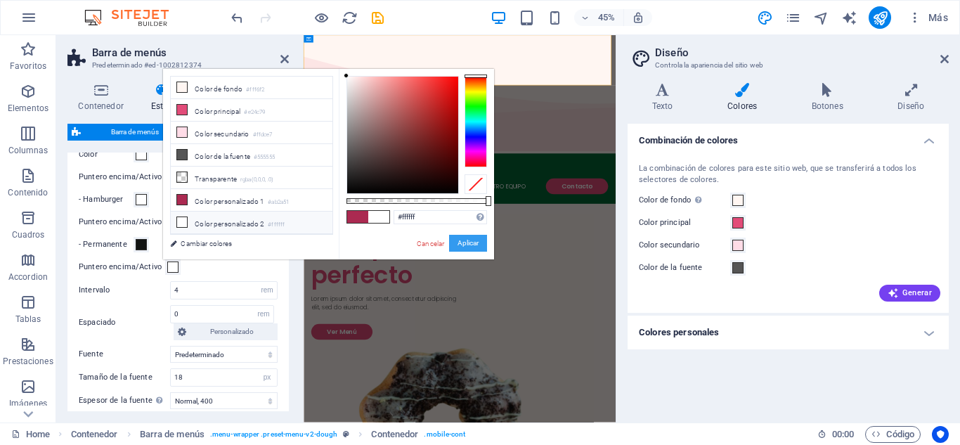
click at [462, 243] on button "Aplicar" at bounding box center [468, 243] width 38 height 17
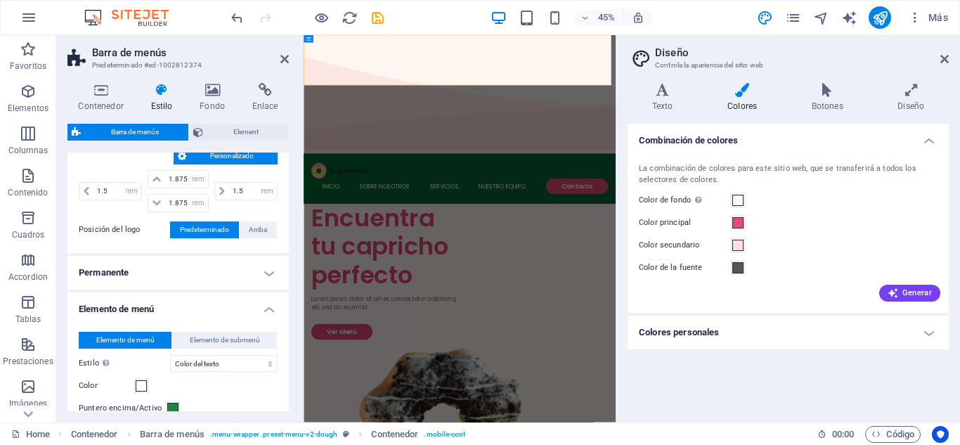
scroll to position [325, 0]
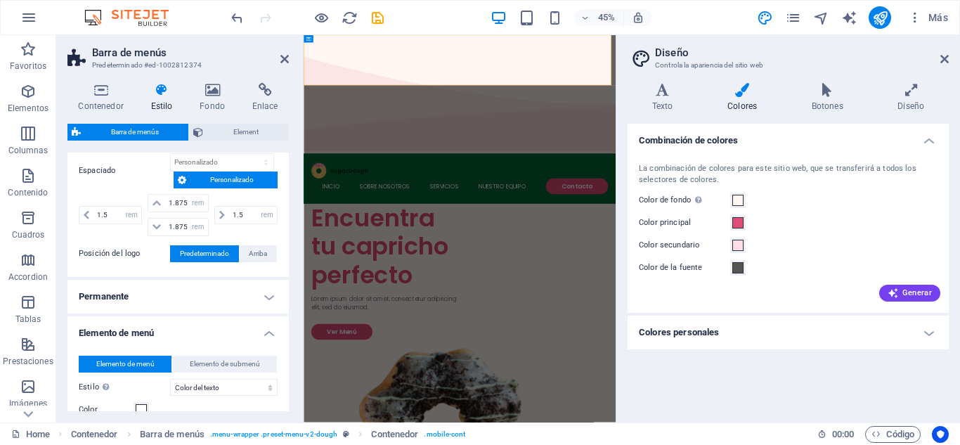
click at [264, 298] on h4 "Permanente" at bounding box center [177, 297] width 221 height 34
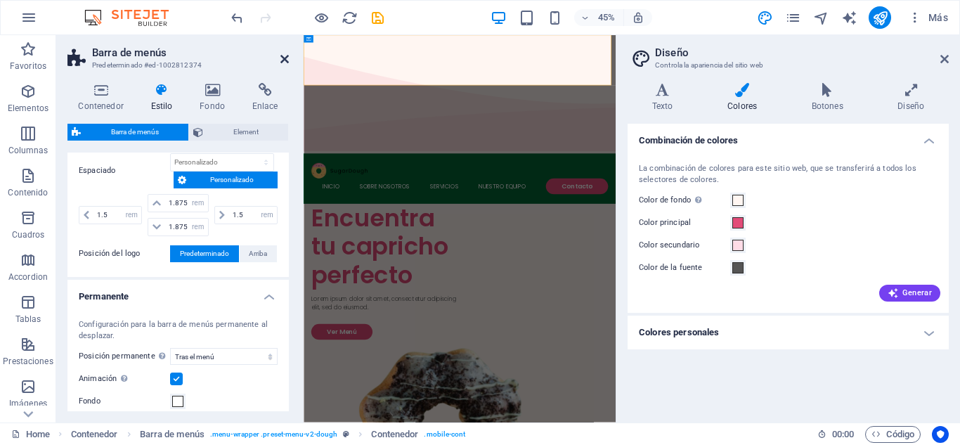
click at [285, 58] on icon at bounding box center [284, 58] width 8 height 11
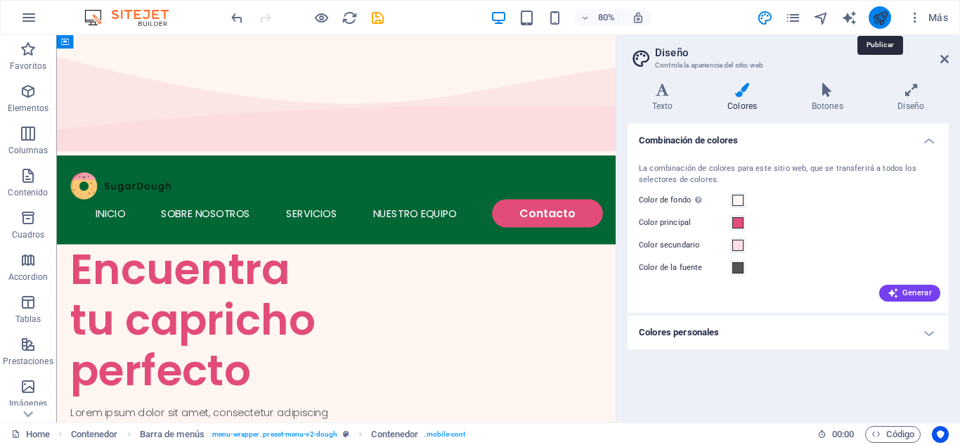
click at [885, 17] on icon "publish" at bounding box center [880, 18] width 16 height 16
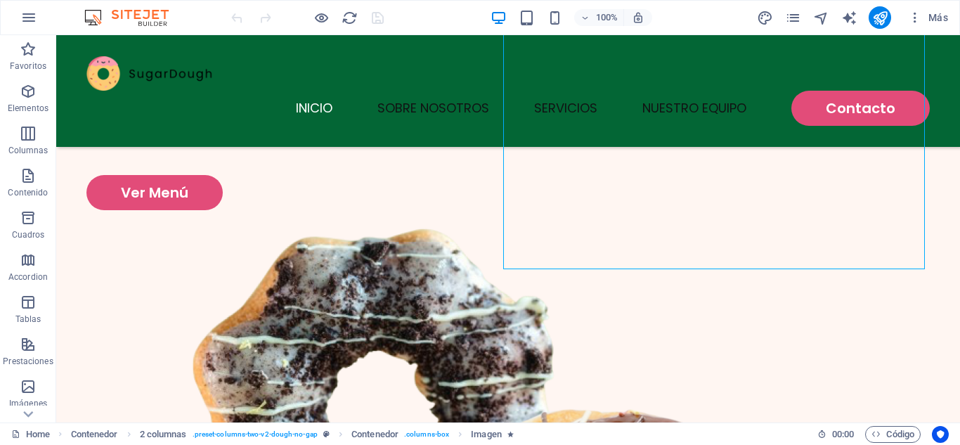
scroll to position [328, 0]
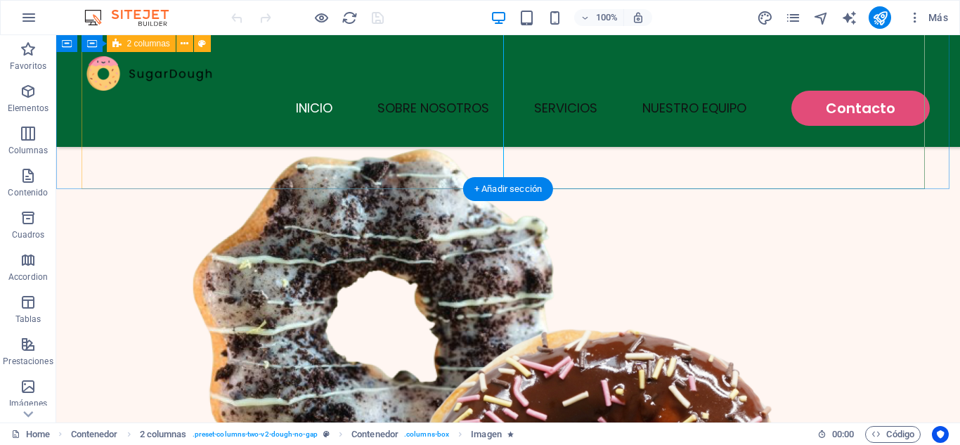
click at [382, 145] on div "Encuentra tu capricho perfecto Lorem ipsum dolor sit amet, consectetur adipisci…" at bounding box center [507, 390] width 843 height 1124
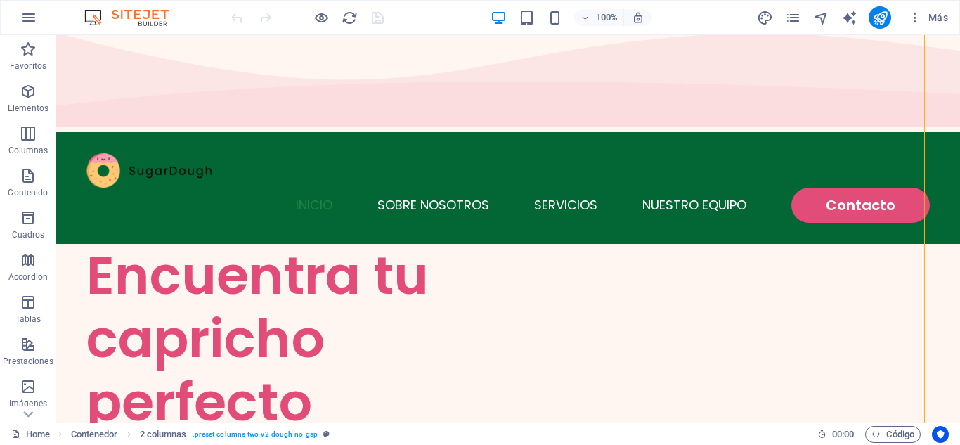
scroll to position [0, 0]
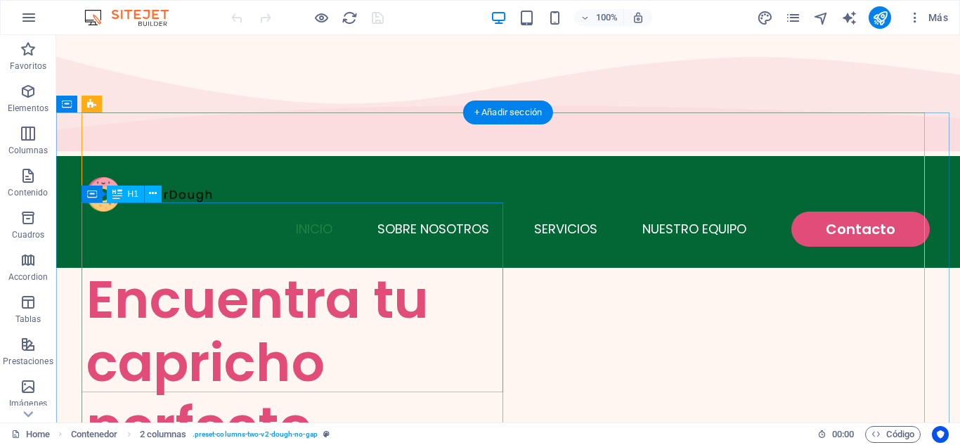
click at [260, 301] on div "Encuentra tu capricho perfecto" at bounding box center [297, 363] width 422 height 190
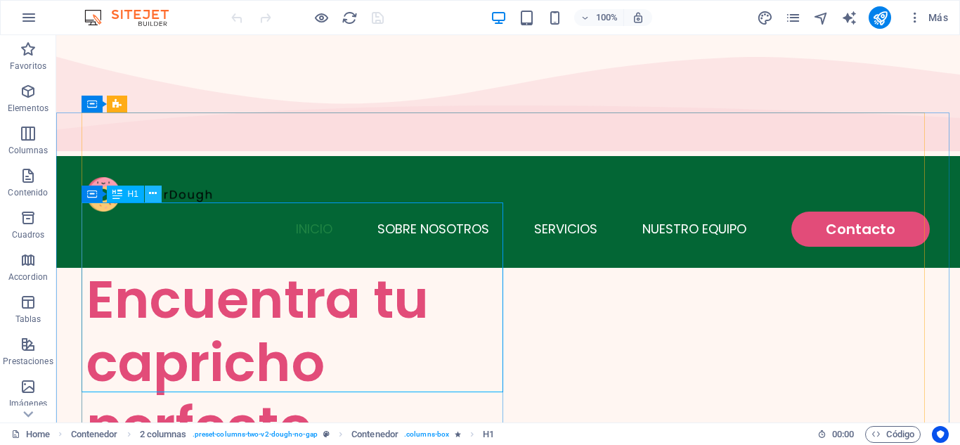
click at [152, 190] on icon at bounding box center [153, 193] width 8 height 15
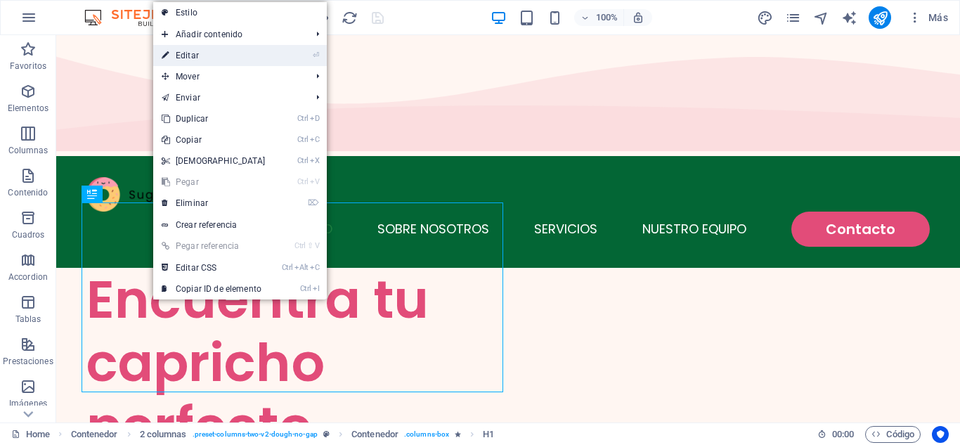
click at [224, 56] on link "⏎ Editar" at bounding box center [213, 55] width 121 height 21
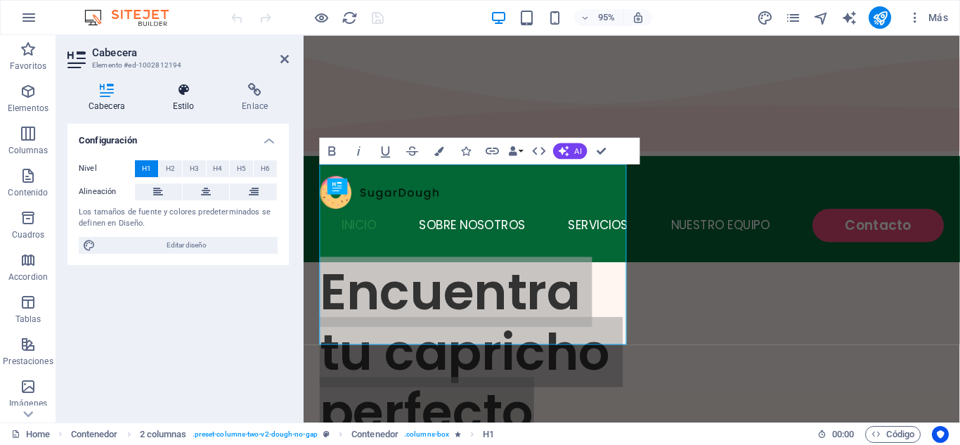
click at [181, 103] on h4 "Estilo" at bounding box center [187, 98] width 70 height 30
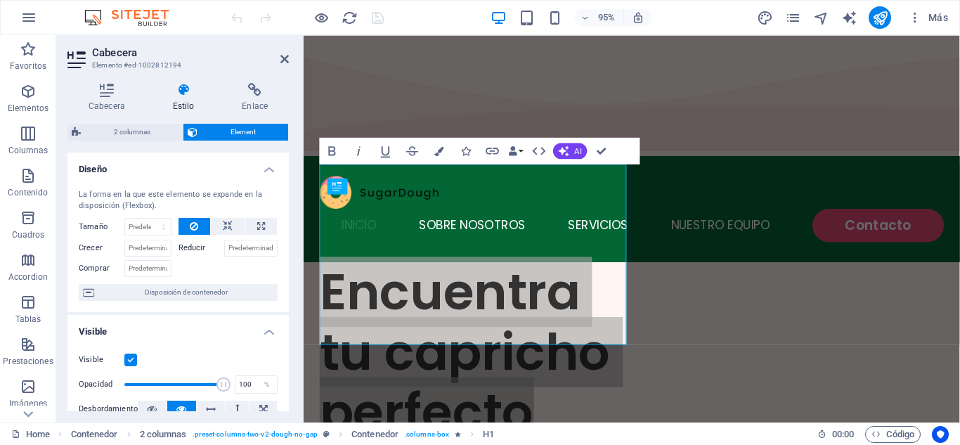
click at [181, 103] on h4 "Estilo" at bounding box center [187, 98] width 70 height 30
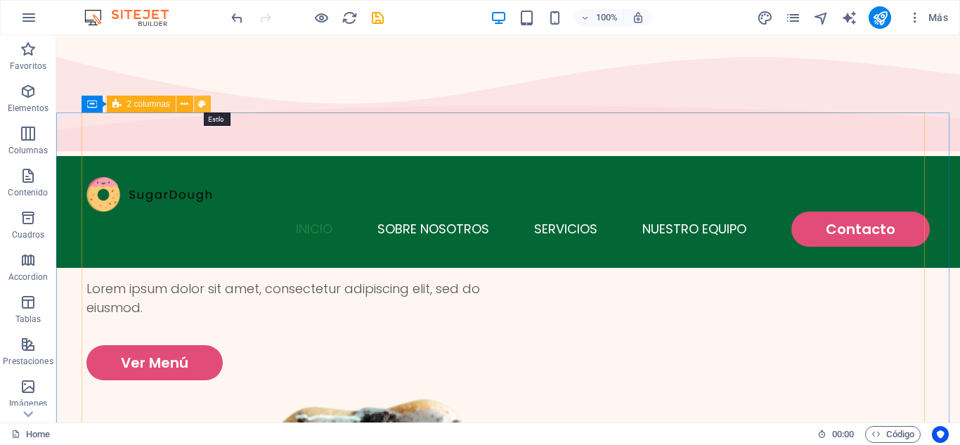
drag, startPoint x: 200, startPoint y: 106, endPoint x: 115, endPoint y: 195, distance: 123.3
click at [200, 106] on icon at bounding box center [202, 104] width 8 height 15
select select "rem"
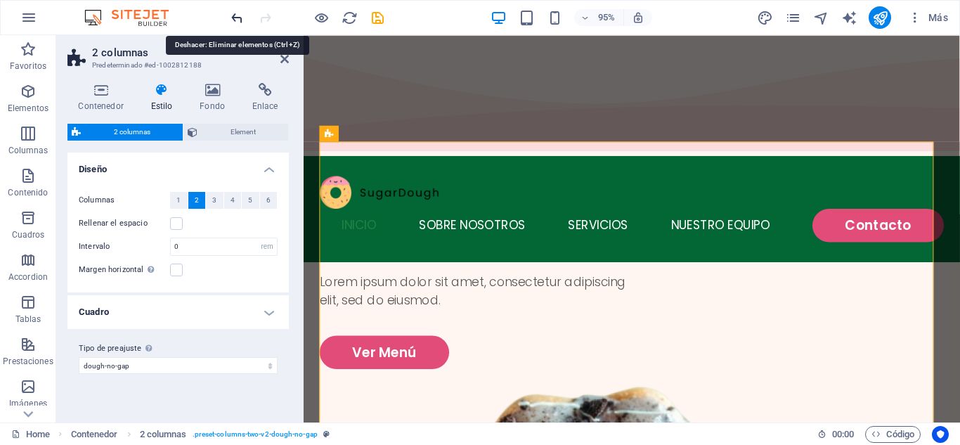
click at [230, 17] on icon "undo" at bounding box center [237, 18] width 16 height 16
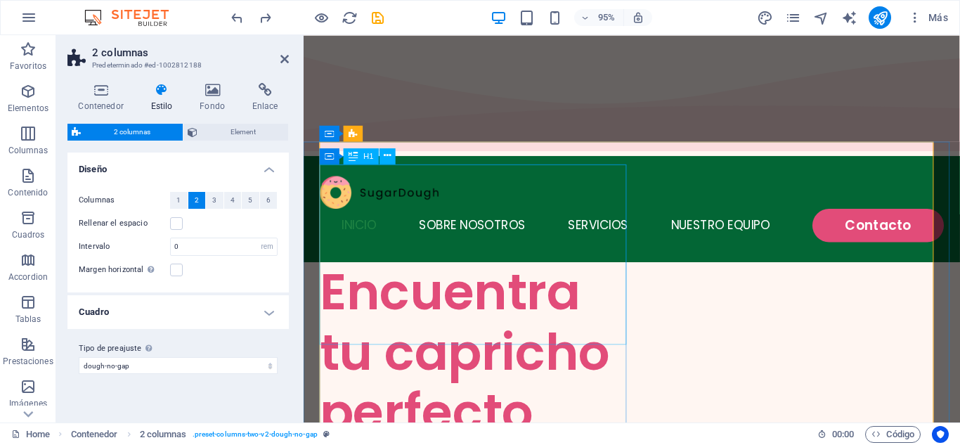
click at [387, 274] on div "Encuentra tu capricho perfecto" at bounding box center [484, 369] width 329 height 190
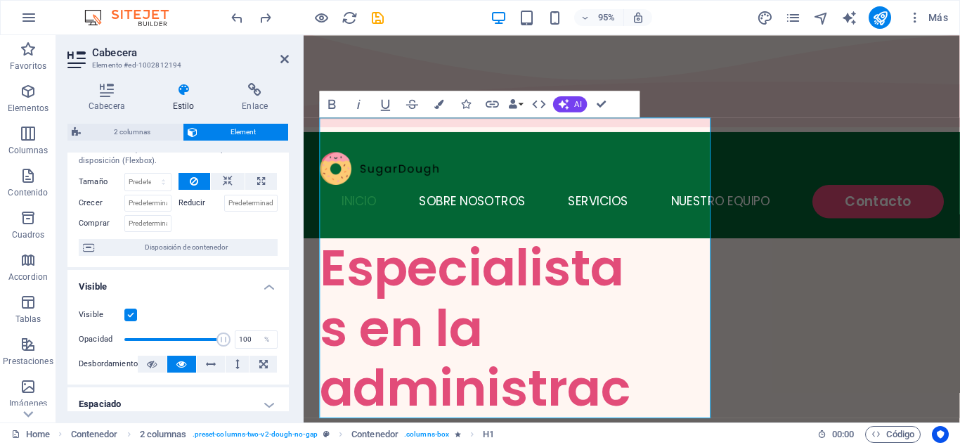
scroll to position [32, 0]
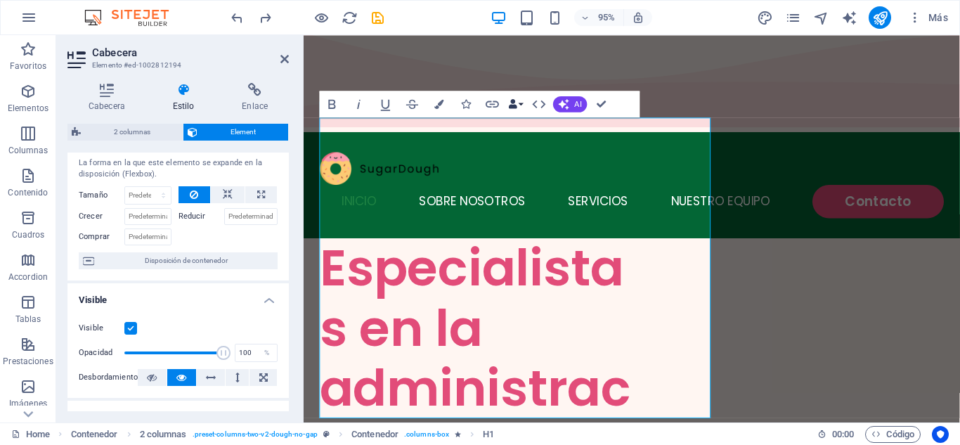
click at [190, 218] on label "Reducir" at bounding box center [201, 216] width 46 height 17
click at [224, 218] on input "Reducir" at bounding box center [251, 216] width 54 height 17
click at [163, 198] on select "Predeterminado automático px % 1/1 1/2 1/3 1/4 1/5 1/6 1/7 1/8 1/9 1/10" at bounding box center [148, 195] width 46 height 17
click at [152, 195] on select "Predeterminado automático px % 1/1 1/2 1/3 1/4 1/5 1/6 1/7 1/8 1/9 1/10" at bounding box center [148, 195] width 46 height 17
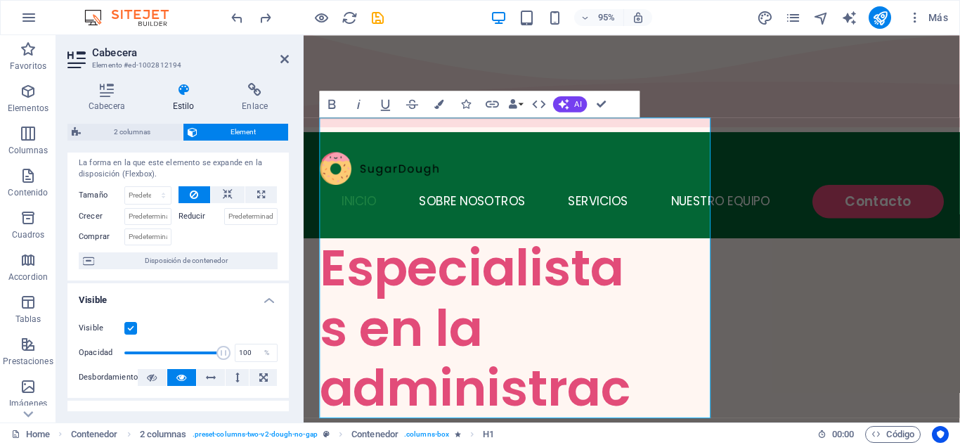
click at [522, 103] on button "Data Bindings" at bounding box center [516, 103] width 19 height 27
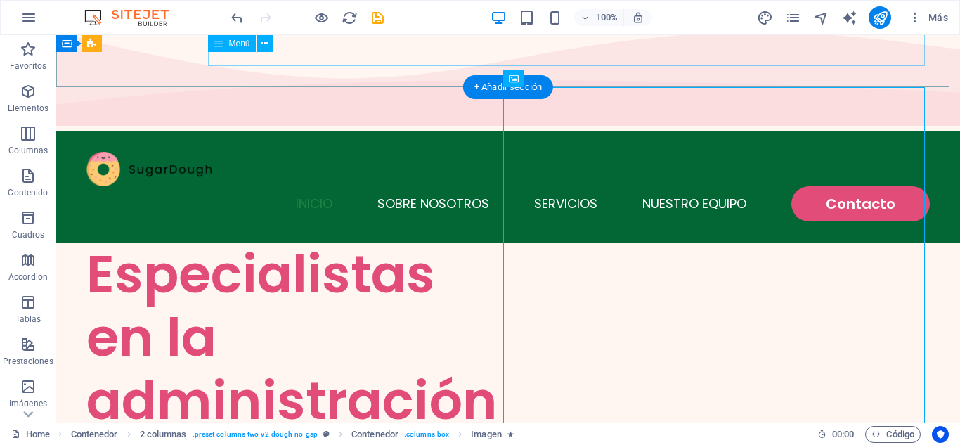
click at [285, 186] on nav "INICIO SOBRE NOSOTROS SERVICIOS NUESTRO EQUIPO Contacto" at bounding box center [507, 203] width 843 height 35
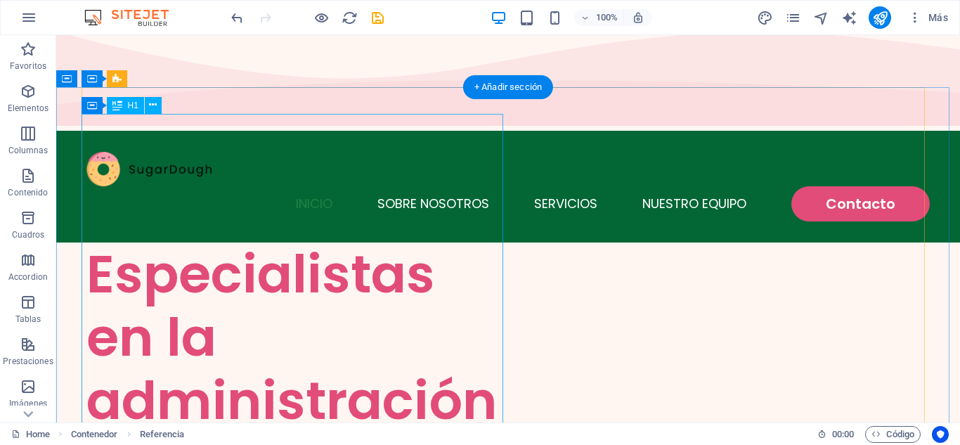
click at [227, 242] on div "Especialistas en la administración integral de residenciales" at bounding box center [297, 400] width 422 height 316
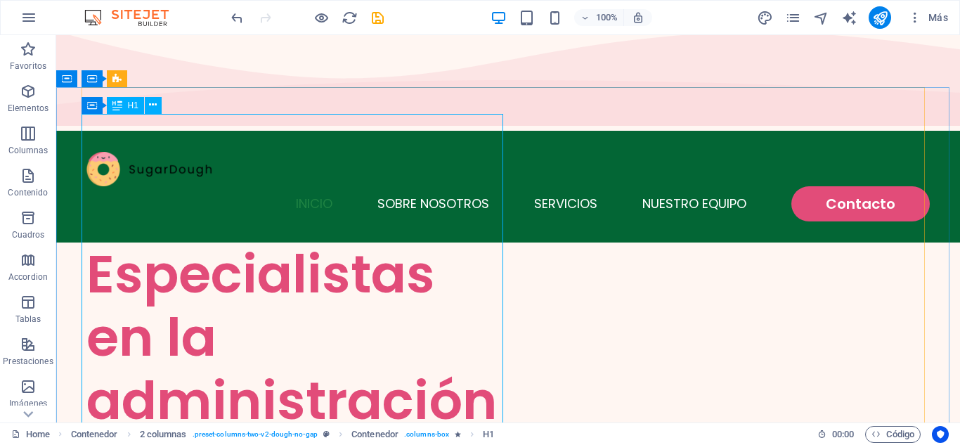
click at [133, 106] on span "H1" at bounding box center [133, 105] width 11 height 8
click at [162, 109] on icon at bounding box center [161, 105] width 8 height 15
click at [126, 242] on div "Especialistas en la administración integral de residenciales" at bounding box center [297, 400] width 422 height 316
click at [155, 110] on icon at bounding box center [153, 105] width 8 height 15
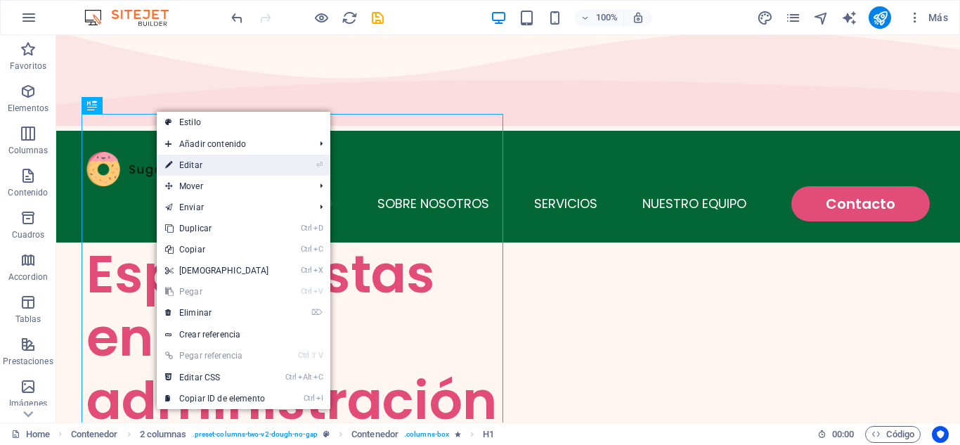
click at [193, 162] on link "⏎ Editar" at bounding box center [217, 165] width 121 height 21
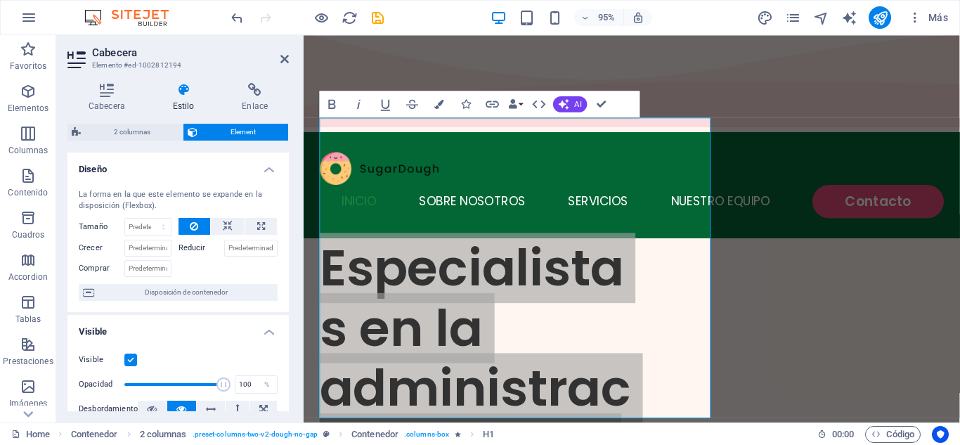
drag, startPoint x: 290, startPoint y: 167, endPoint x: 293, endPoint y: 214, distance: 46.5
click at [293, 214] on div "Cabecera Estilo Enlace Configuración Nivel H1 H2 H3 H4 H5 H6 Alineación Los tam…" at bounding box center [178, 247] width 244 height 351
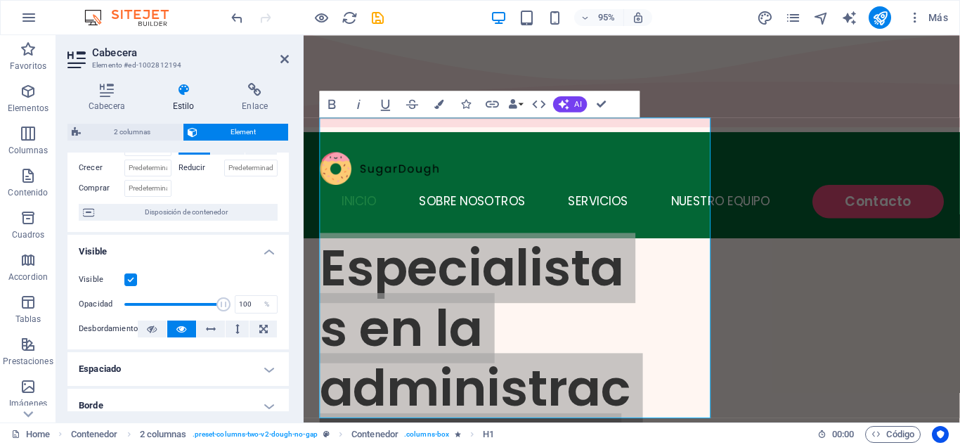
scroll to position [0, 0]
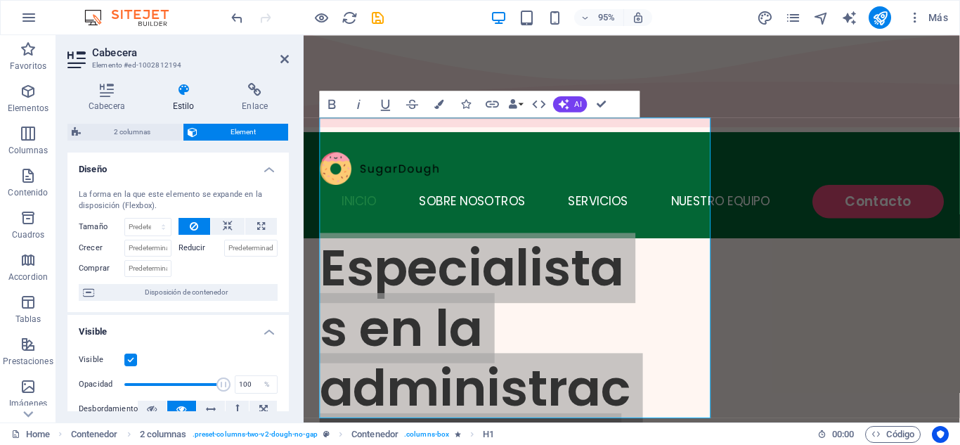
drag, startPoint x: 286, startPoint y: 263, endPoint x: 6, endPoint y: 151, distance: 301.2
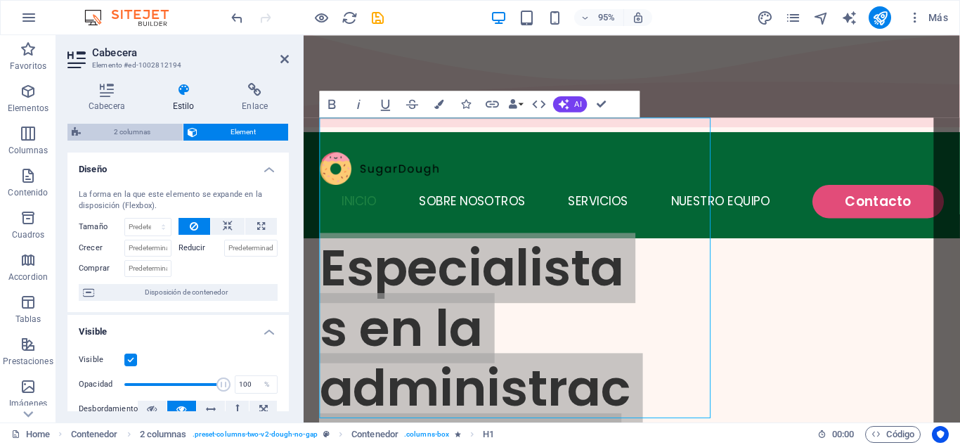
click at [143, 131] on span "2 columnas" at bounding box center [131, 132] width 93 height 17
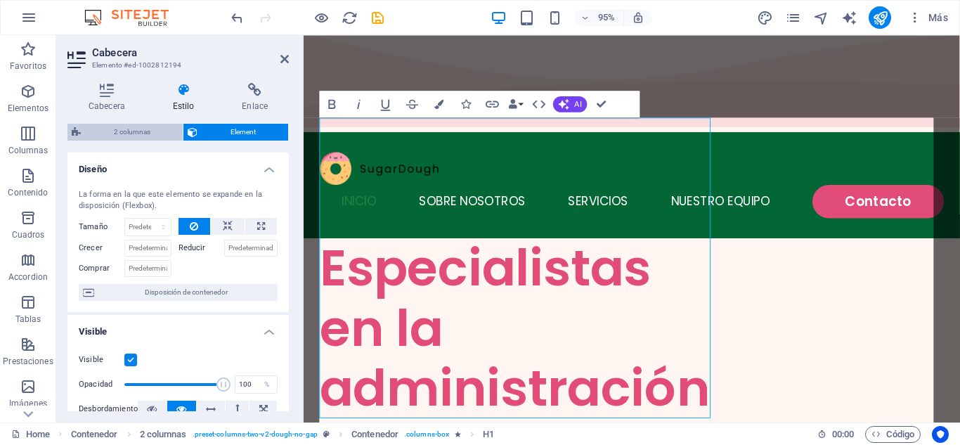
select select "rem"
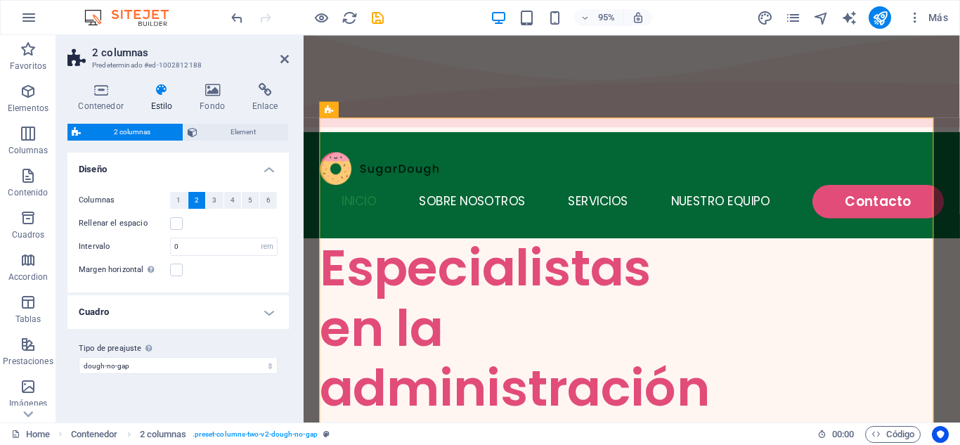
click at [249, 329] on div "Tipo de preajuste La configuración y variante seleccionada arriba afecta a todo…" at bounding box center [177, 357] width 221 height 56
click at [272, 315] on h4 "Cuadro" at bounding box center [177, 312] width 221 height 34
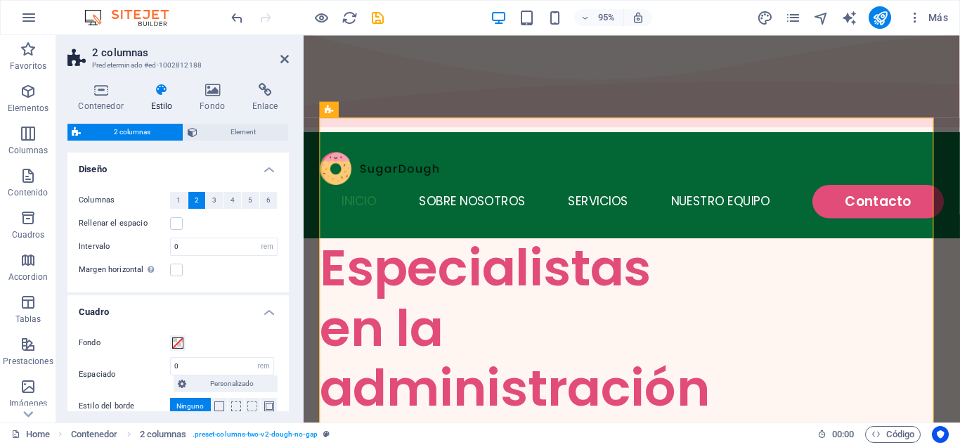
click at [265, 307] on h4 "Cuadro" at bounding box center [177, 307] width 221 height 25
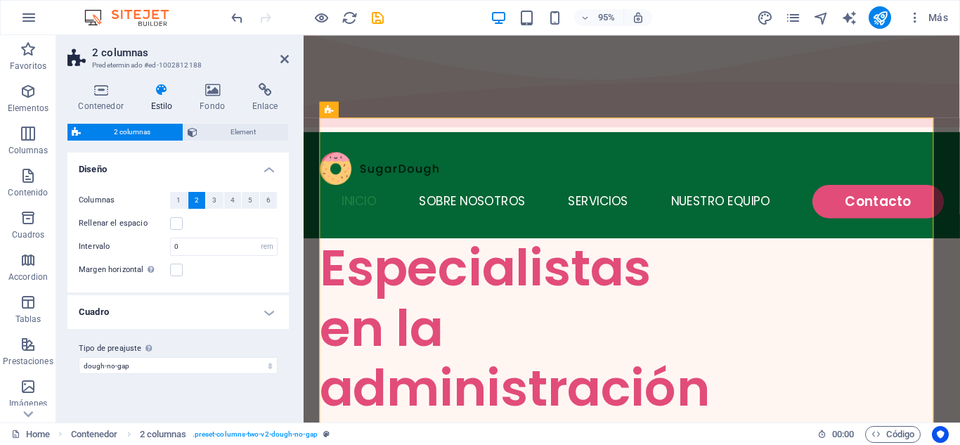
click at [265, 307] on h4 "Cuadro" at bounding box center [177, 312] width 221 height 34
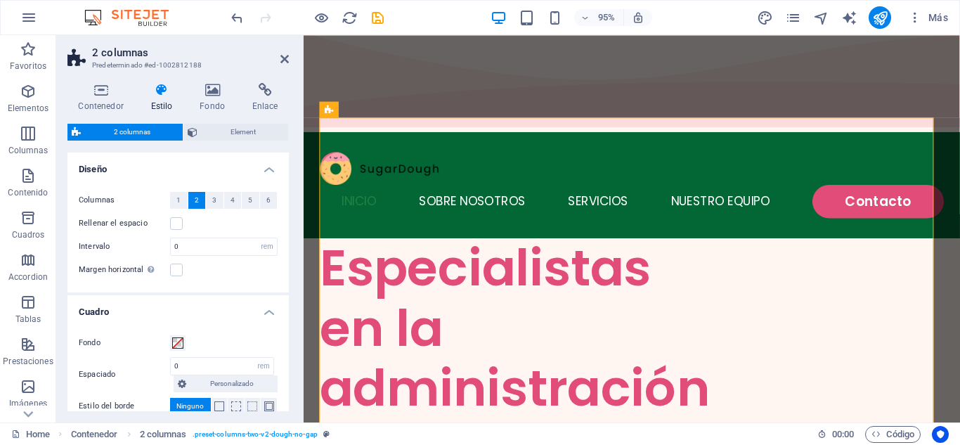
click at [162, 100] on h4 "Estilo" at bounding box center [164, 98] width 49 height 30
click at [103, 100] on h4 "Contenedor" at bounding box center [103, 98] width 72 height 30
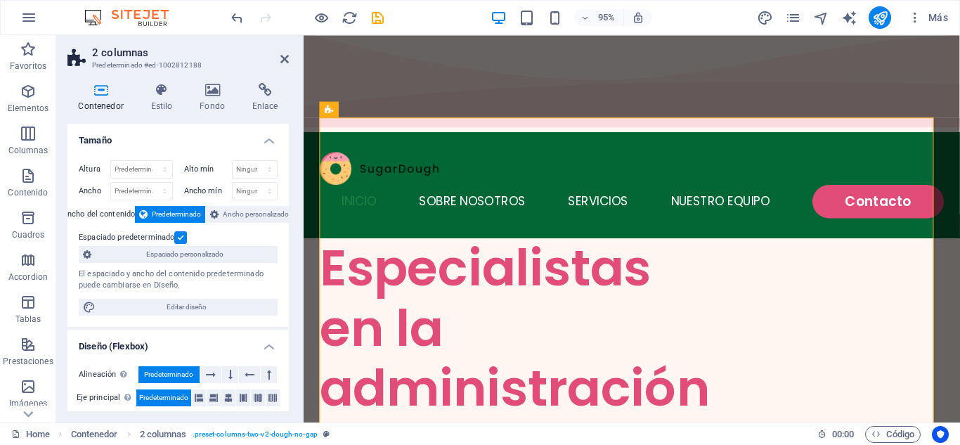
click at [103, 100] on h4 "Contenedor" at bounding box center [103, 98] width 72 height 30
click at [165, 103] on h4 "Estilo" at bounding box center [164, 98] width 49 height 30
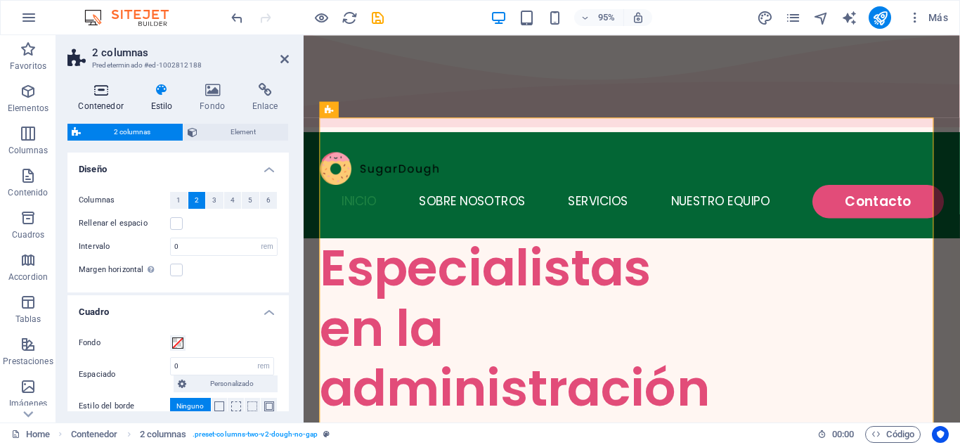
click at [114, 100] on h4 "Contenedor" at bounding box center [103, 98] width 72 height 30
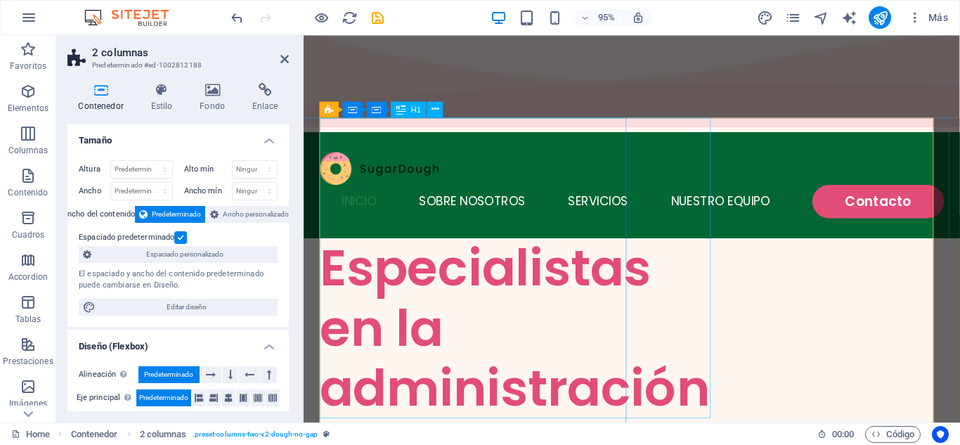
click at [413, 110] on span "H1" at bounding box center [416, 109] width 11 height 8
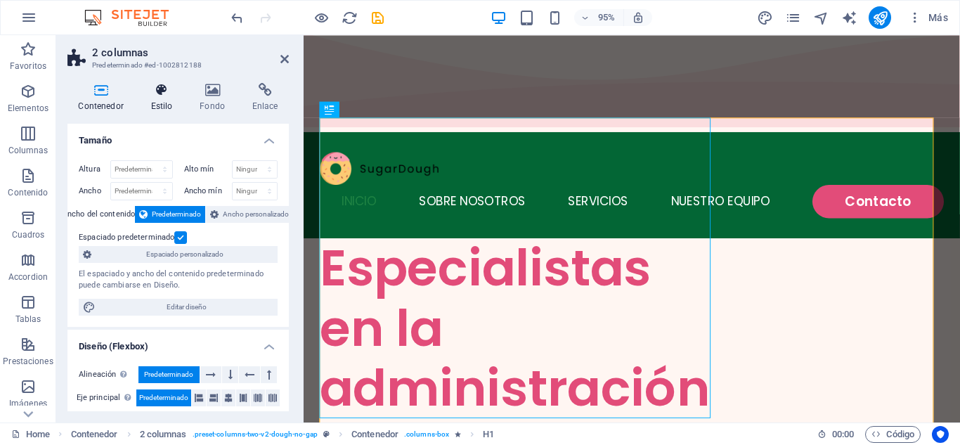
click at [166, 109] on h4 "Estilo" at bounding box center [164, 98] width 49 height 30
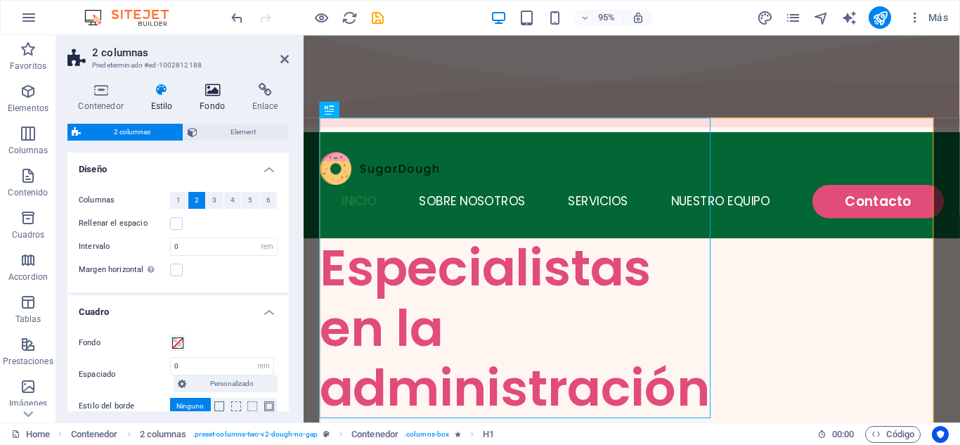
click at [207, 105] on h4 "Fondo" at bounding box center [215, 98] width 53 height 30
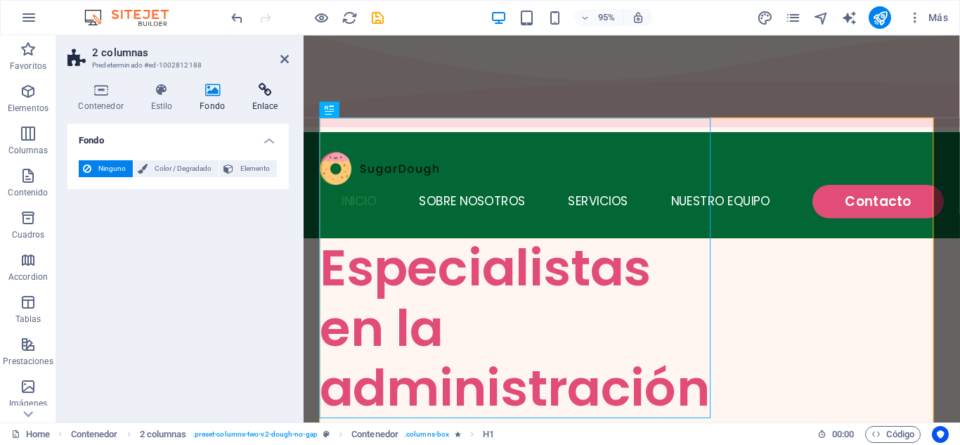
click at [256, 105] on h4 "Enlace" at bounding box center [265, 98] width 48 height 30
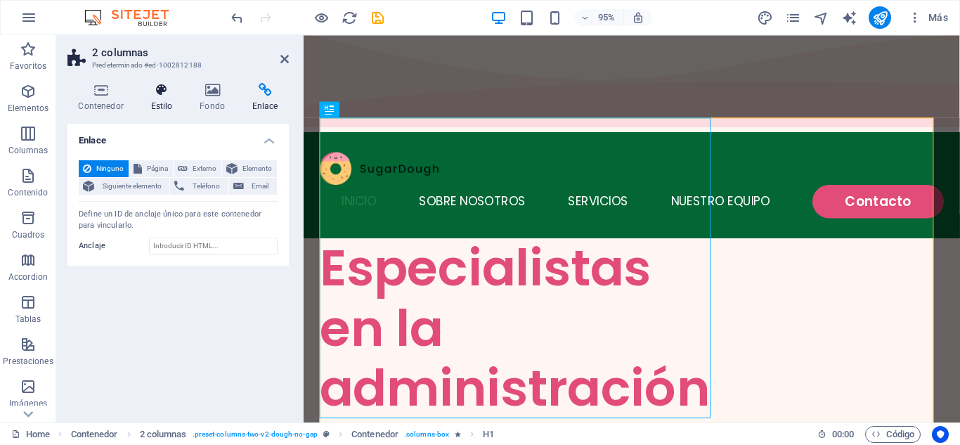
click at [163, 105] on h4 "Estilo" at bounding box center [164, 98] width 49 height 30
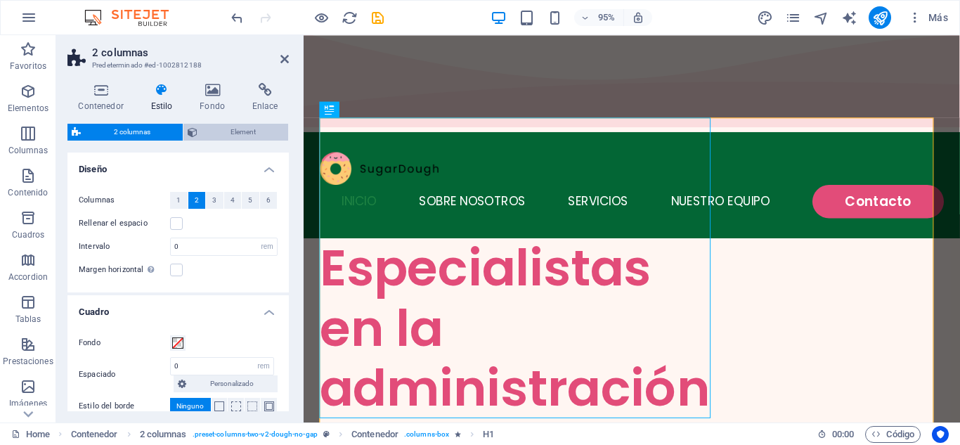
click at [210, 131] on span "Element" at bounding box center [243, 132] width 82 height 17
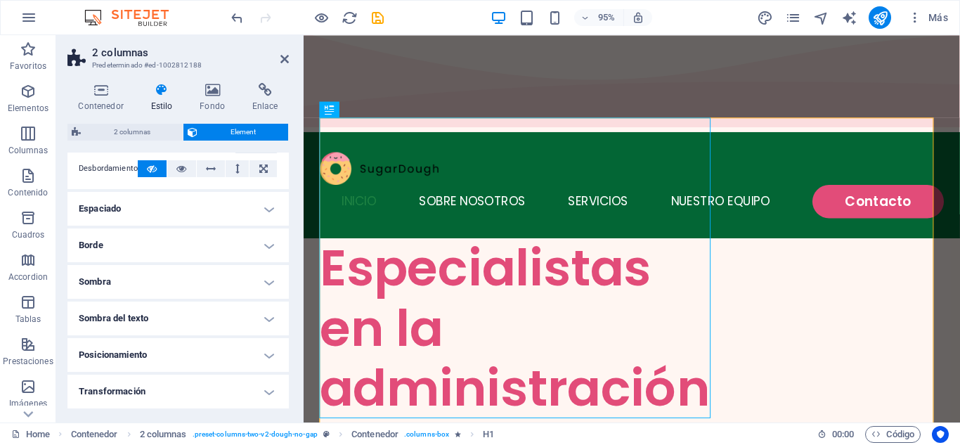
scroll to position [242, 0]
click at [271, 207] on h4 "Espaciado" at bounding box center [177, 207] width 221 height 34
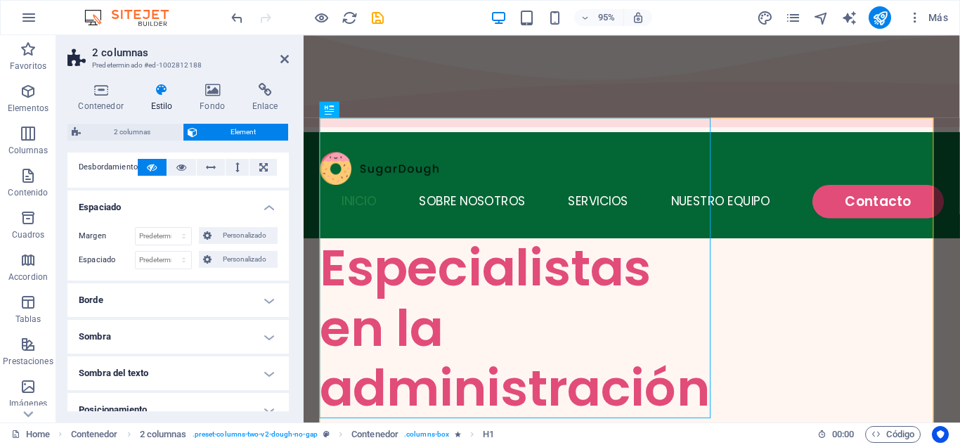
click at [264, 298] on h4 "Borde" at bounding box center [177, 300] width 221 height 34
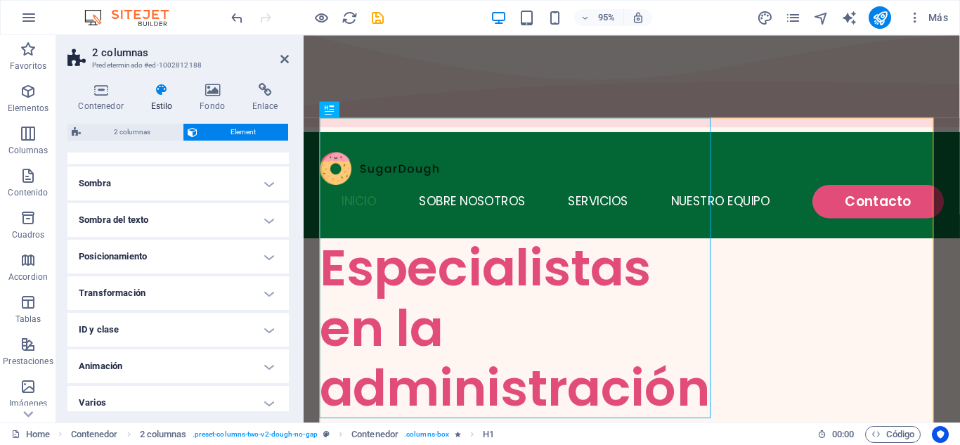
scroll to position [477, 0]
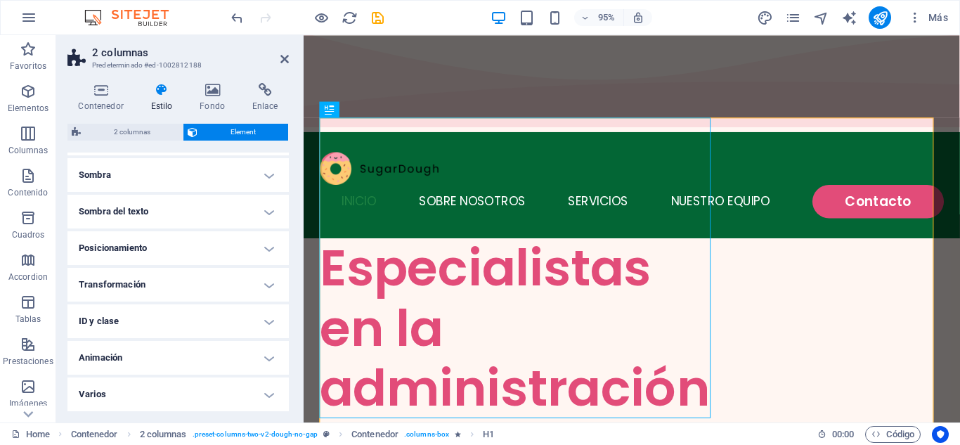
click at [260, 285] on h4 "Transformación" at bounding box center [177, 285] width 221 height 34
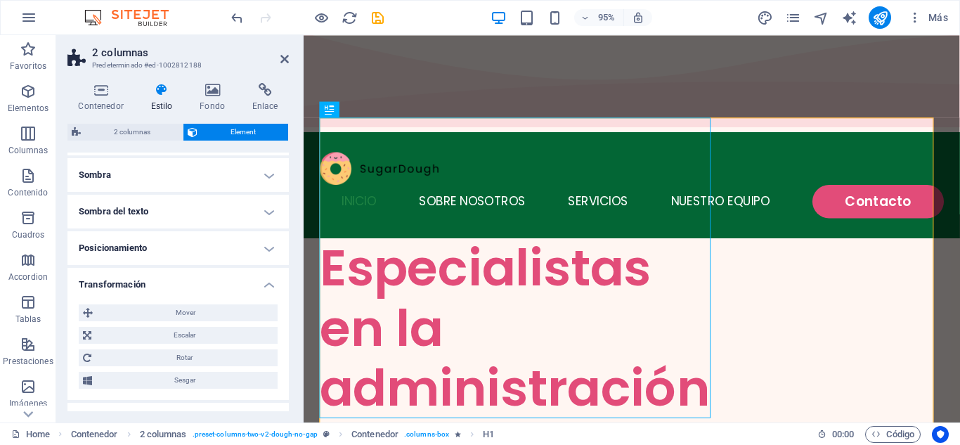
click at [270, 240] on h4 "Posicionamiento" at bounding box center [177, 248] width 221 height 34
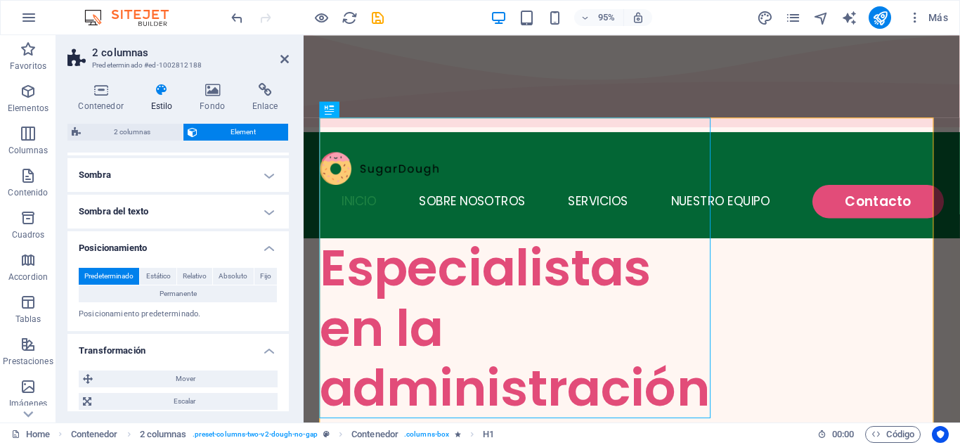
drag, startPoint x: 285, startPoint y: 296, endPoint x: 287, endPoint y: 332, distance: 36.6
click at [287, 332] on div "Diseño La forma en la que este elemento se expande en la disposición (Flexbox).…" at bounding box center [177, 281] width 221 height 259
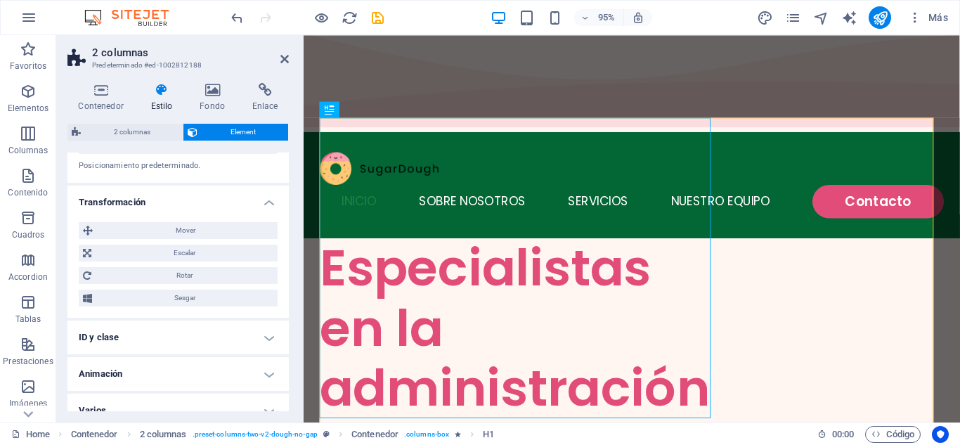
scroll to position [642, 0]
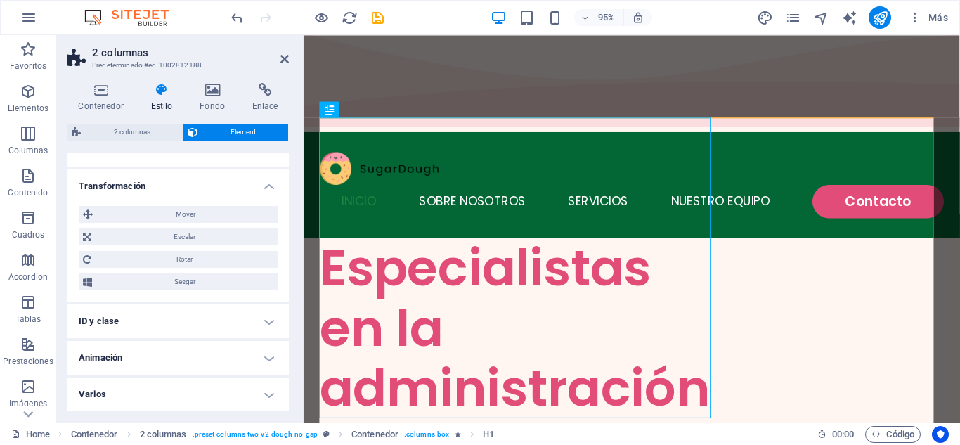
click at [263, 391] on h4 "Varios" at bounding box center [177, 394] width 221 height 34
click at [434, 255] on div "Especialistas en la administración integral de residenciales" at bounding box center [484, 407] width 329 height 316
click at [438, 115] on icon at bounding box center [434, 109] width 7 height 14
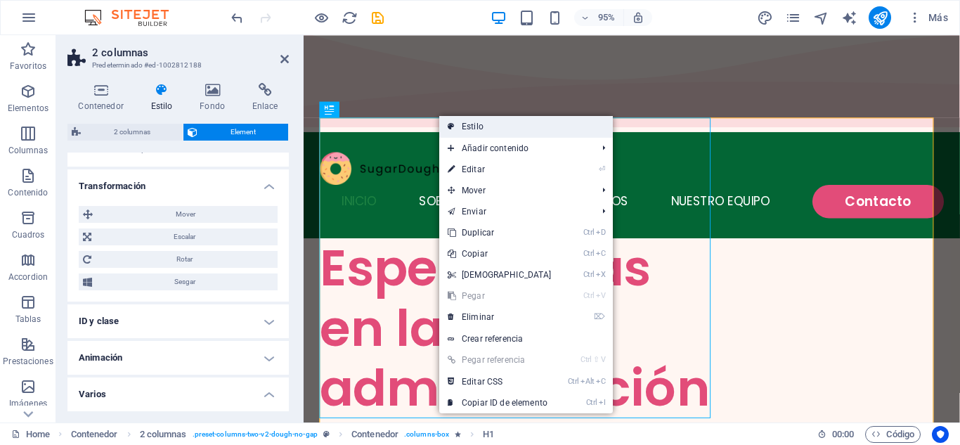
click at [490, 130] on link "Estilo" at bounding box center [526, 126] width 174 height 21
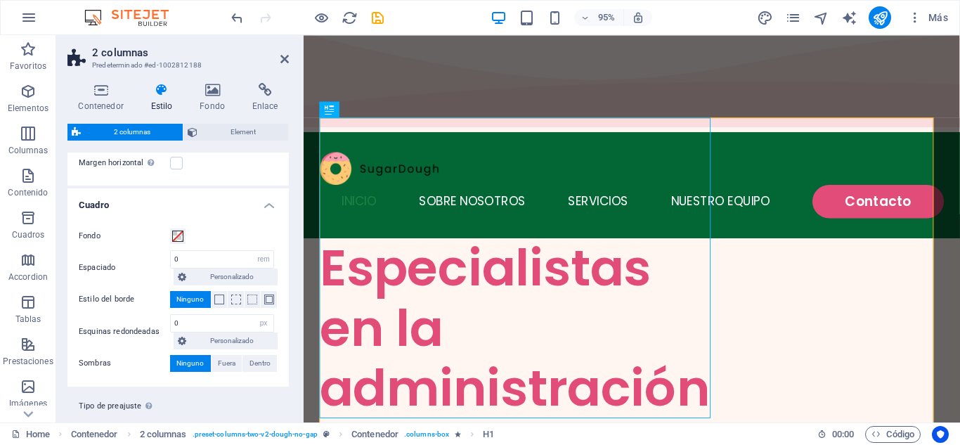
scroll to position [138, 0]
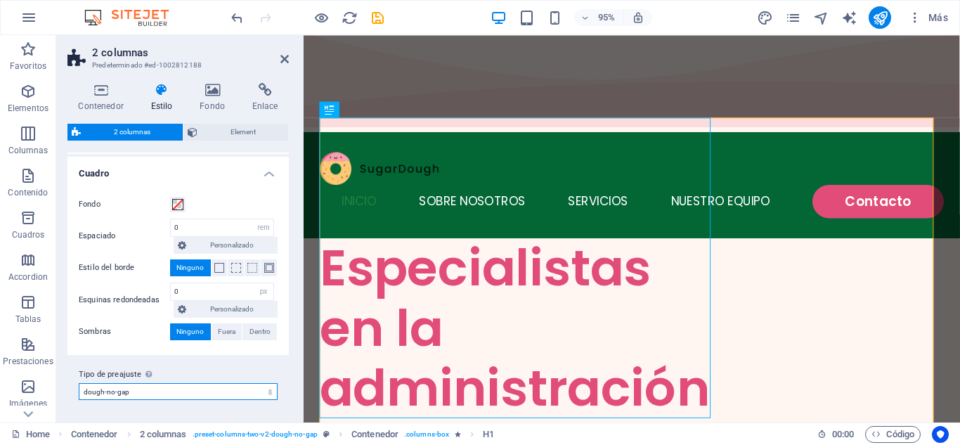
click at [266, 393] on select "dough-no-gap Añadir tipo de preajuste" at bounding box center [178, 391] width 199 height 17
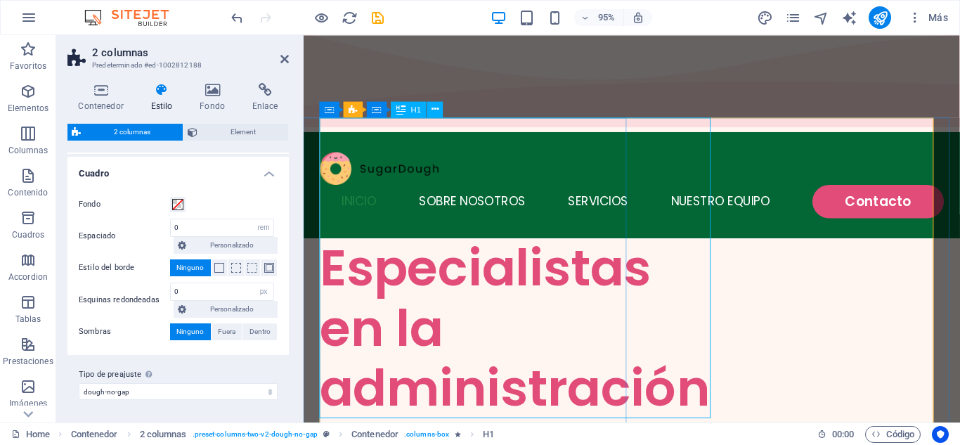
click at [349, 285] on div "Especialistas en la administración integral de residenciales" at bounding box center [484, 407] width 329 height 316
click at [419, 116] on div "H1" at bounding box center [409, 109] width 36 height 16
click at [415, 108] on span "H1" at bounding box center [416, 109] width 11 height 8
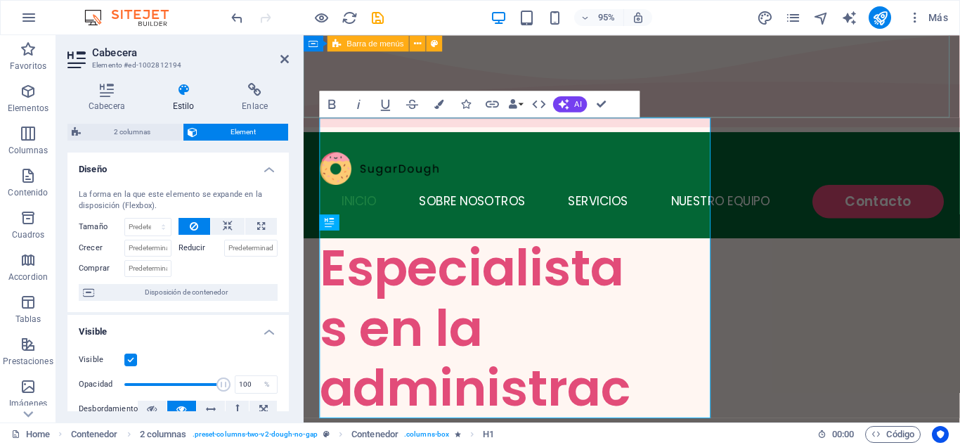
click at [420, 137] on div "Menú INICIO SOBRE NOSOTROS SERVICIOS NUESTRO EQUIPO Contacto" at bounding box center [649, 193] width 691 height 112
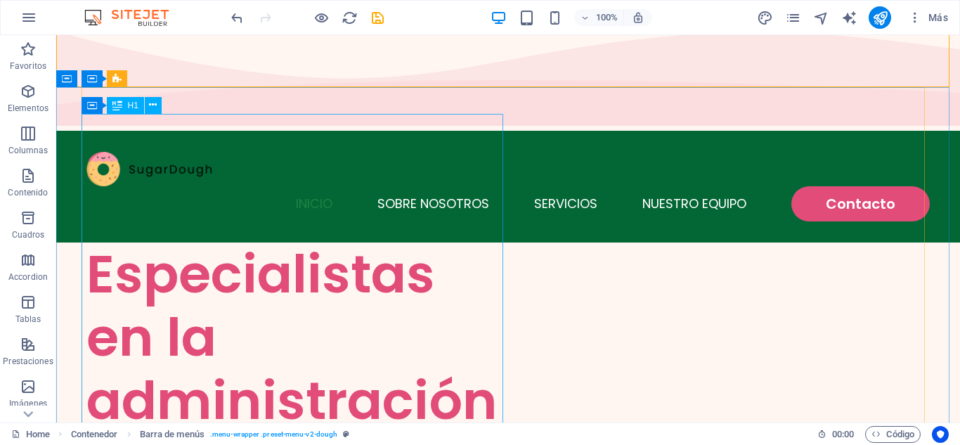
click at [135, 106] on span "H1" at bounding box center [133, 105] width 11 height 8
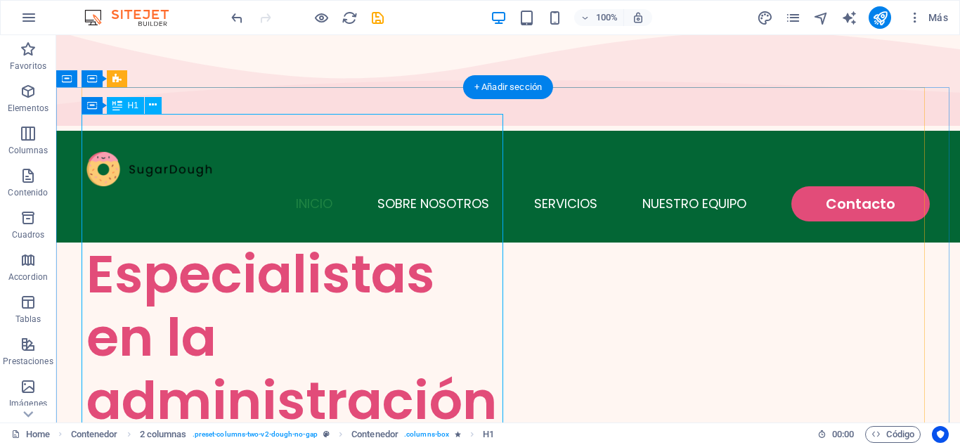
click at [154, 242] on div "Especialistas en la administración integral de residenciales" at bounding box center [297, 400] width 422 height 316
click at [155, 107] on icon at bounding box center [153, 105] width 8 height 15
click at [129, 105] on span "H1" at bounding box center [133, 105] width 11 height 8
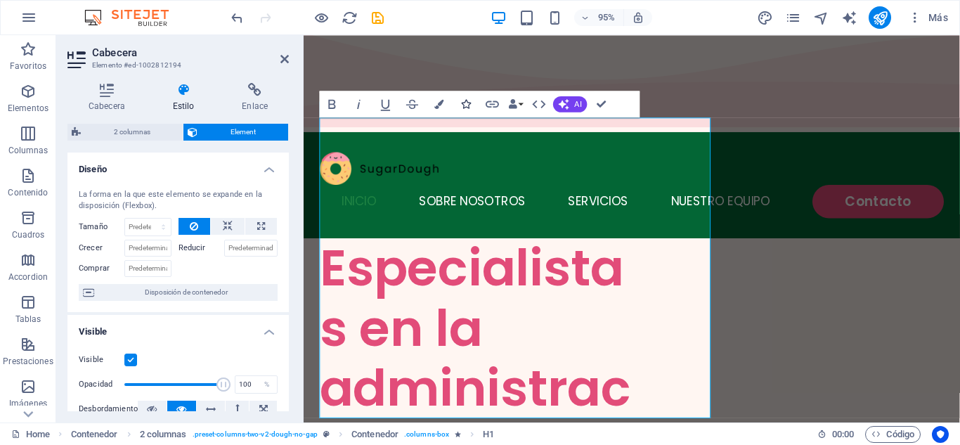
click at [465, 104] on icon "button" at bounding box center [465, 103] width 9 height 9
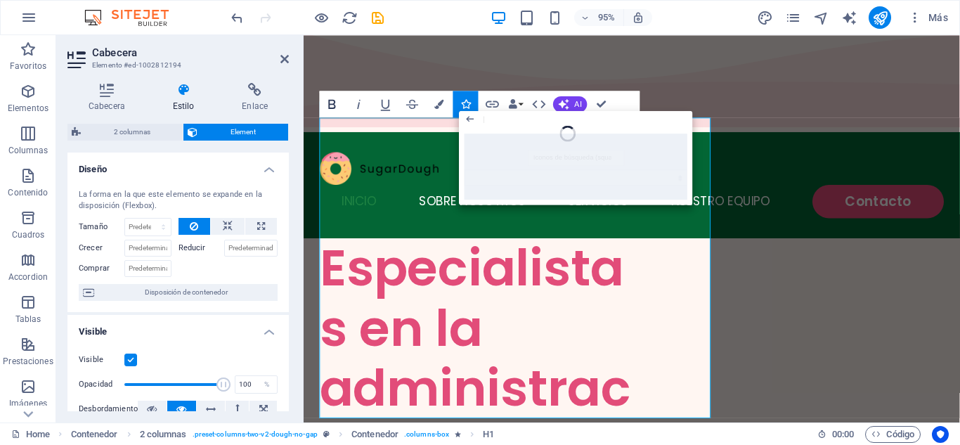
click at [330, 105] on icon "button" at bounding box center [332, 104] width 16 height 16
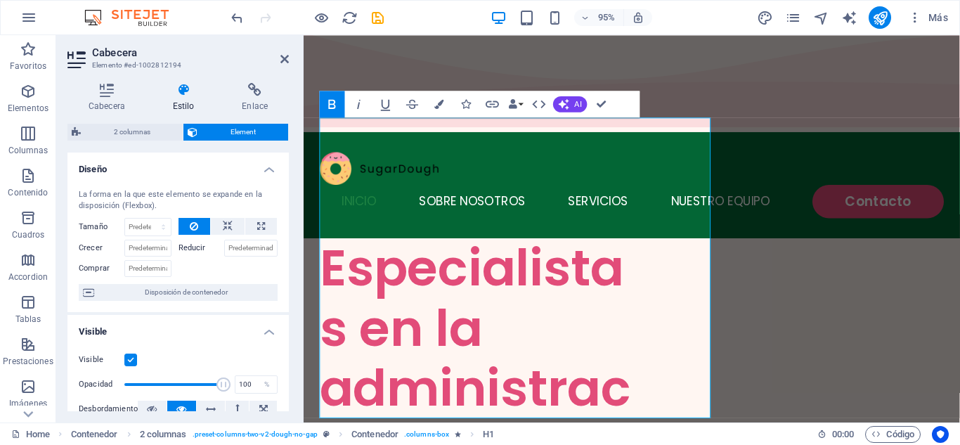
click at [330, 108] on icon "button" at bounding box center [332, 103] width 7 height 9
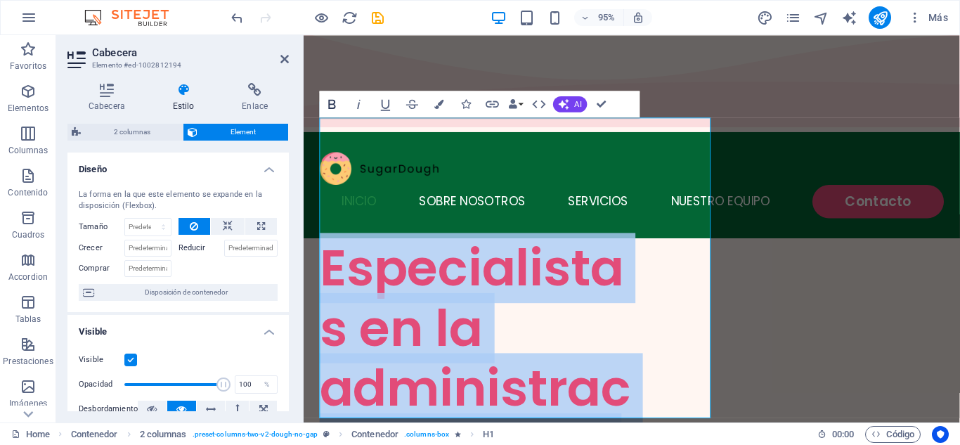
click at [330, 108] on icon "button" at bounding box center [332, 103] width 7 height 9
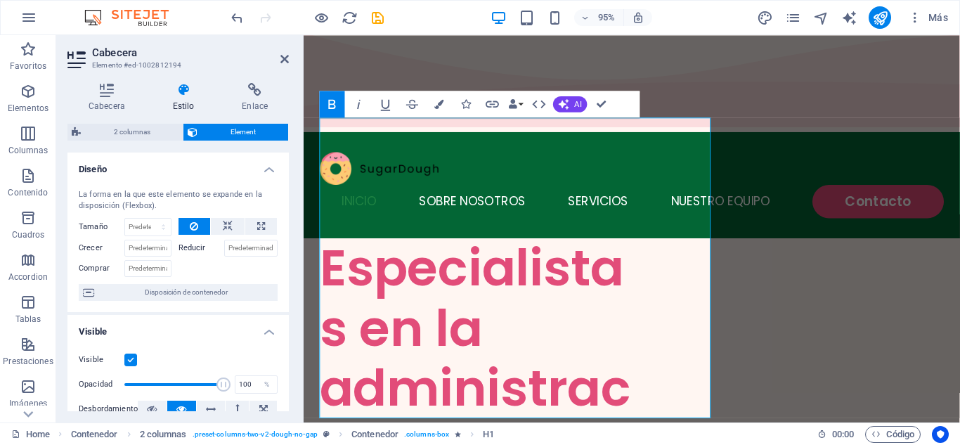
click at [330, 108] on icon "button" at bounding box center [332, 103] width 7 height 9
click at [467, 104] on icon "button" at bounding box center [465, 103] width 9 height 9
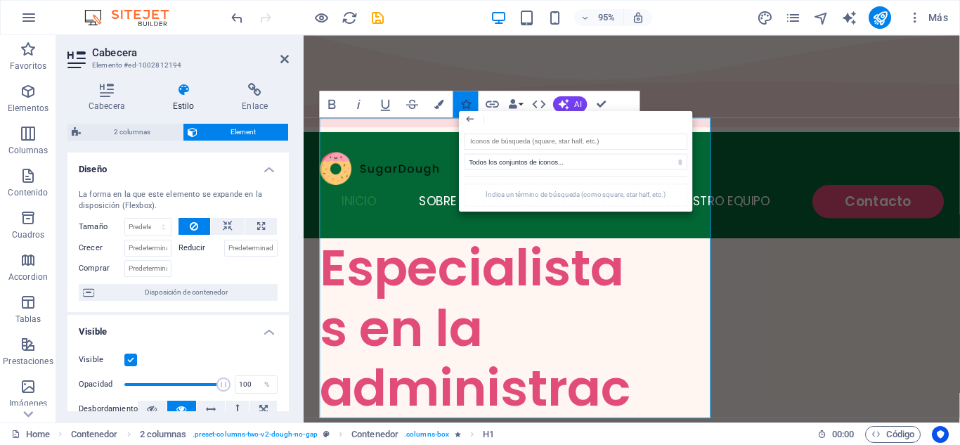
click at [467, 104] on icon "button" at bounding box center [465, 103] width 9 height 9
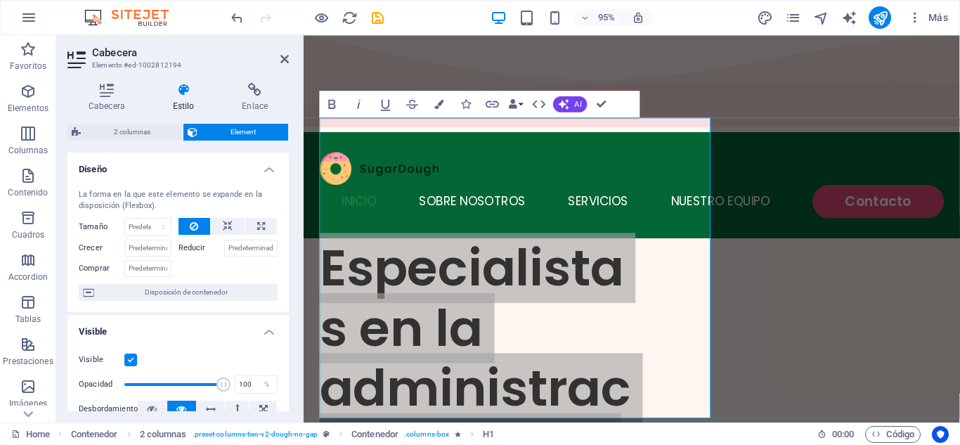
click at [186, 247] on label "Reducir" at bounding box center [201, 248] width 46 height 17
click at [224, 247] on input "Reducir" at bounding box center [251, 248] width 54 height 17
click at [186, 247] on label "Reducir" at bounding box center [201, 248] width 46 height 17
click at [224, 247] on input "Reducir" at bounding box center [251, 248] width 54 height 17
click at [141, 249] on input "Crecer" at bounding box center [147, 248] width 47 height 17
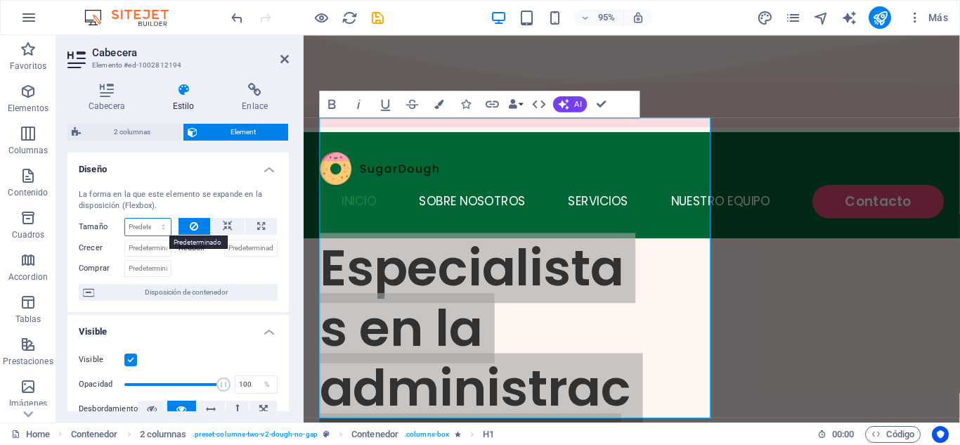
click at [149, 228] on select "Predeterminado automático px % 1/1 1/2 1/3 1/4 1/5 1/6 1/7 1/8 1/9 1/10" at bounding box center [148, 227] width 46 height 17
select select "1/4"
click at [149, 219] on select "Predeterminado automático px % 1/1 1/2 1/3 1/4 1/5 1/6 1/7 1/8 1/9 1/10" at bounding box center [148, 227] width 46 height 17
type input "25"
select select "%"
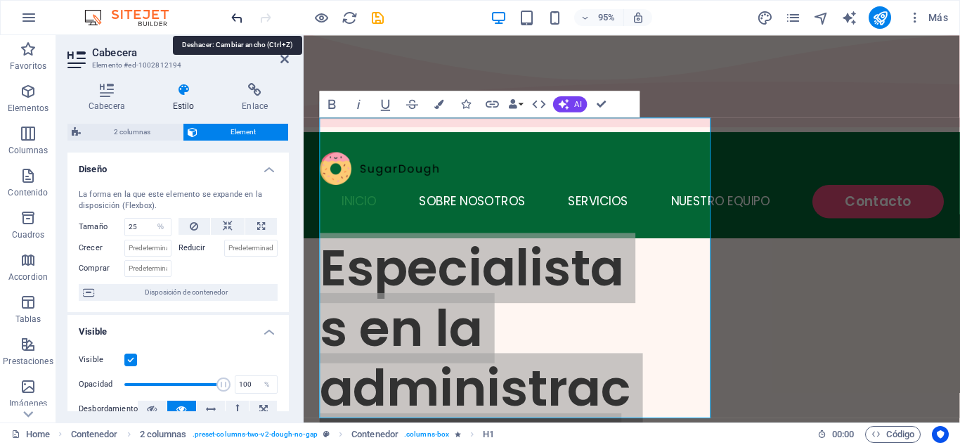
click at [241, 18] on icon "undo" at bounding box center [237, 18] width 16 height 16
select select "DISABLED_OPTION_VALUE"
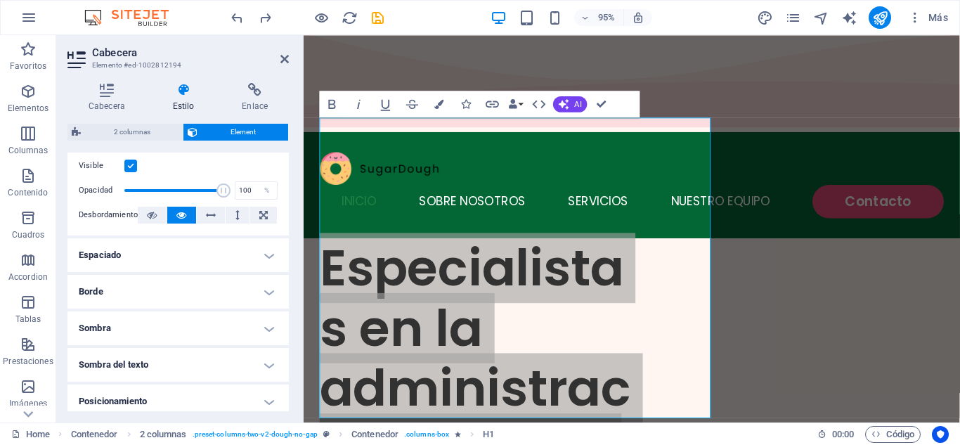
scroll to position [197, 0]
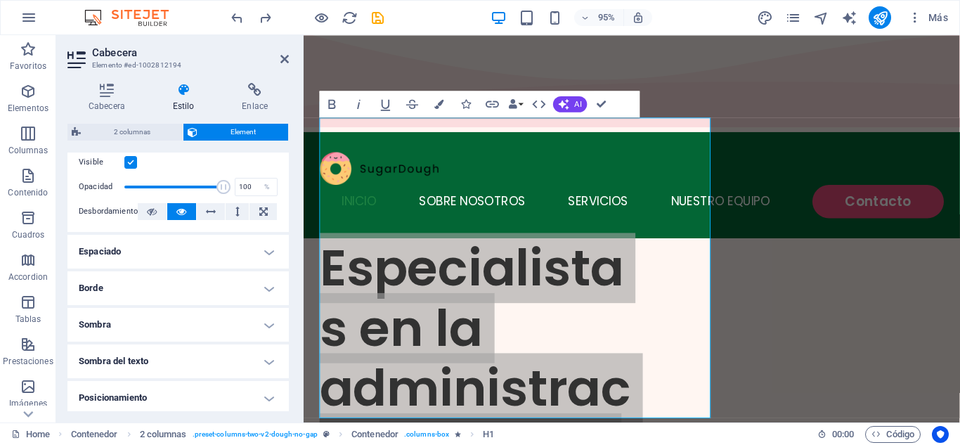
click at [261, 255] on h4 "Espaciado" at bounding box center [177, 252] width 221 height 34
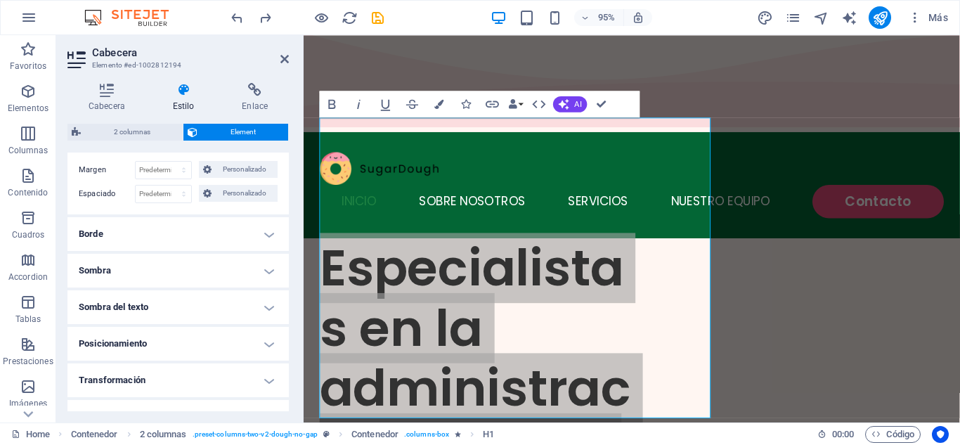
scroll to position [328, 0]
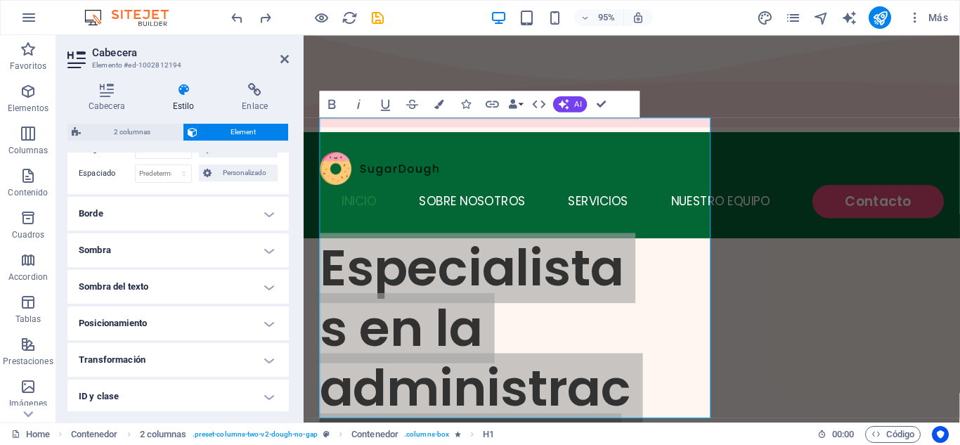
click at [259, 283] on h4 "Sombra del texto" at bounding box center [177, 287] width 221 height 34
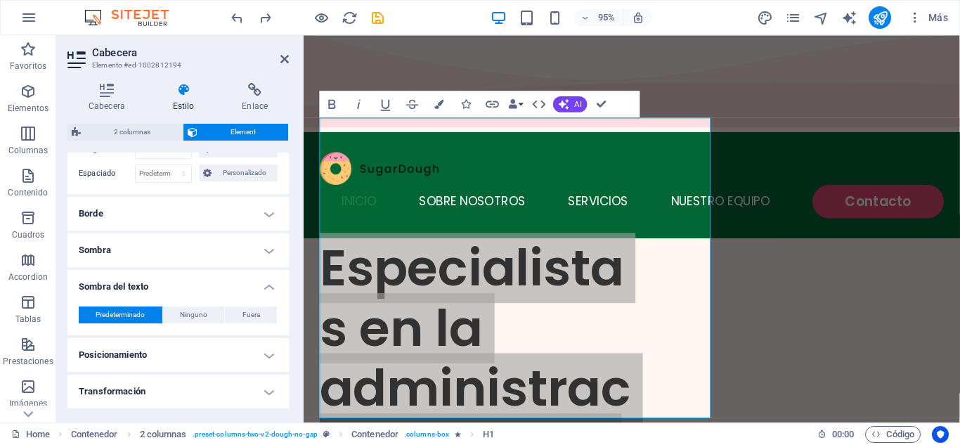
click at [247, 213] on h4 "Borde" at bounding box center [177, 214] width 221 height 34
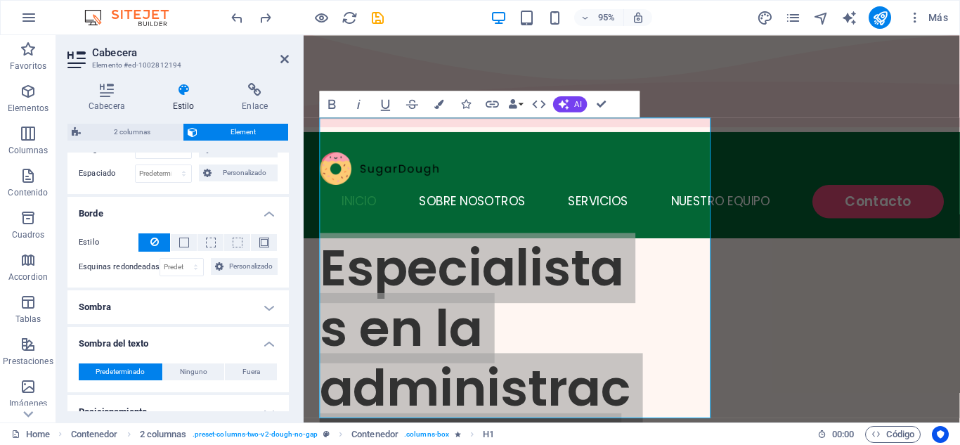
click at [242, 308] on h4 "Sombra" at bounding box center [177, 307] width 221 height 34
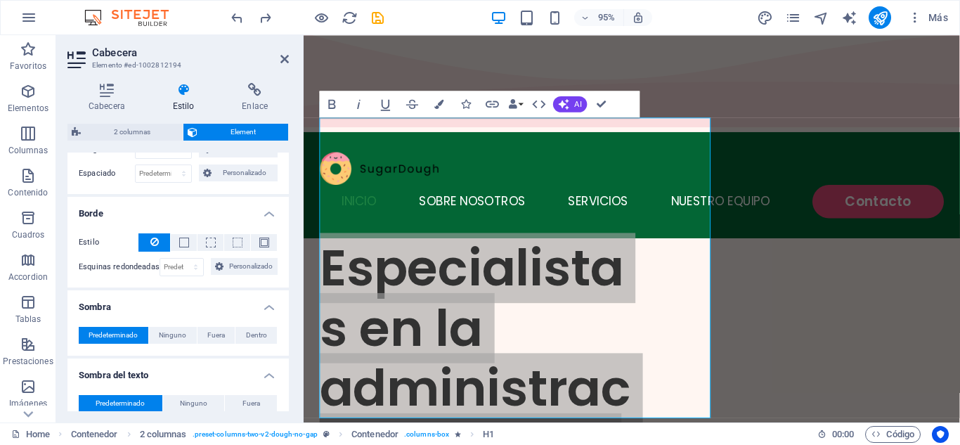
drag, startPoint x: 285, startPoint y: 280, endPoint x: 290, endPoint y: 352, distance: 72.5
click at [290, 352] on div "Cabecera Estilo Enlace Configuración Nivel H1 H2 H3 H4 H5 H6 Alineación Los tam…" at bounding box center [178, 247] width 244 height 351
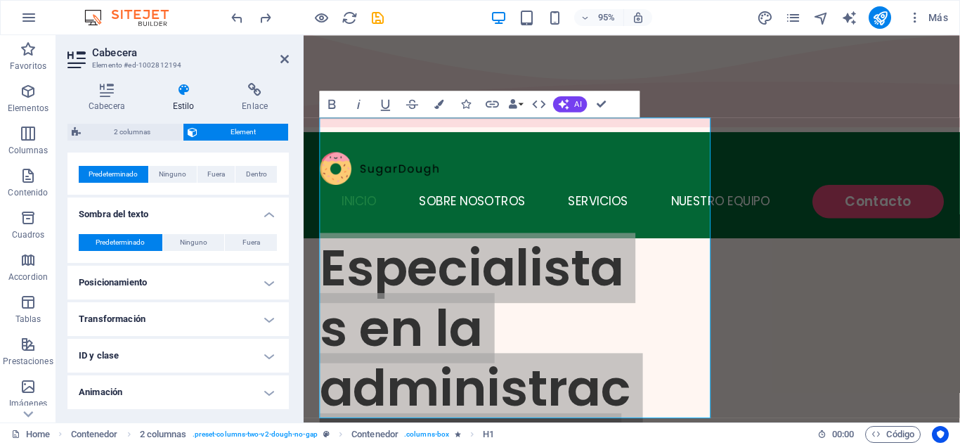
scroll to position [524, 0]
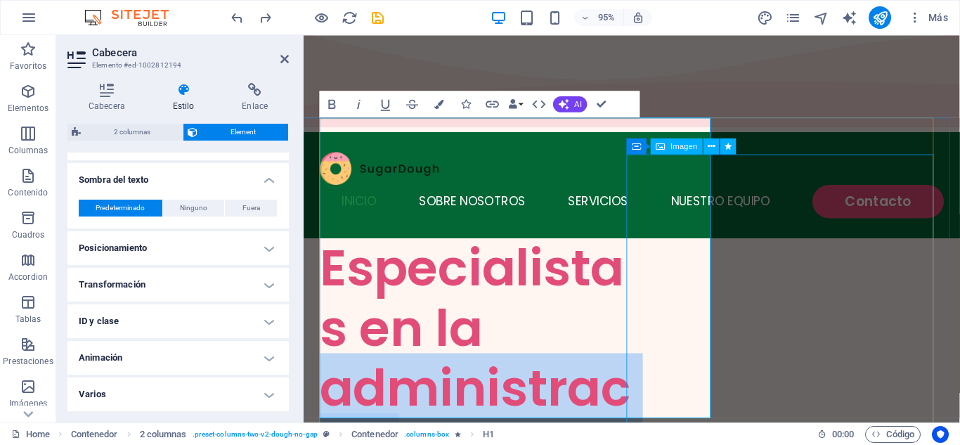
drag, startPoint x: 324, startPoint y: 275, endPoint x: 722, endPoint y: 287, distance: 398.6
drag, startPoint x: 238, startPoint y: 250, endPoint x: 603, endPoint y: 102, distance: 393.7
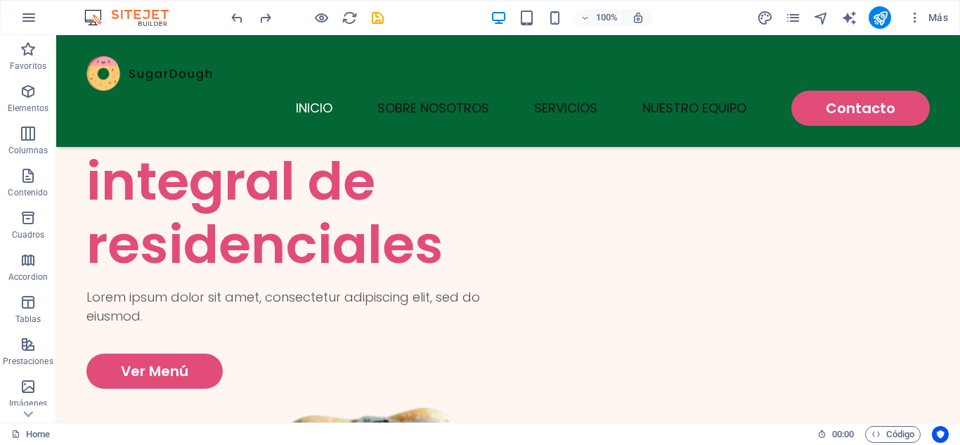
scroll to position [204, 0]
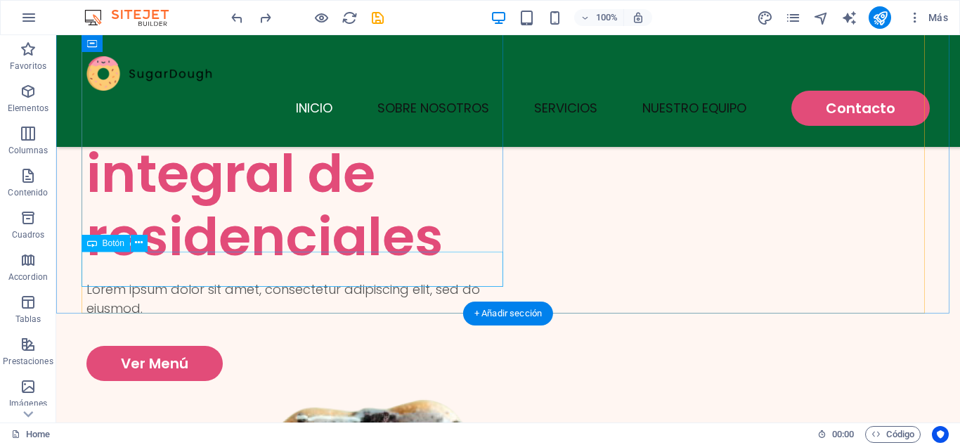
click at [137, 346] on div "Ver Menú" at bounding box center [297, 363] width 422 height 35
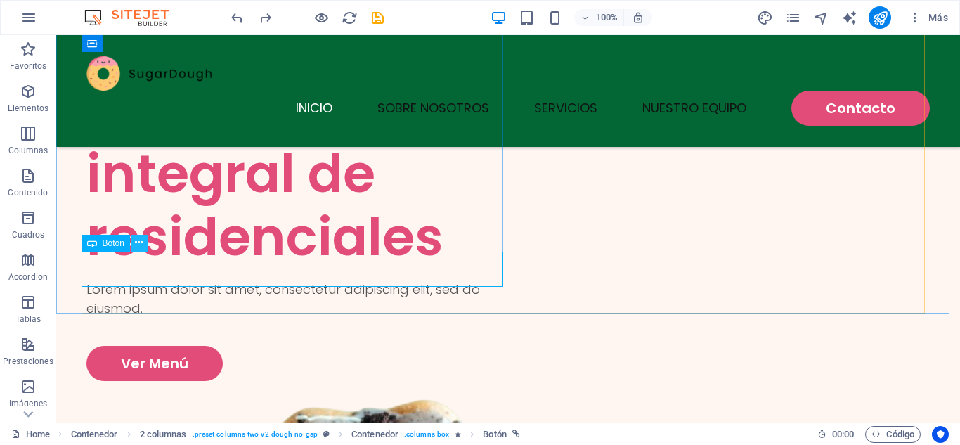
click at [134, 245] on button at bounding box center [139, 243] width 17 height 17
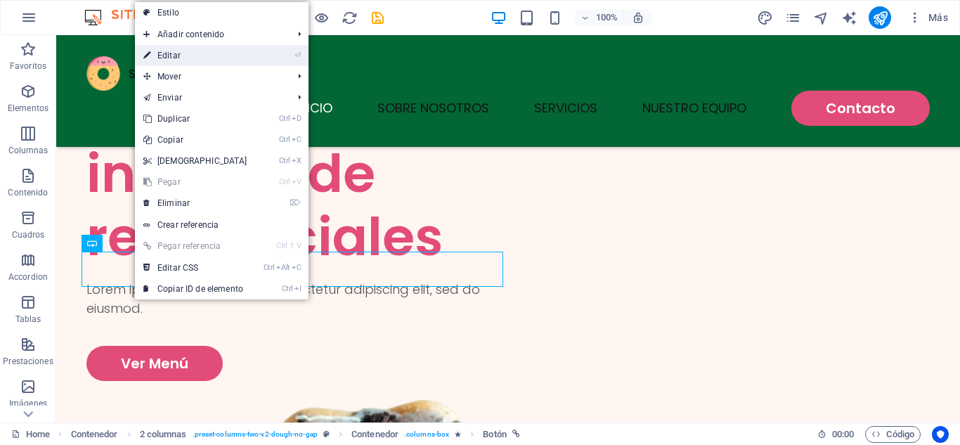
click at [181, 54] on link "⏎ Editar" at bounding box center [195, 55] width 121 height 21
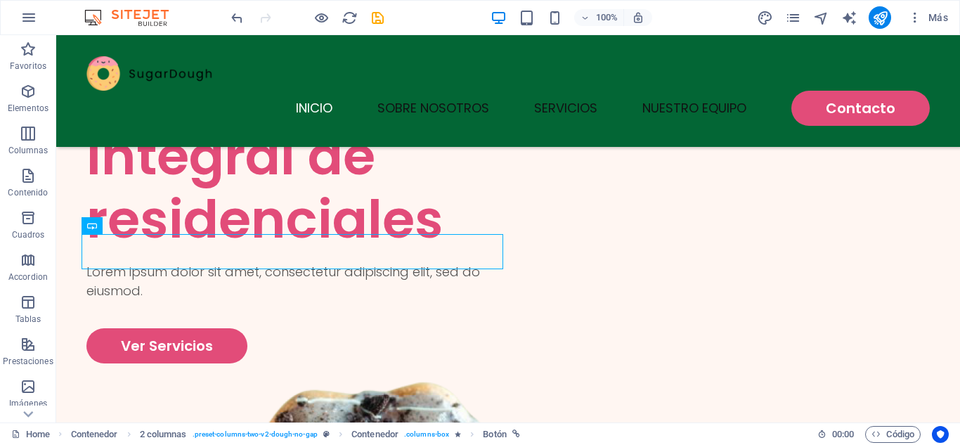
scroll to position [0, 0]
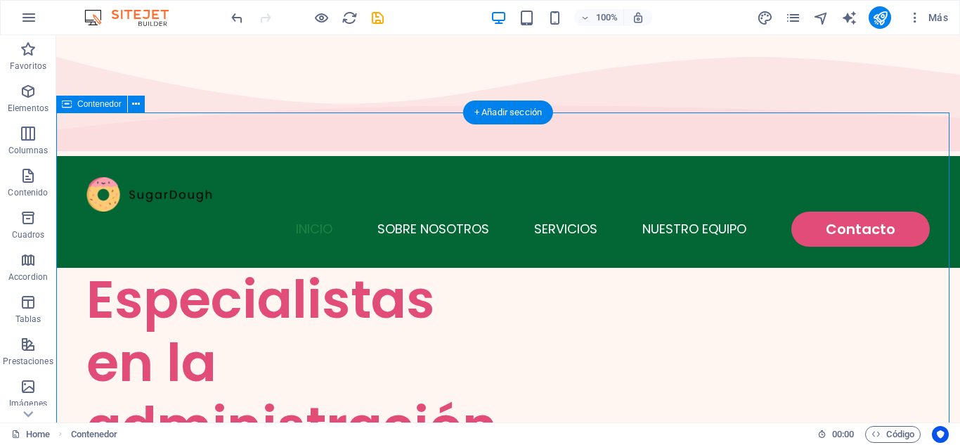
click at [137, 104] on icon at bounding box center [136, 104] width 8 height 15
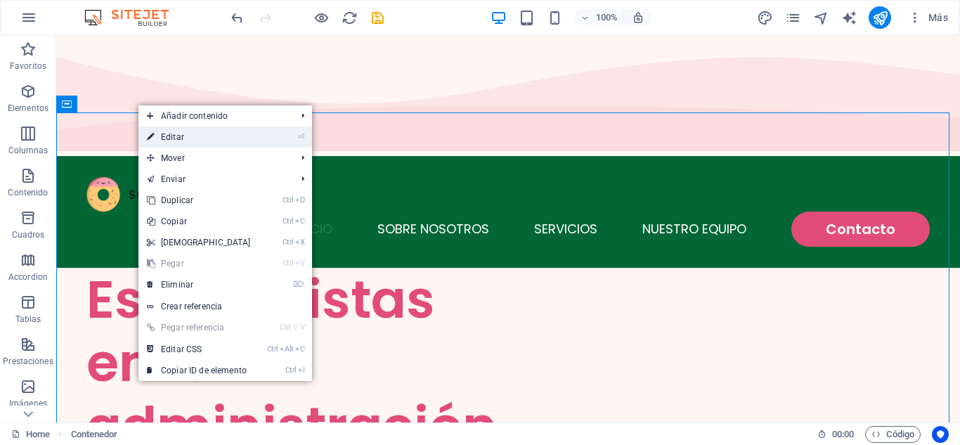
click at [185, 145] on link "⏎ Editar" at bounding box center [198, 136] width 121 height 21
select select "vh"
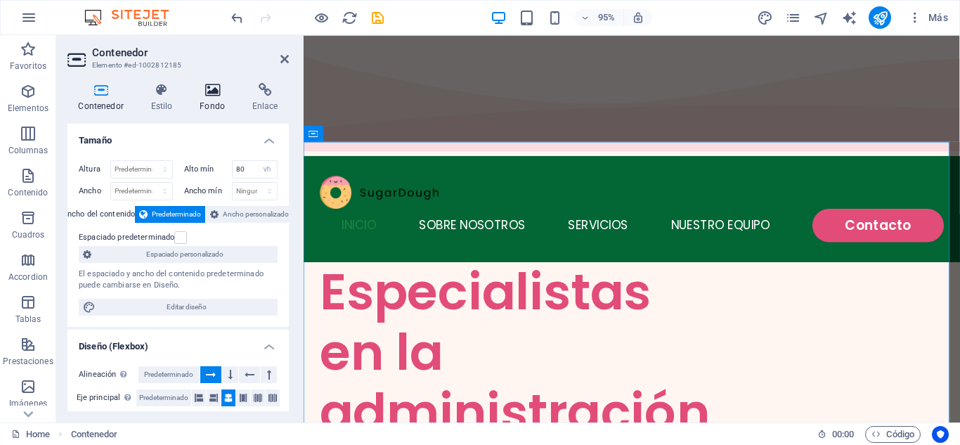
click at [213, 93] on icon at bounding box center [212, 90] width 47 height 14
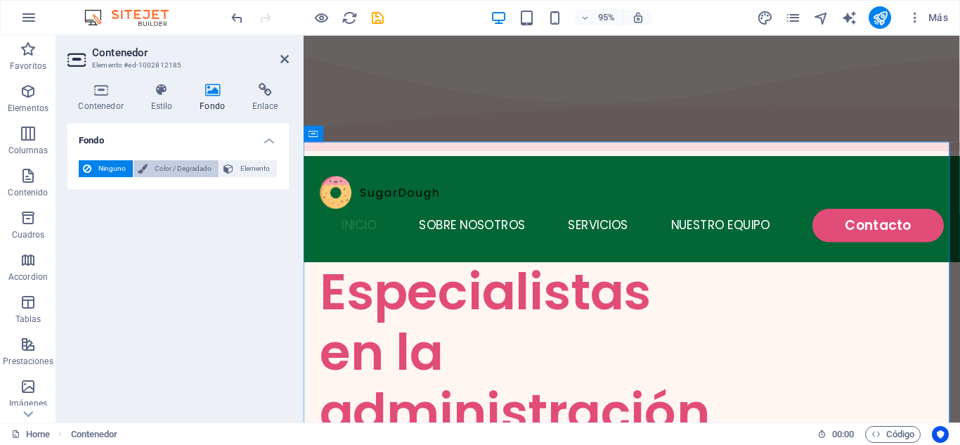
click at [171, 162] on span "Color / Degradado" at bounding box center [183, 168] width 63 height 17
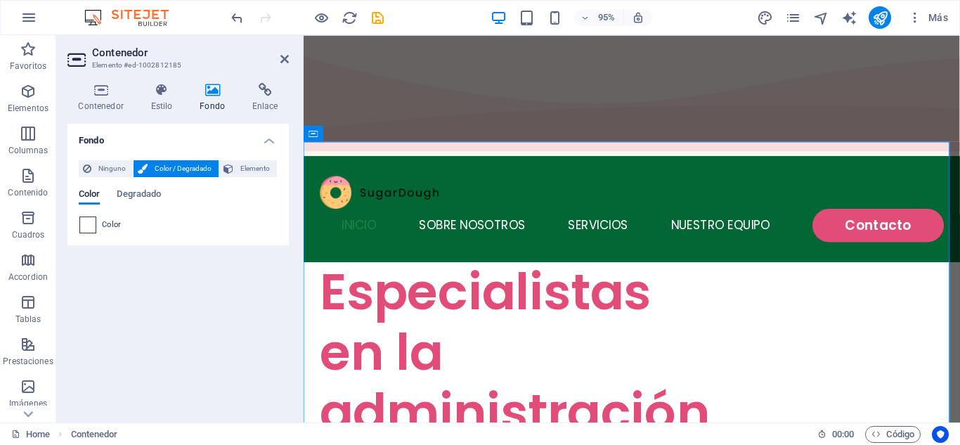
click at [89, 226] on span at bounding box center [87, 224] width 15 height 15
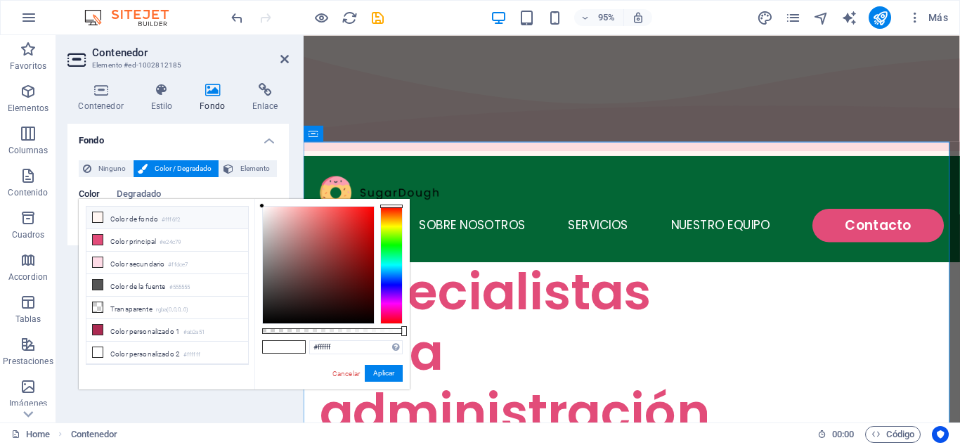
click at [100, 221] on icon at bounding box center [98, 217] width 10 height 10
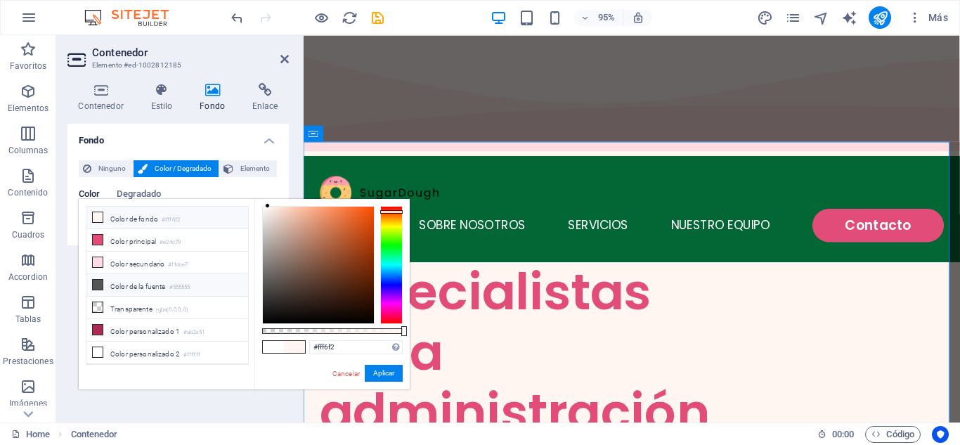
click at [102, 280] on icon at bounding box center [98, 285] width 10 height 10
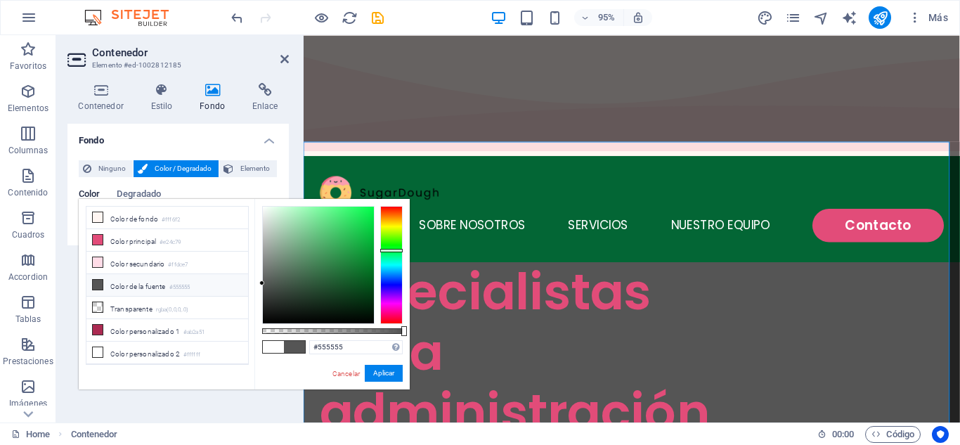
click at [388, 250] on div at bounding box center [391, 265] width 22 height 118
click at [345, 349] on input "#555555" at bounding box center [355, 347] width 93 height 14
type input "#036635"
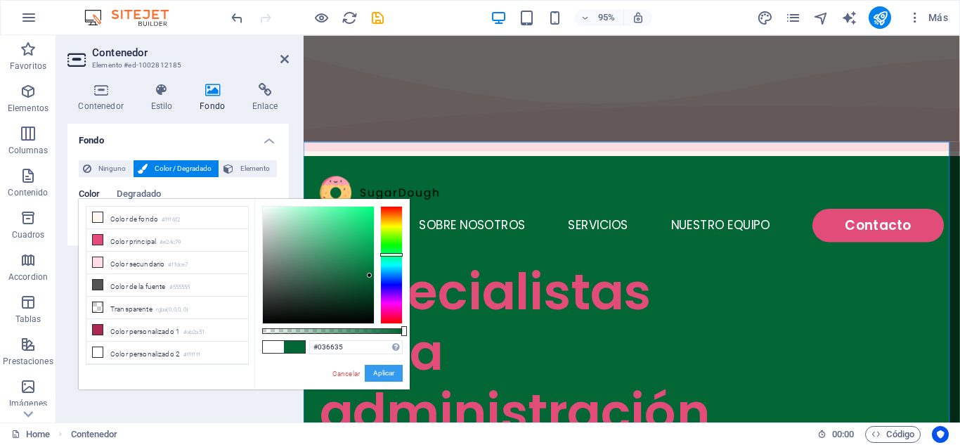
click at [389, 377] on button "Aplicar" at bounding box center [384, 373] width 38 height 17
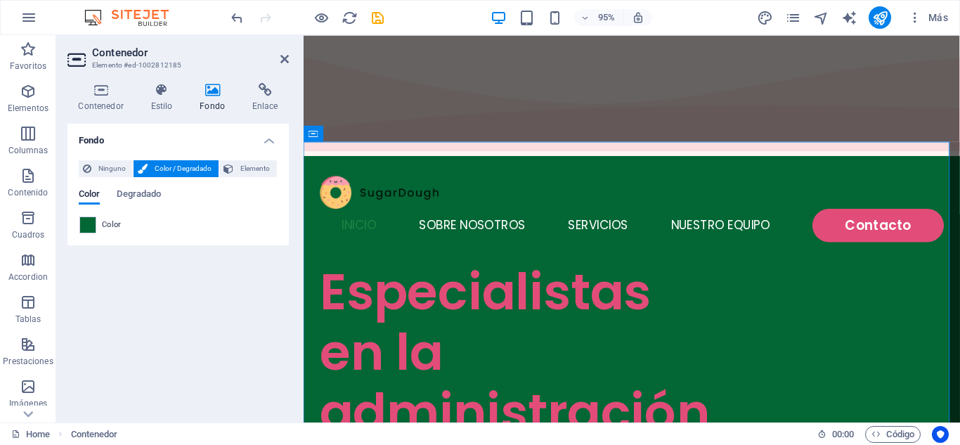
click at [242, 321] on div "Fondo Ninguno Color / Degradado Elemento Estirar fondo a ancho completo Superpo…" at bounding box center [177, 267] width 221 height 287
click at [280, 58] on icon at bounding box center [284, 58] width 8 height 11
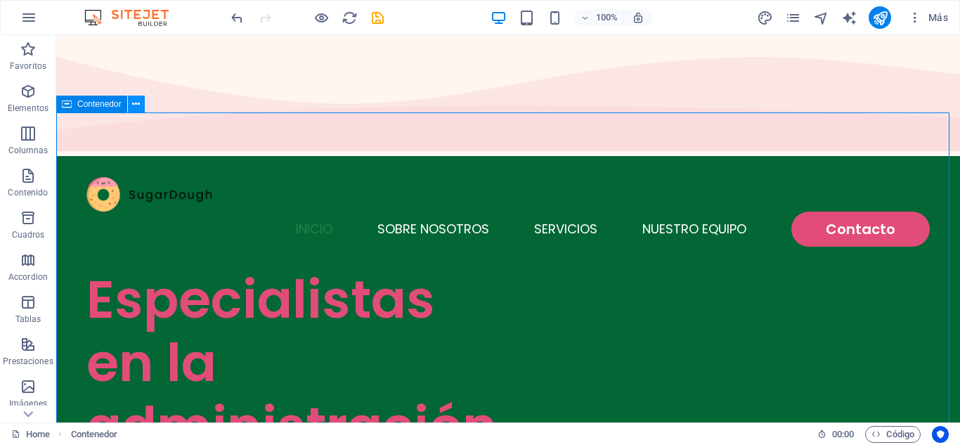
click at [138, 102] on icon at bounding box center [136, 104] width 8 height 15
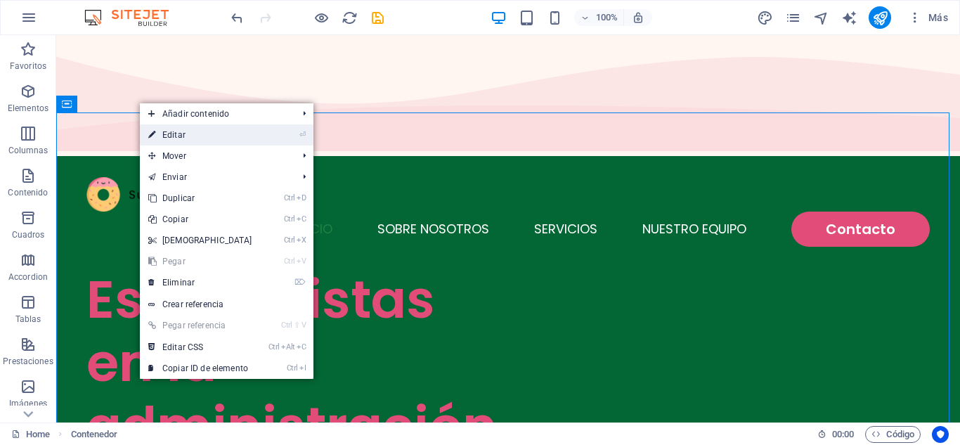
click at [174, 132] on link "⏎ Editar" at bounding box center [200, 134] width 121 height 21
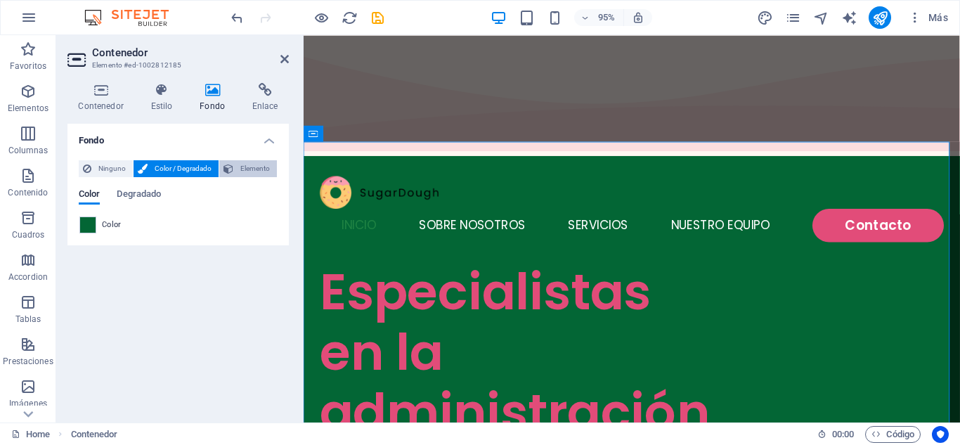
click at [235, 165] on button "Elemento" at bounding box center [248, 168] width 58 height 17
click at [0, 0] on span "Imagen" at bounding box center [0, 0] width 0 height 0
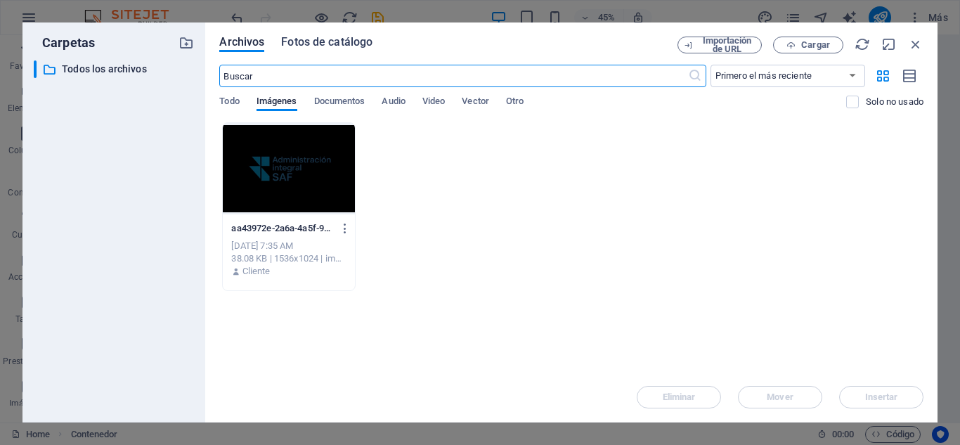
click at [334, 46] on span "Fotos de catálogo" at bounding box center [326, 42] width 91 height 17
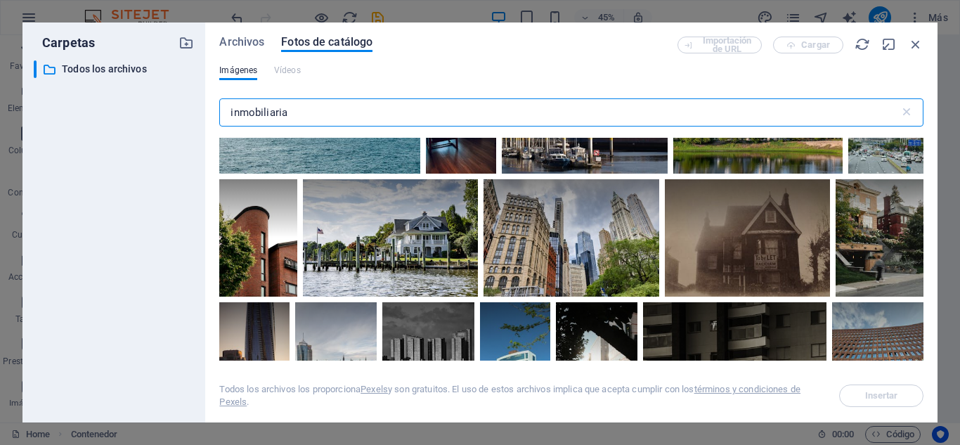
scroll to position [1098, 0]
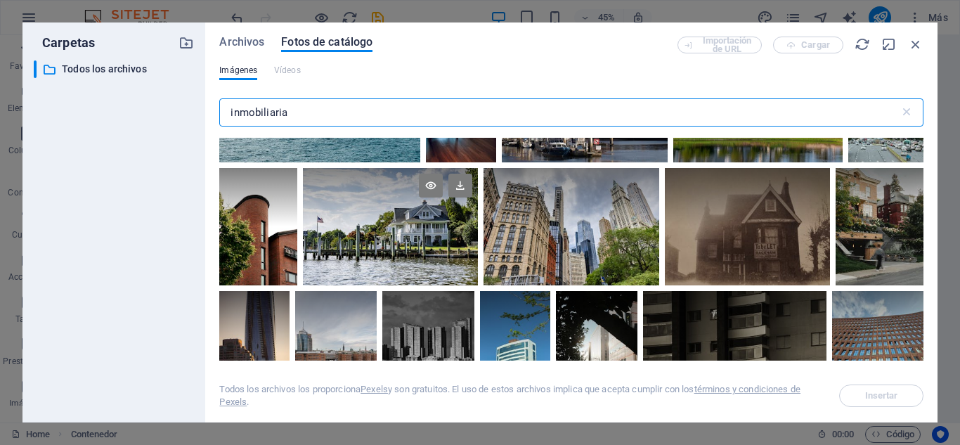
type input "inmobiliaria"
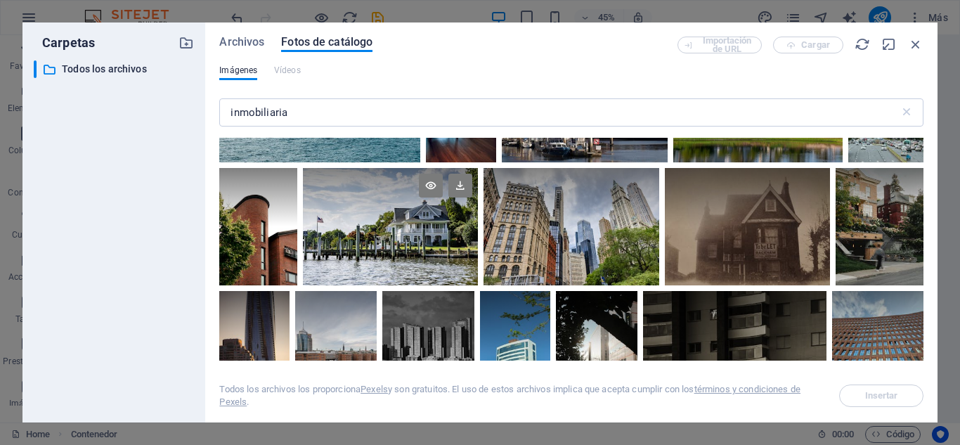
click at [396, 236] on div at bounding box center [390, 226] width 175 height 117
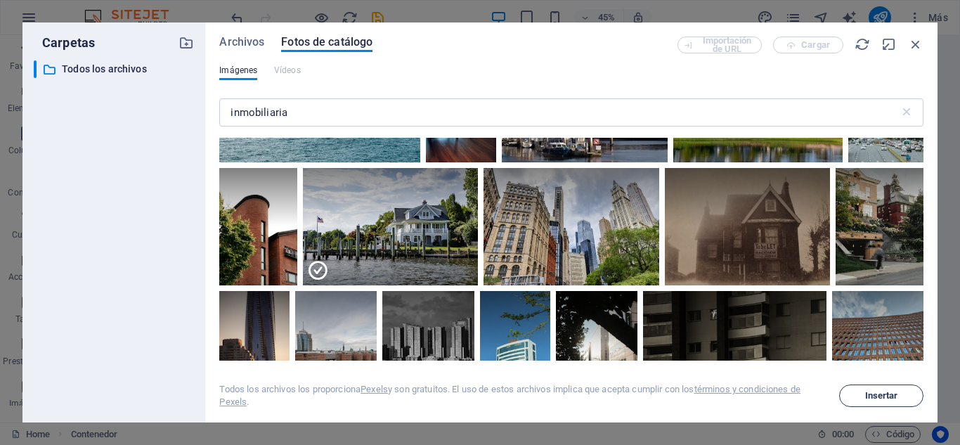
click at [902, 396] on span "Insertar" at bounding box center [881, 395] width 72 height 8
click at [881, 391] on span "Insertar" at bounding box center [881, 395] width 33 height 8
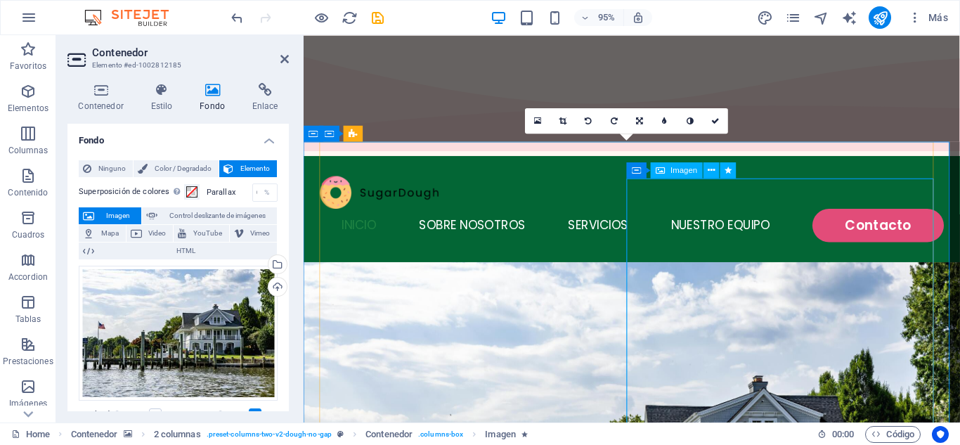
click at [711, 176] on icon at bounding box center [711, 170] width 7 height 14
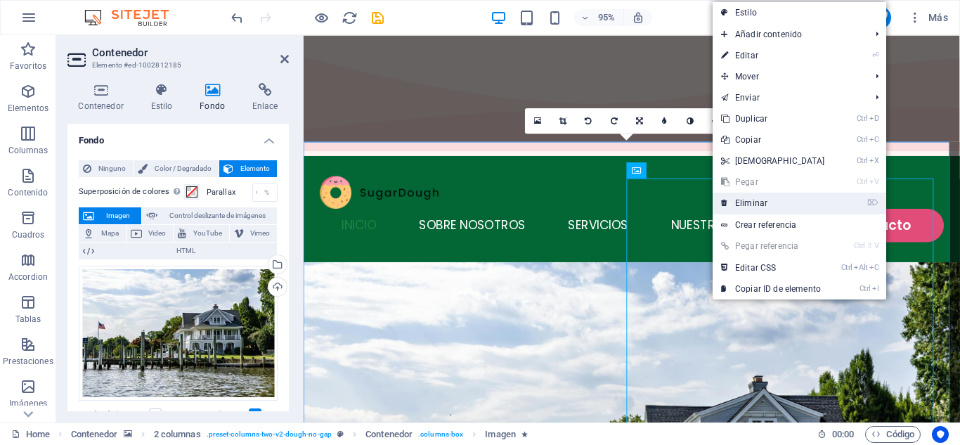
click at [752, 209] on link "⌦ Eliminar" at bounding box center [773, 203] width 121 height 21
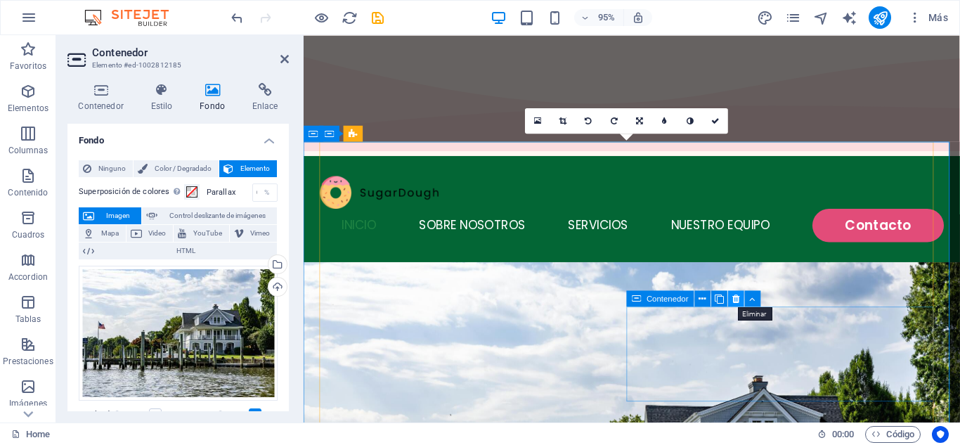
click at [736, 300] on icon at bounding box center [735, 298] width 7 height 14
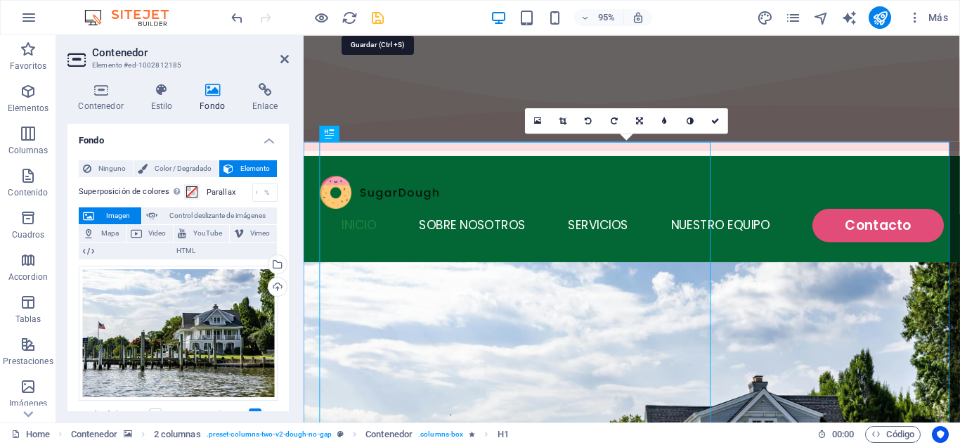
click at [376, 21] on icon "save" at bounding box center [378, 18] width 16 height 16
